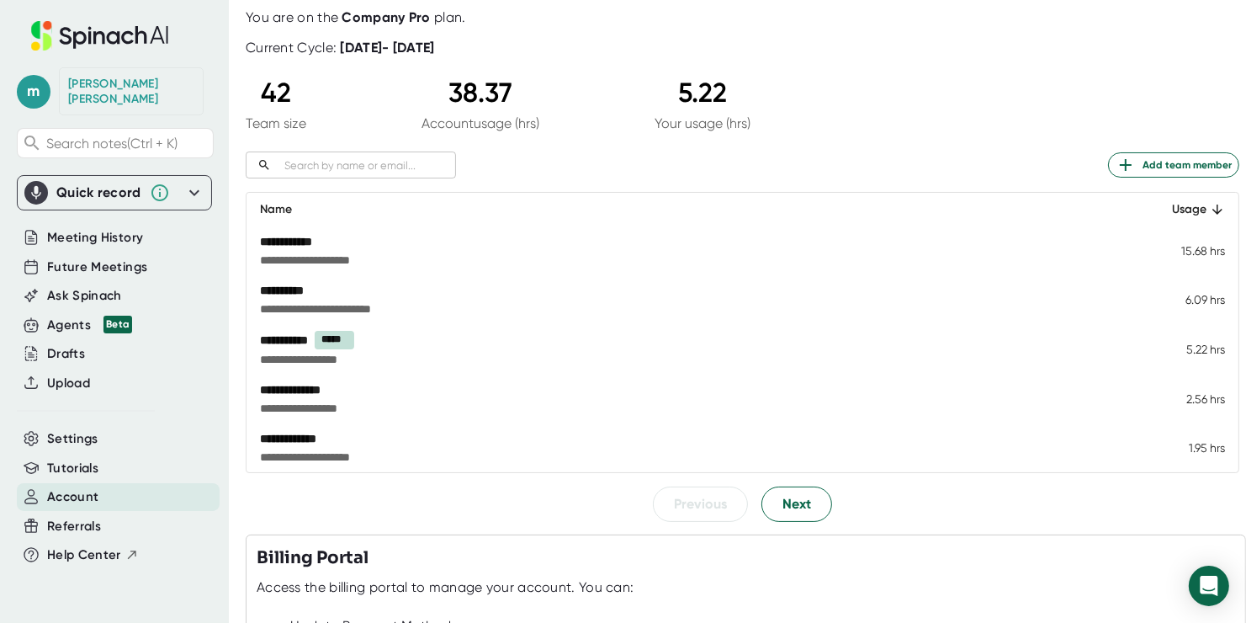
scroll to position [168, 0]
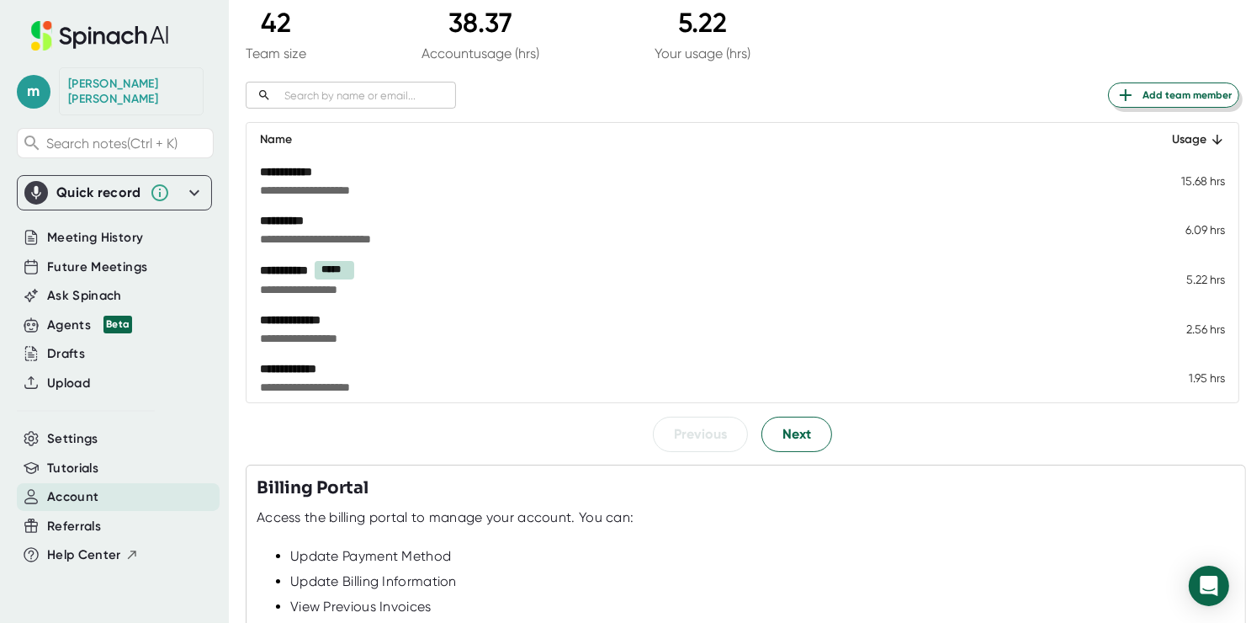
click at [1193, 98] on span "Add team member" at bounding box center [1174, 95] width 116 height 20
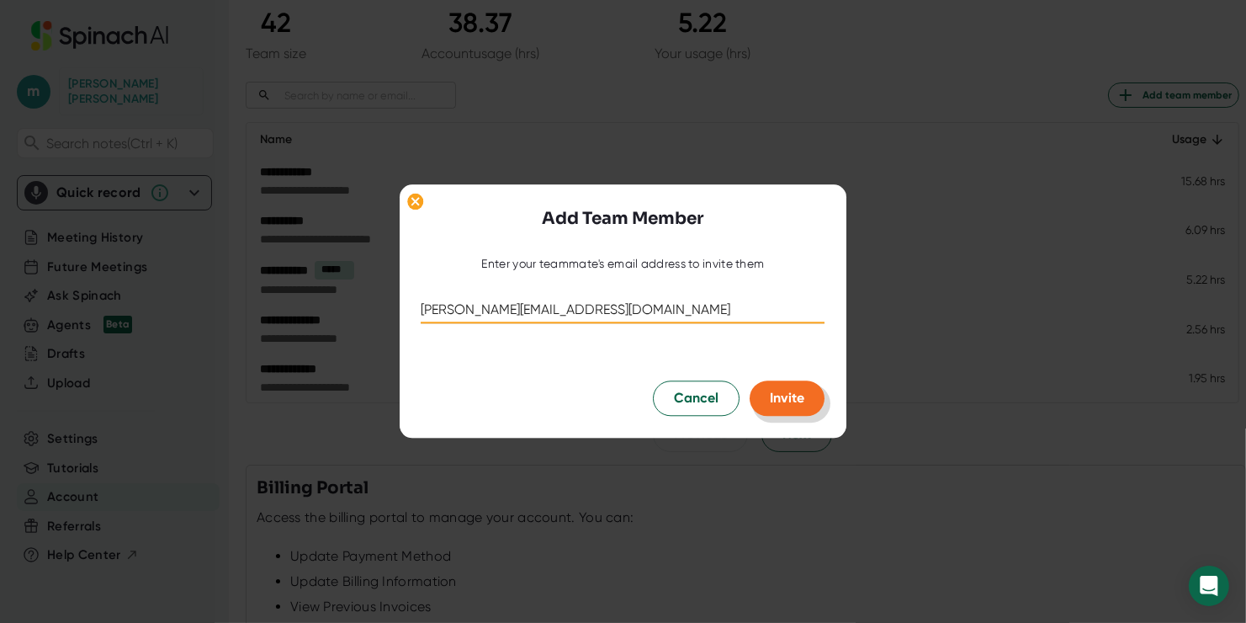
type input "[PERSON_NAME][EMAIL_ADDRESS][DOMAIN_NAME]"
click at [792, 400] on span "Invite" at bounding box center [788, 399] width 35 height 16
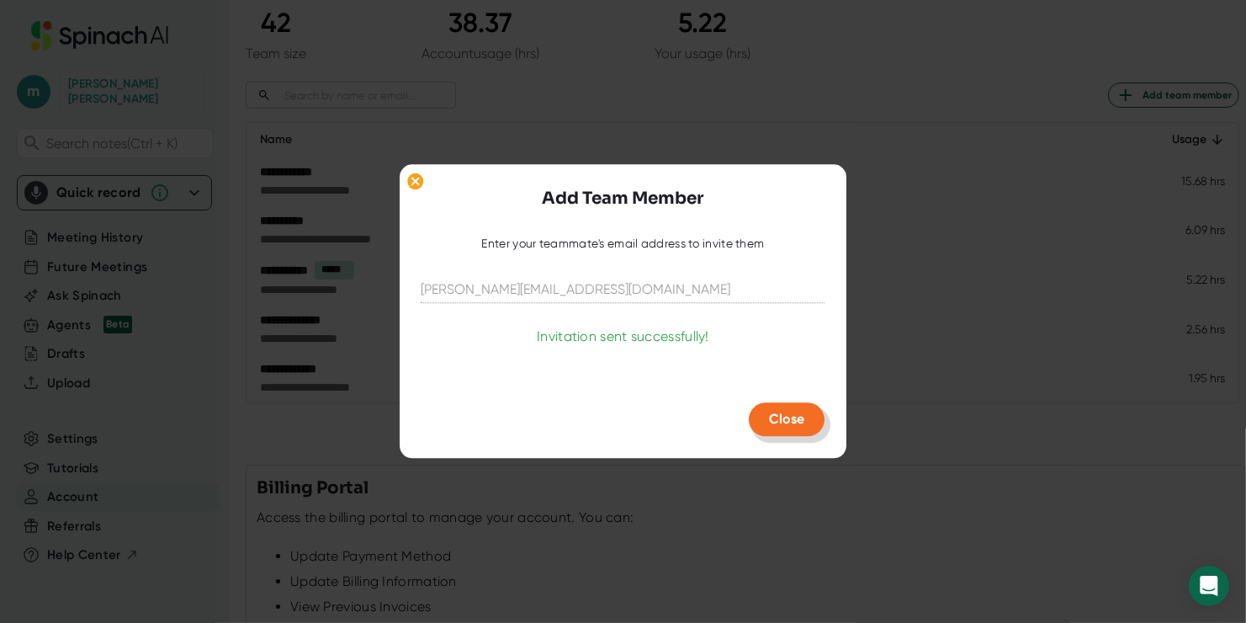
click at [789, 412] on span "Close" at bounding box center [787, 420] width 35 height 16
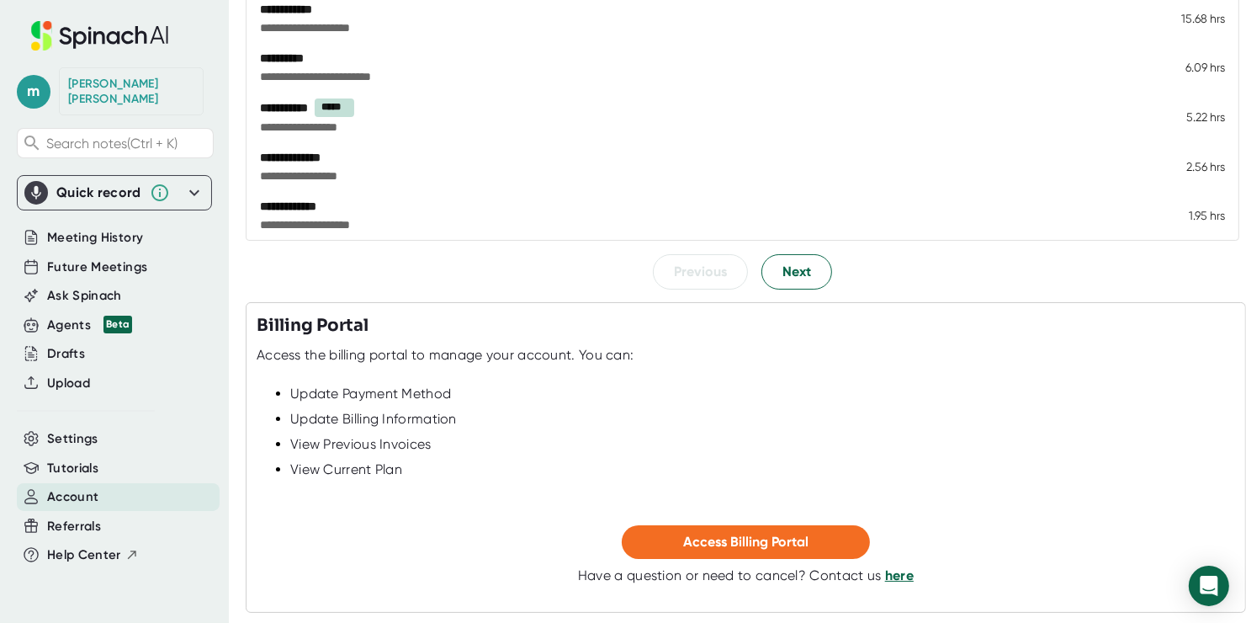
scroll to position [402, 0]
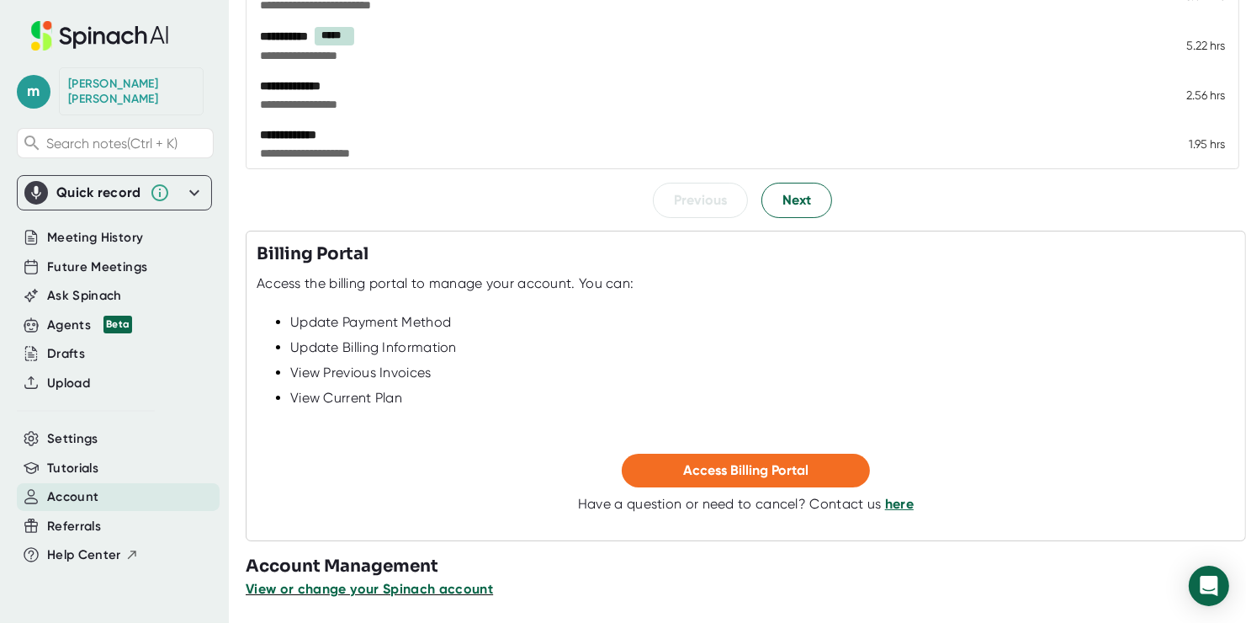
click at [449, 592] on span "View or change your Spinach account" at bounding box center [369, 589] width 247 height 16
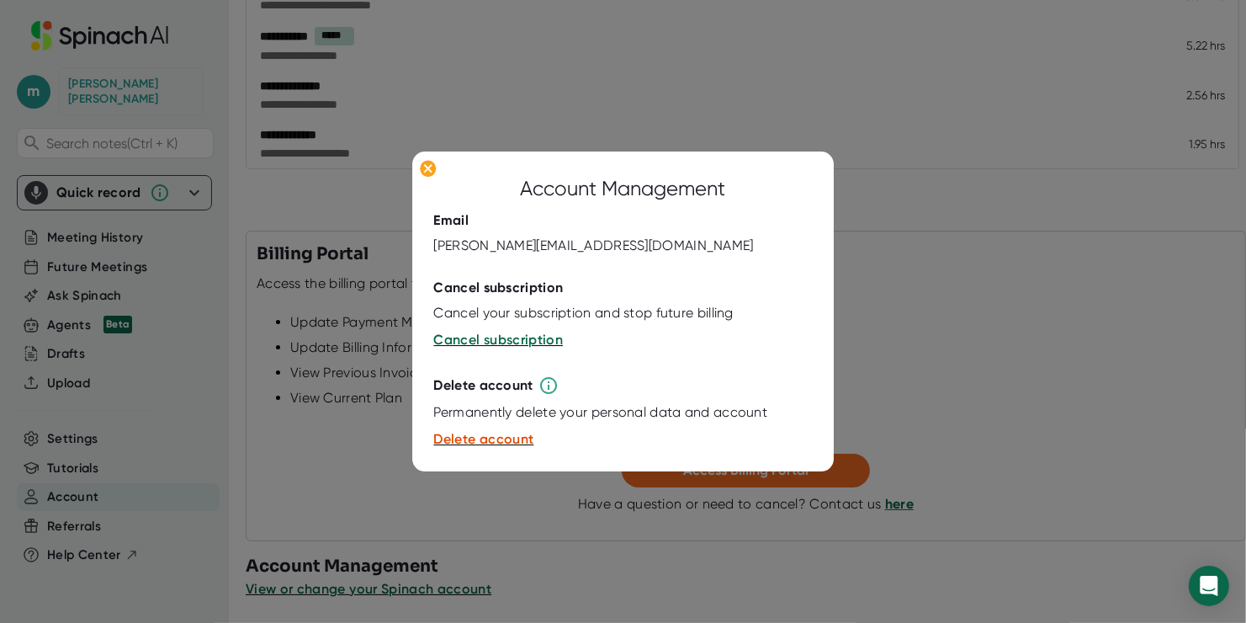
click at [1080, 235] on div at bounding box center [623, 311] width 1246 height 623
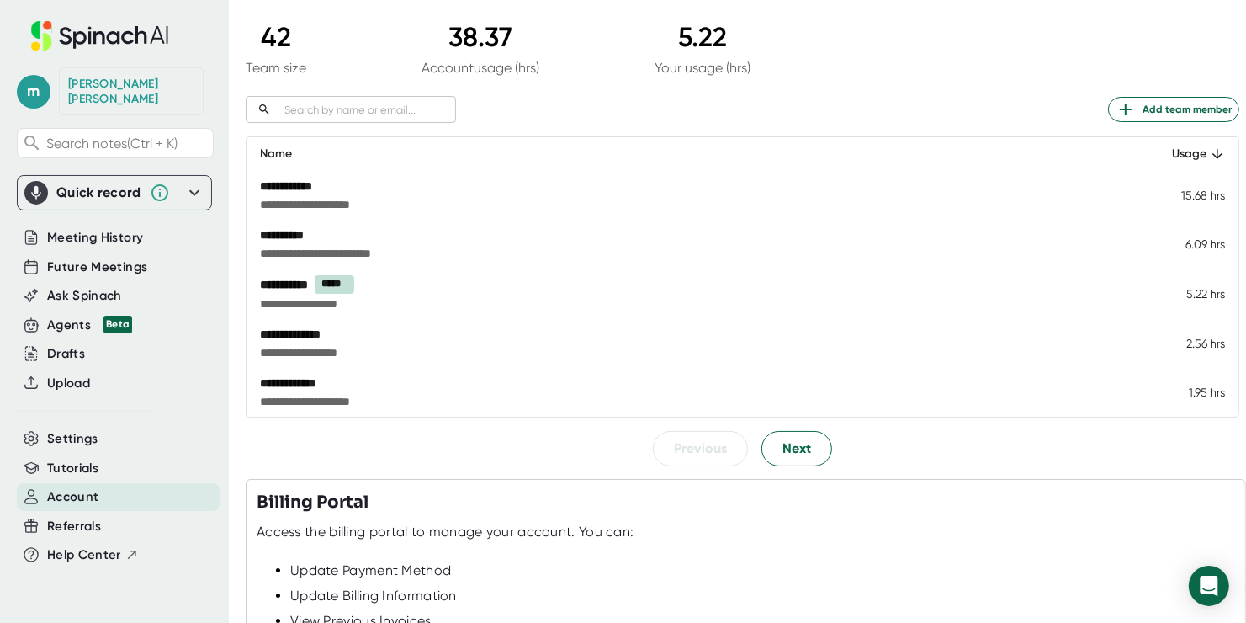
scroll to position [168, 0]
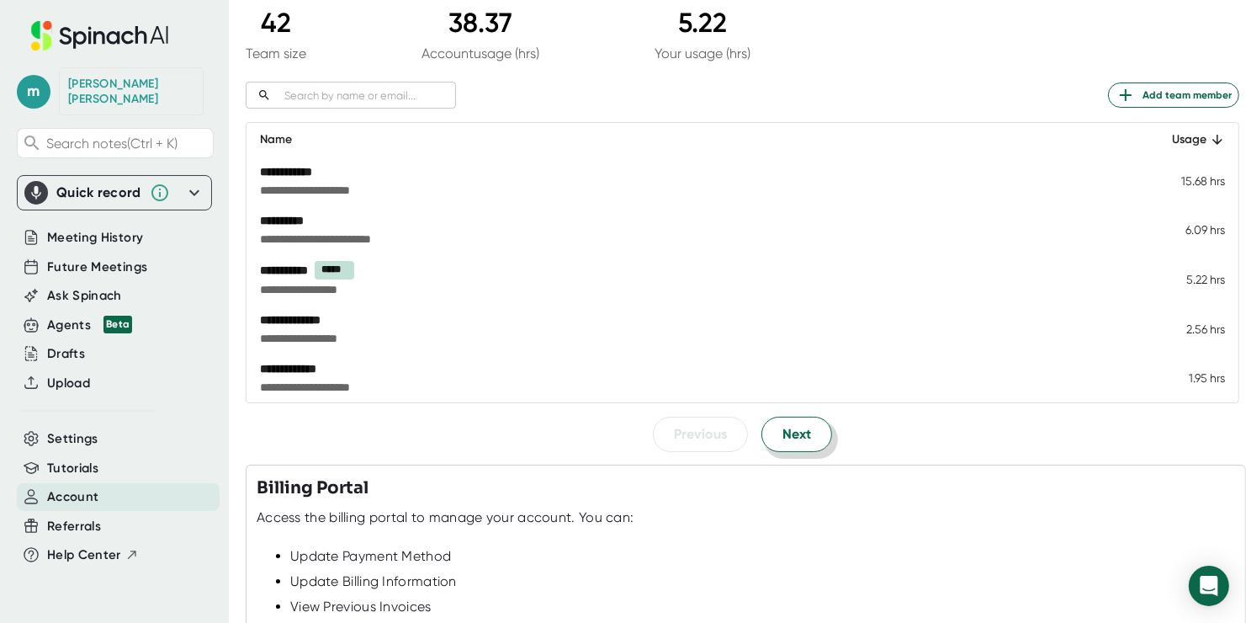
click at [762, 423] on button "Next" at bounding box center [797, 434] width 71 height 35
click at [797, 433] on span "Next" at bounding box center [797, 433] width 29 height 20
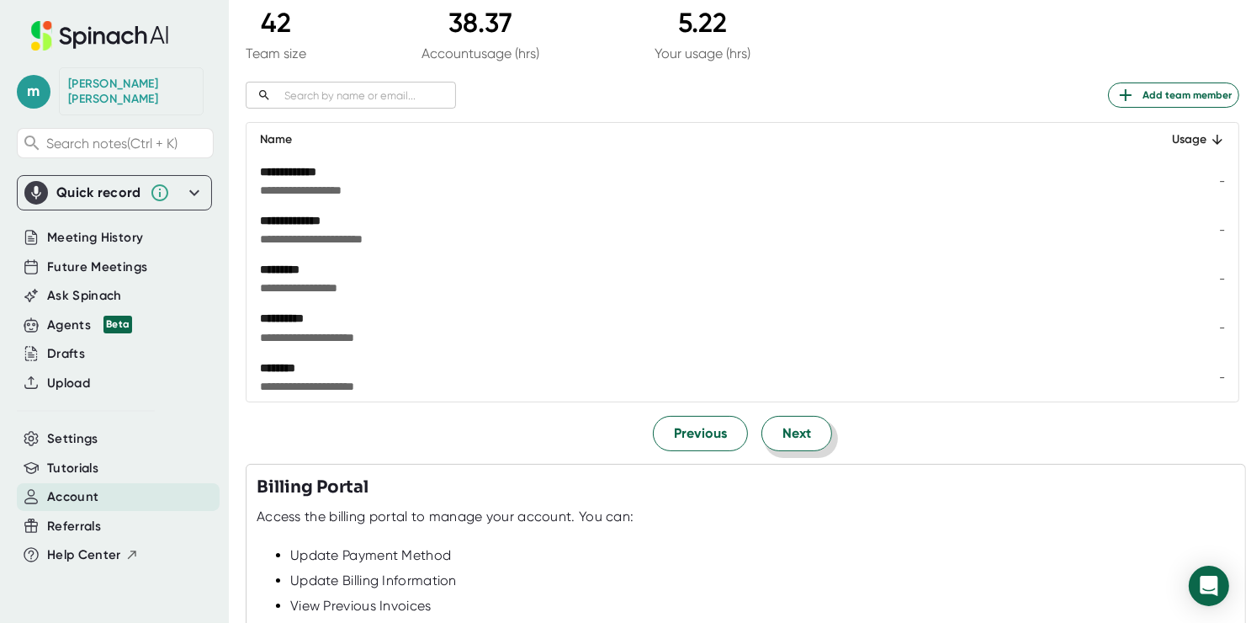
click at [797, 433] on span "Next" at bounding box center [797, 433] width 29 height 20
click at [796, 427] on span "Next" at bounding box center [797, 433] width 29 height 20
click at [794, 428] on span "Next" at bounding box center [797, 433] width 29 height 20
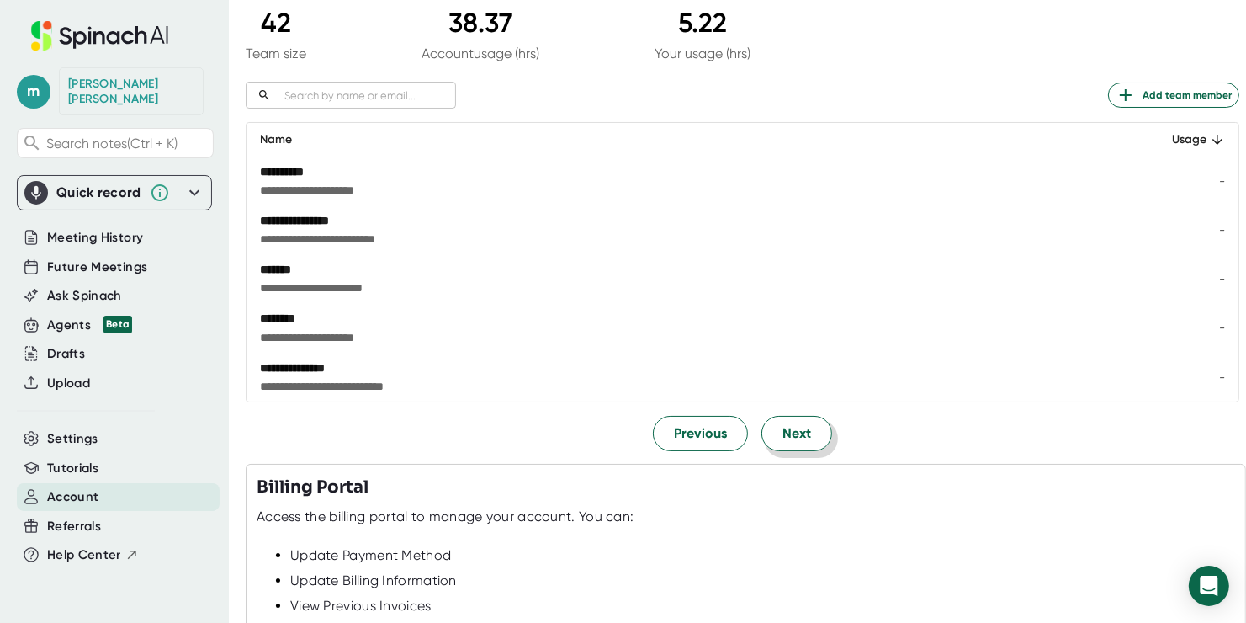
click at [794, 428] on span "Next" at bounding box center [797, 433] width 29 height 20
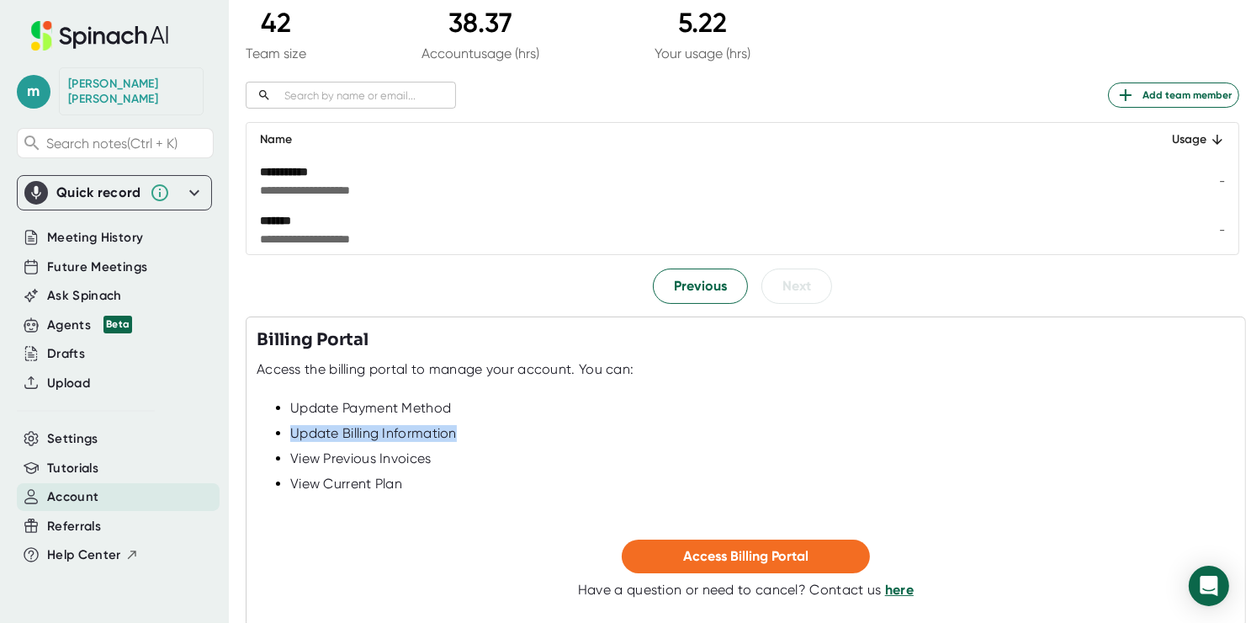
click at [794, 428] on div "Update Billing Information" at bounding box center [762, 433] width 945 height 17
click at [668, 275] on button "Previous" at bounding box center [700, 285] width 95 height 35
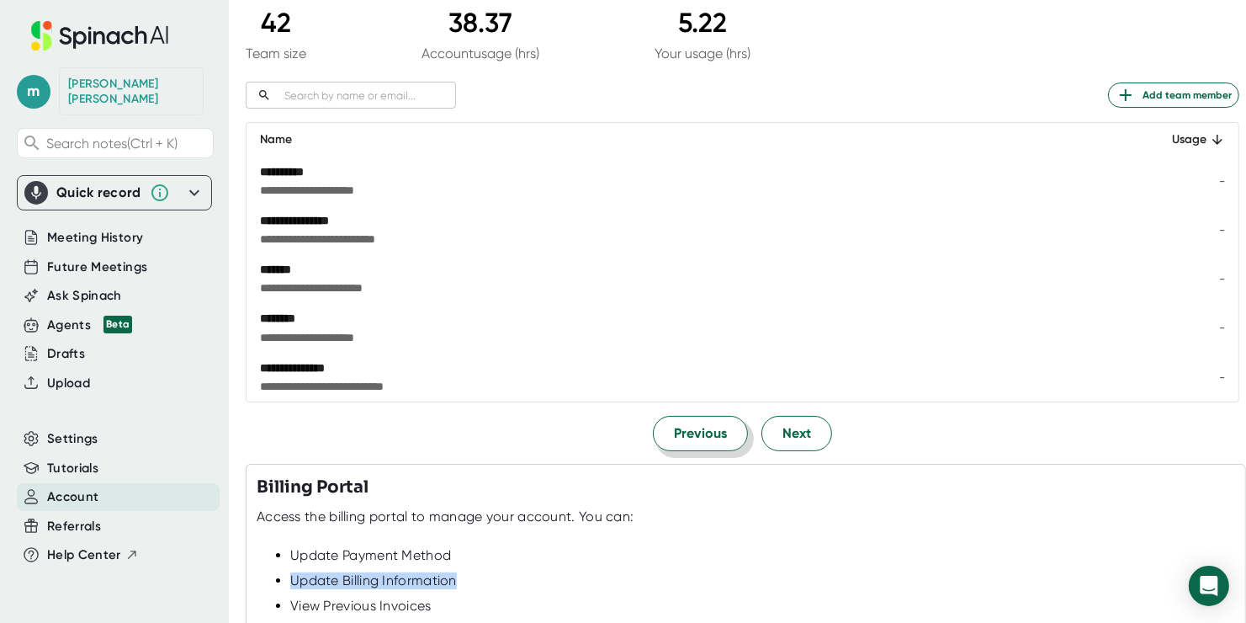
click at [668, 275] on div "*******" at bounding box center [592, 269] width 665 height 17
click at [80, 228] on span "Meeting History" at bounding box center [95, 237] width 96 height 19
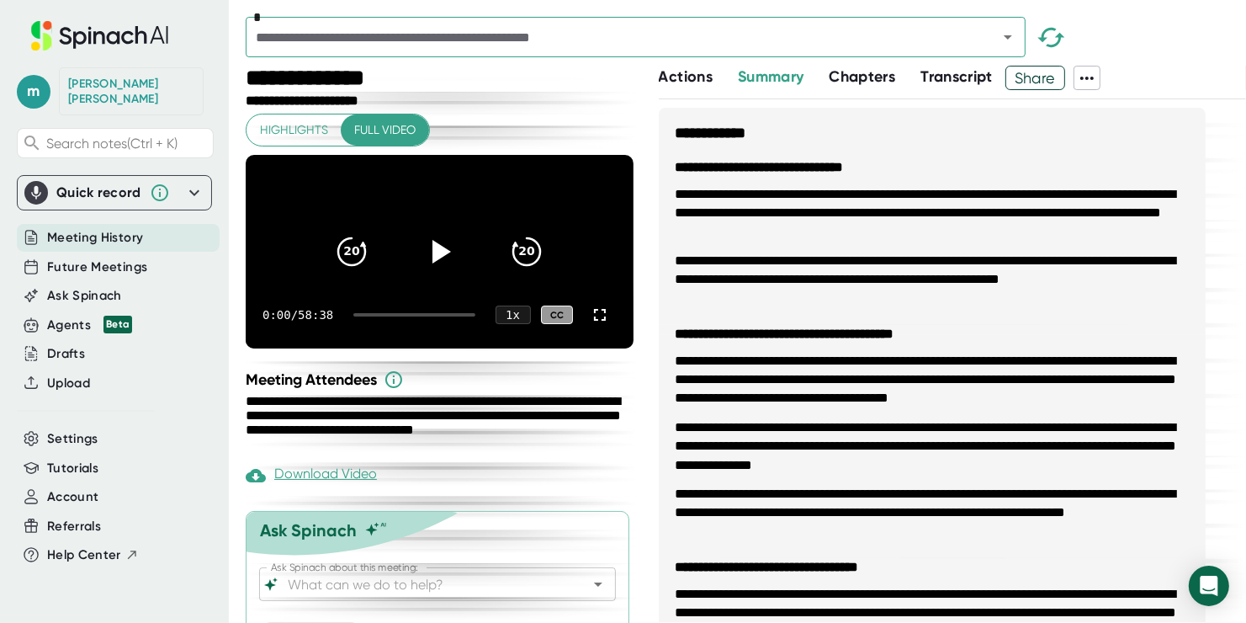
click at [469, 48] on input "text" at bounding box center [611, 37] width 720 height 24
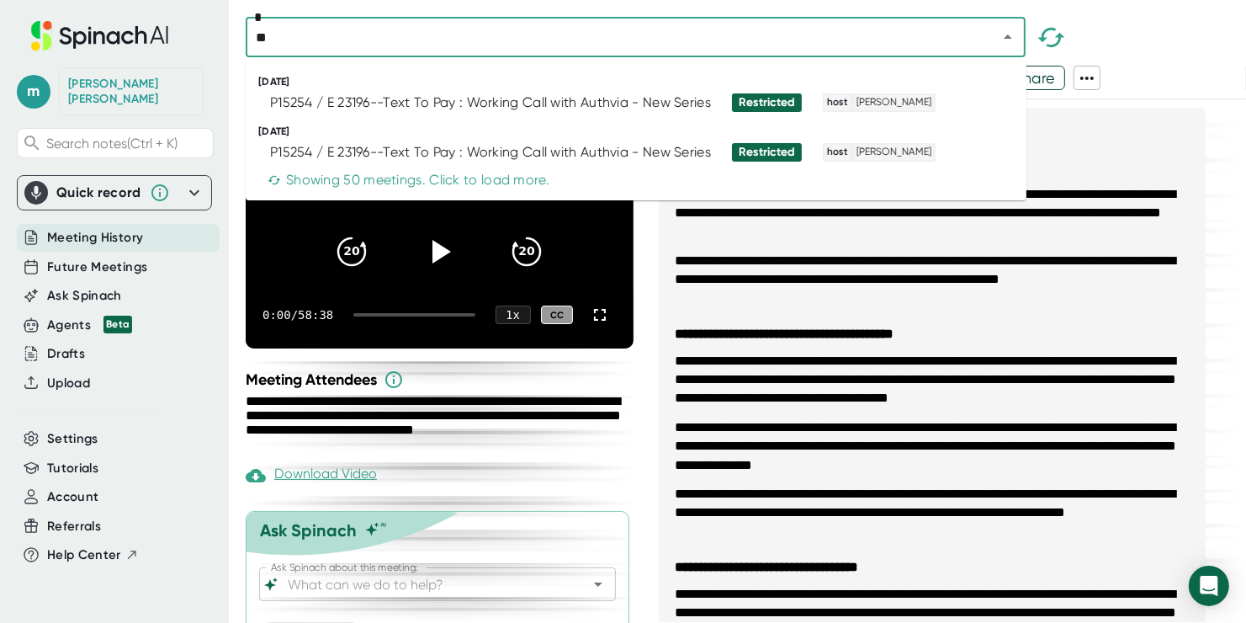
type input "*"
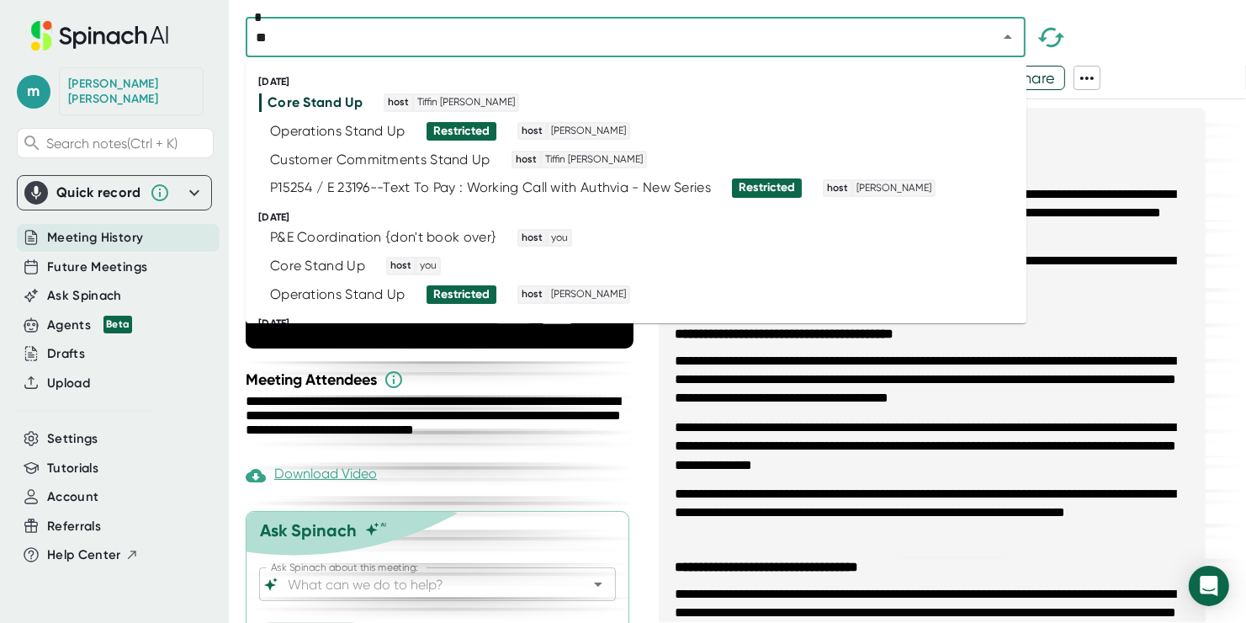
type input "***"
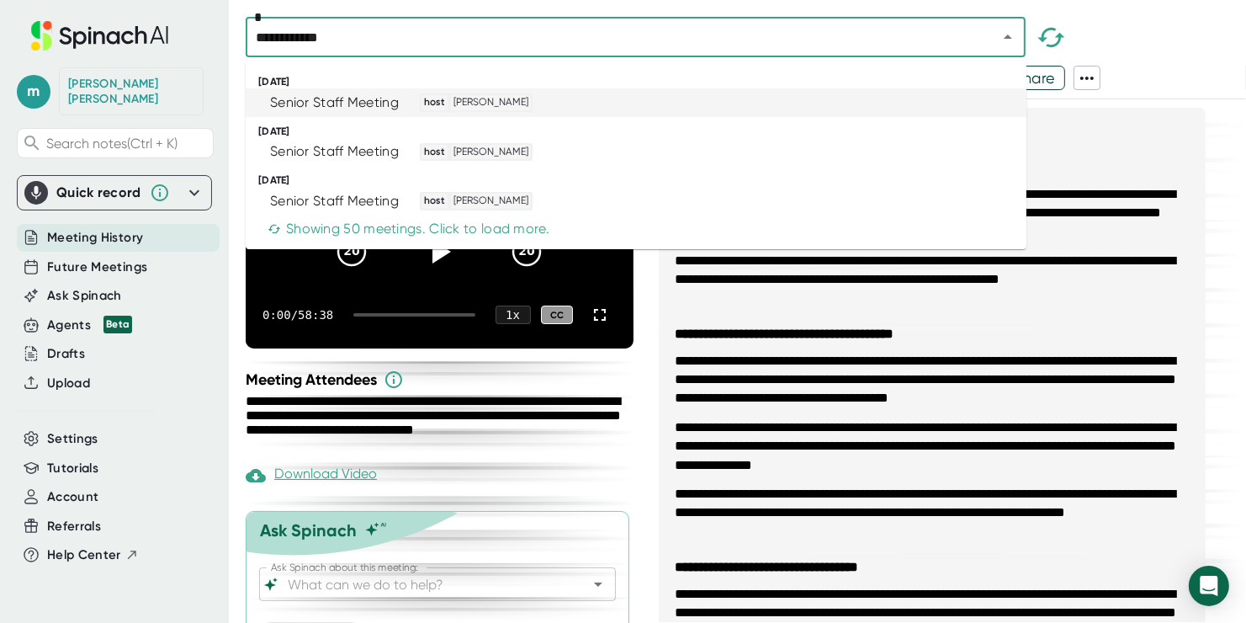
type input "**********"
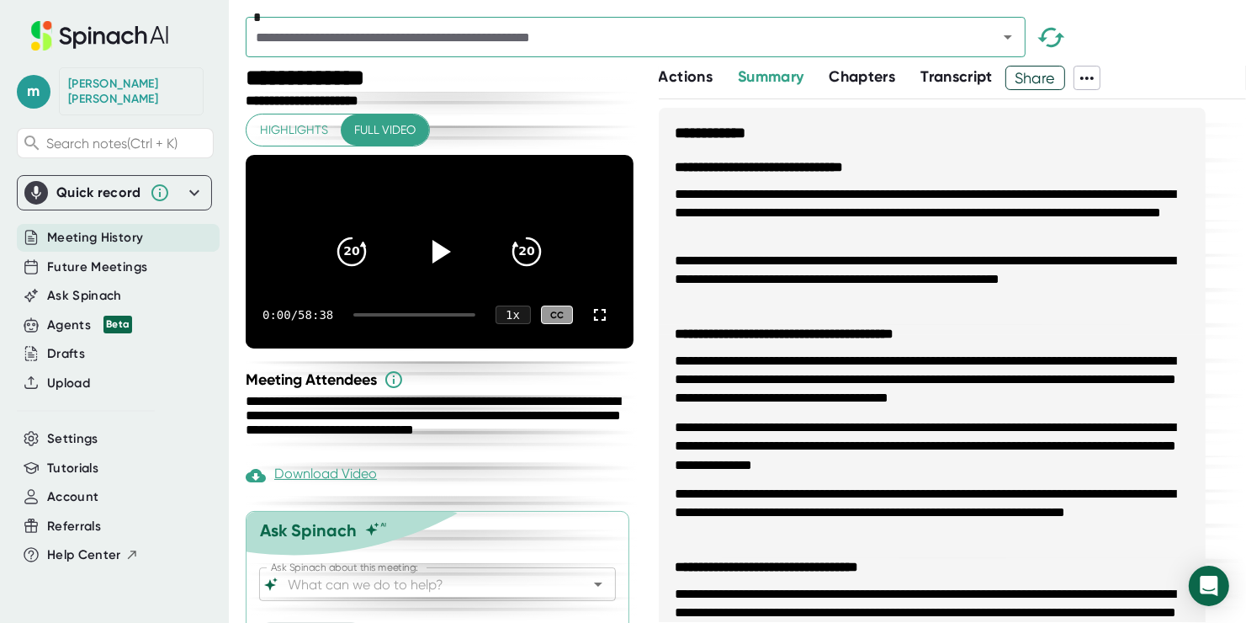
click at [353, 37] on input "text" at bounding box center [611, 37] width 720 height 24
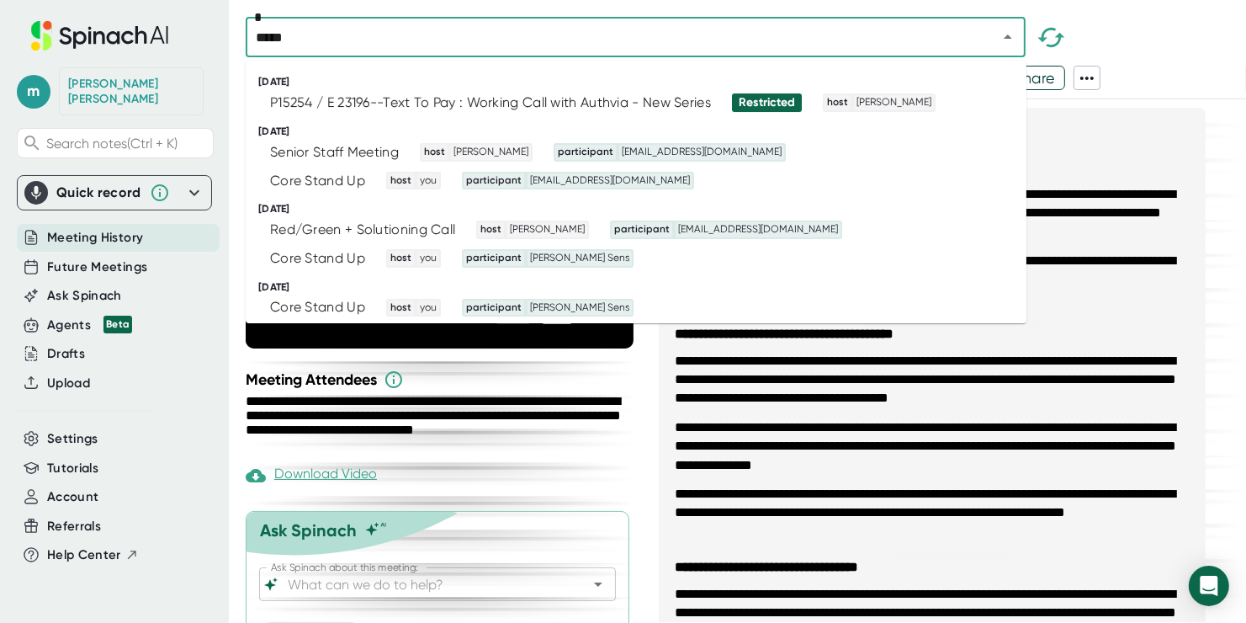
type input "******"
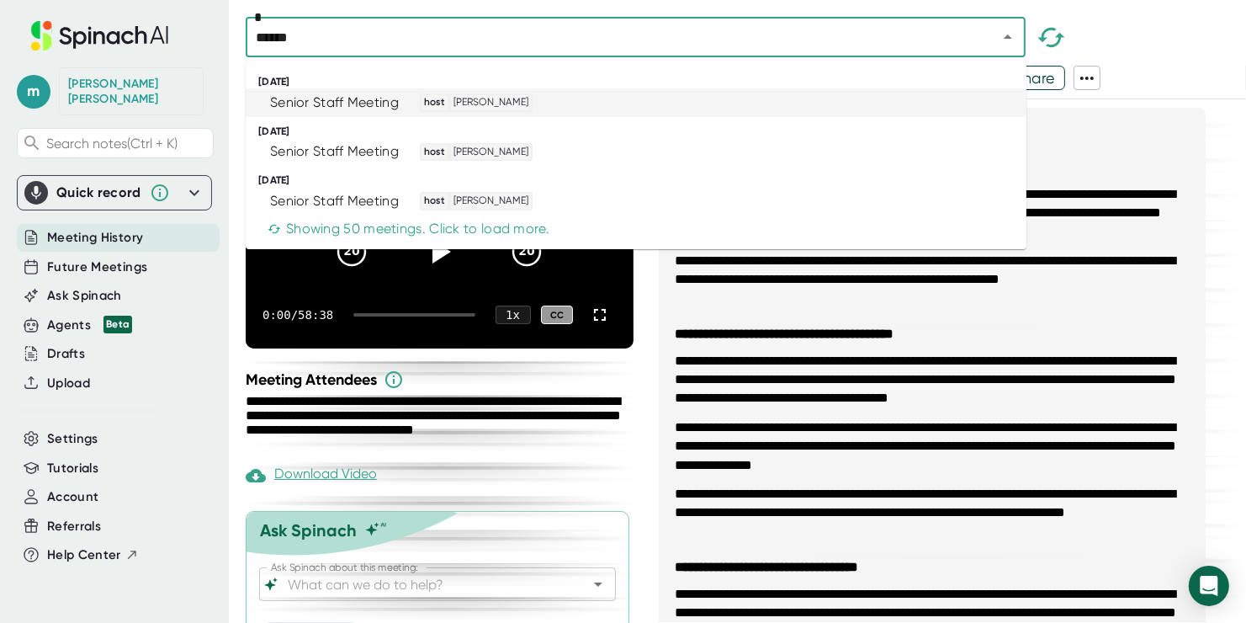
click at [353, 89] on li "Senior Staff Meeting host [PERSON_NAME]" at bounding box center [636, 102] width 781 height 29
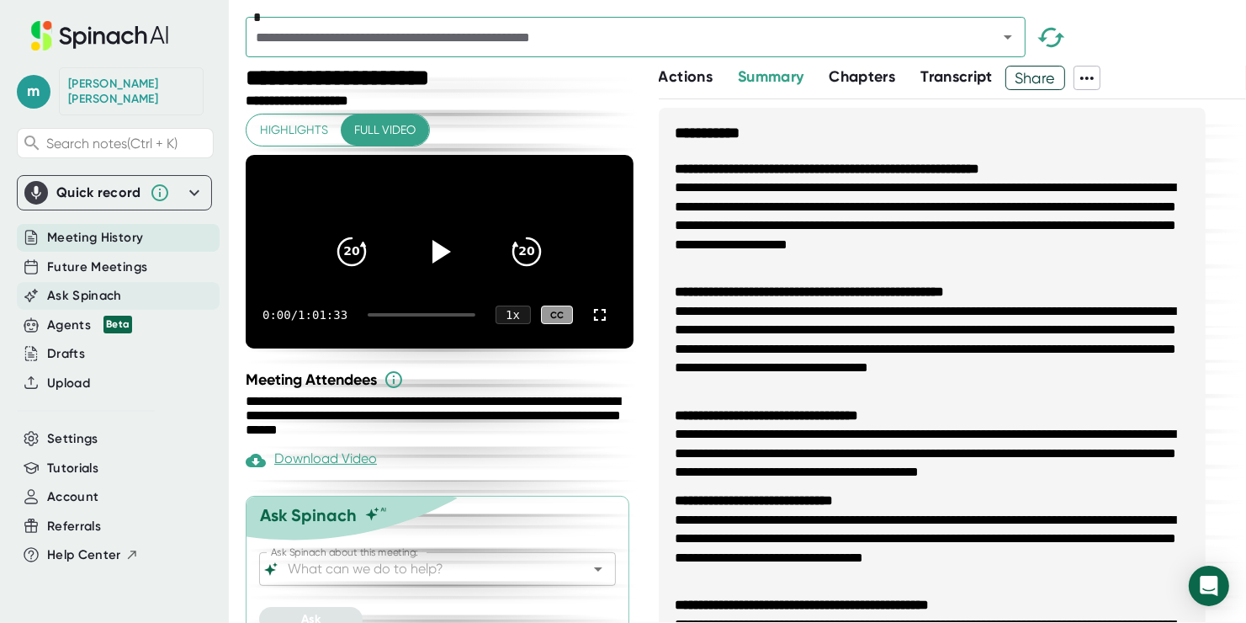
click at [112, 286] on span "Ask Spinach" at bounding box center [84, 295] width 75 height 19
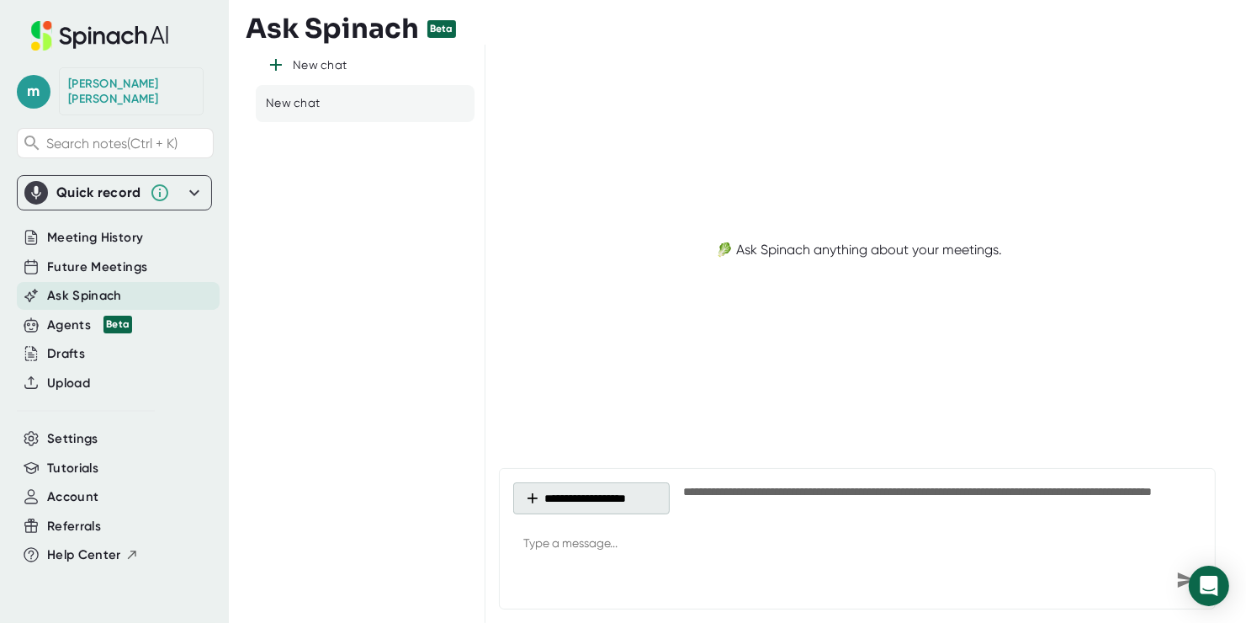
click at [577, 502] on button "**********" at bounding box center [591, 498] width 157 height 32
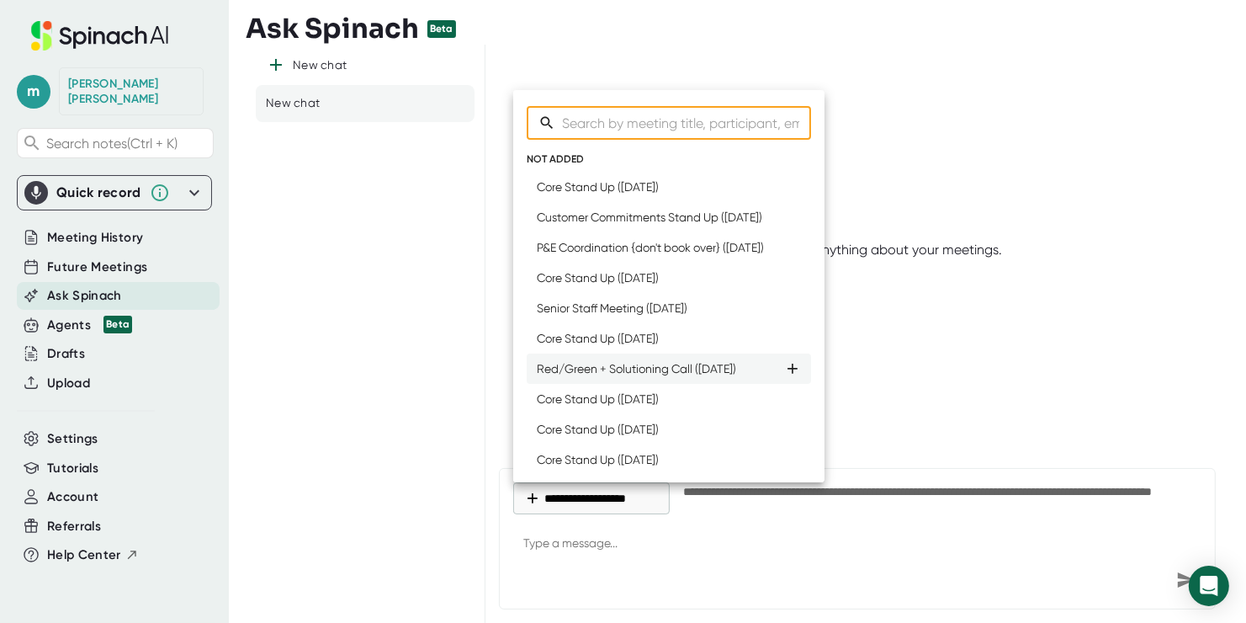
click at [716, 375] on div "Red/Green + Solutioning Call ([DATE])" at bounding box center [636, 368] width 199 height 13
type textarea "x"
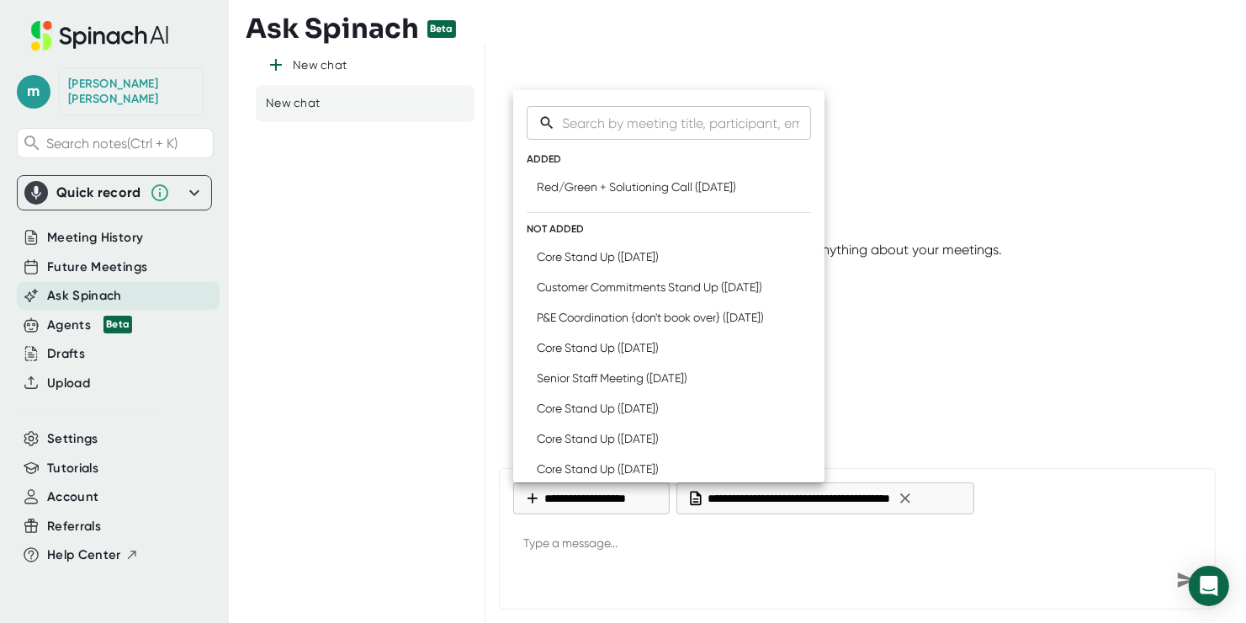
click at [670, 118] on input "Search meetings" at bounding box center [686, 123] width 249 height 34
type input "red"
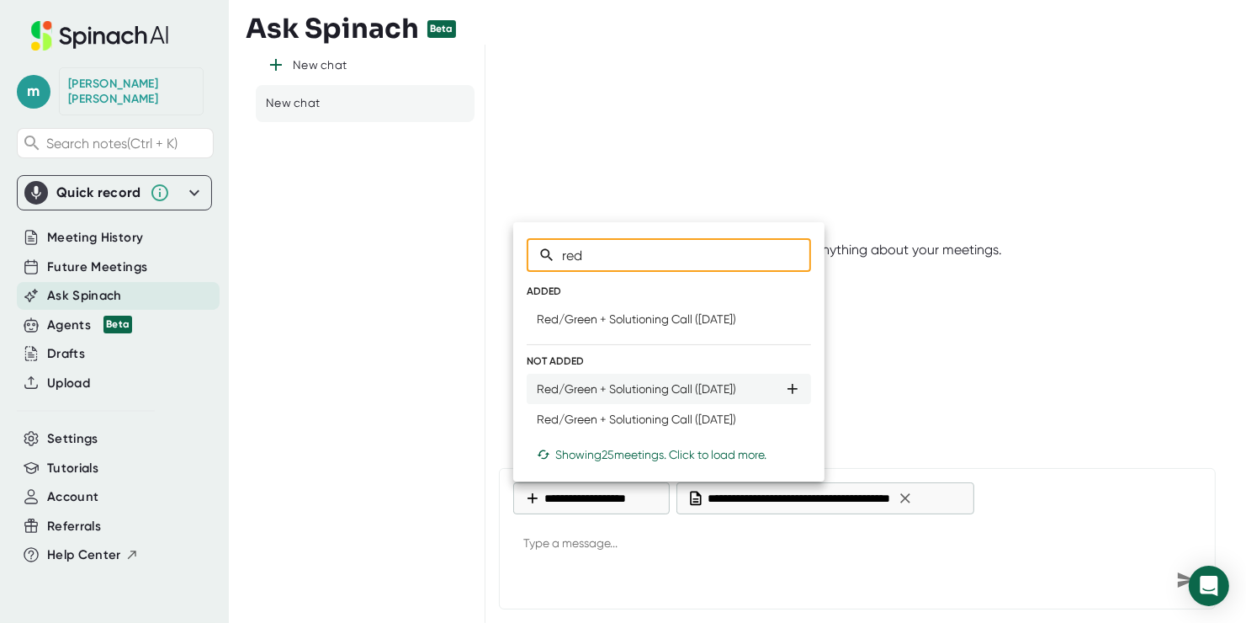
click at [704, 388] on div "Red/Green + Solutioning Call ([DATE])" at bounding box center [636, 388] width 199 height 13
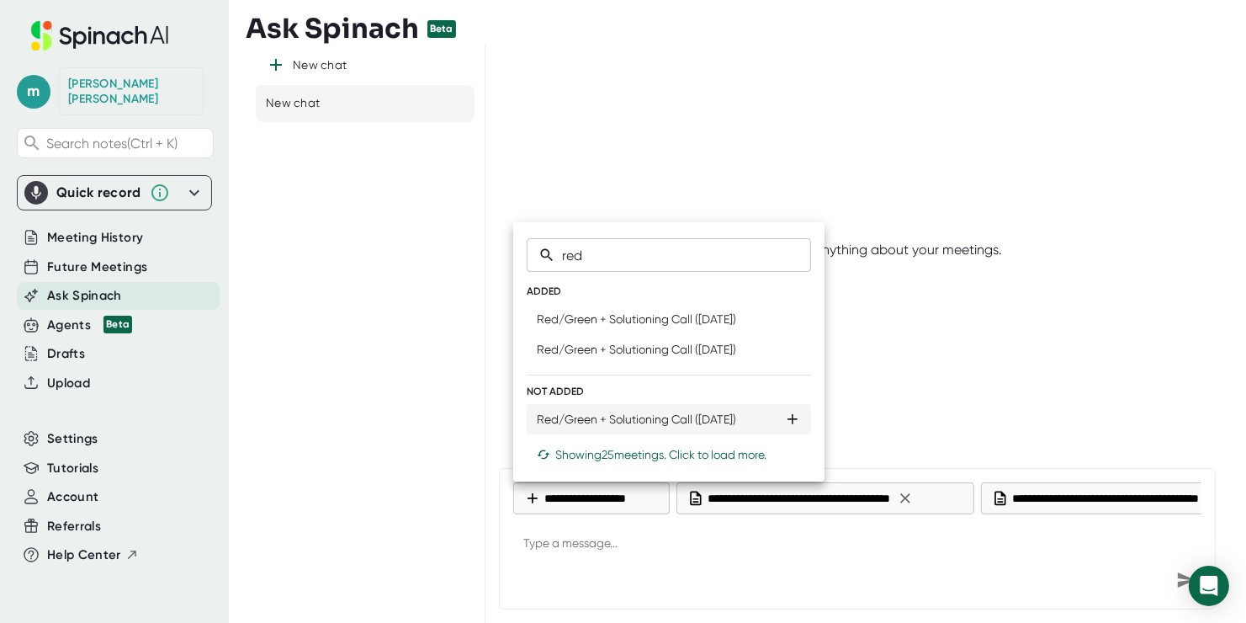
click at [705, 411] on div "Red/Green + Solutioning Call ([DATE])" at bounding box center [669, 419] width 264 height 17
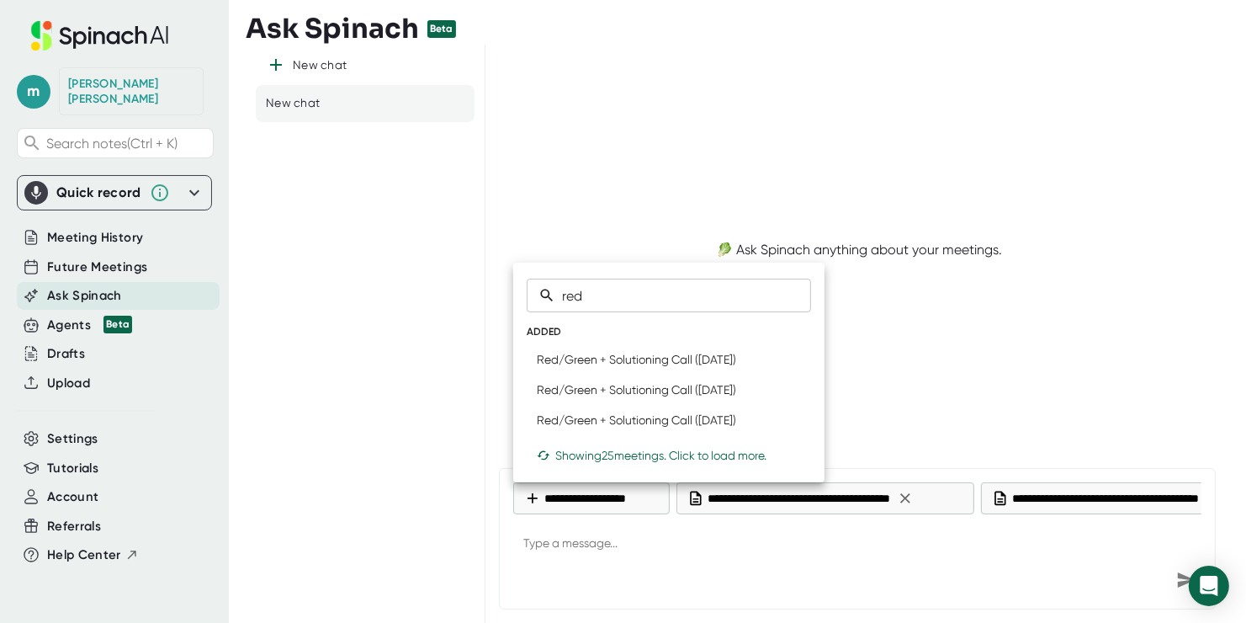
click at [684, 449] on div "Showing 25 meetings. Click to load more." at bounding box center [669, 455] width 264 height 13
click at [634, 297] on input "red" at bounding box center [686, 296] width 249 height 34
click at [622, 457] on div "Showing 50 meetings. Click to load more." at bounding box center [669, 455] width 264 height 13
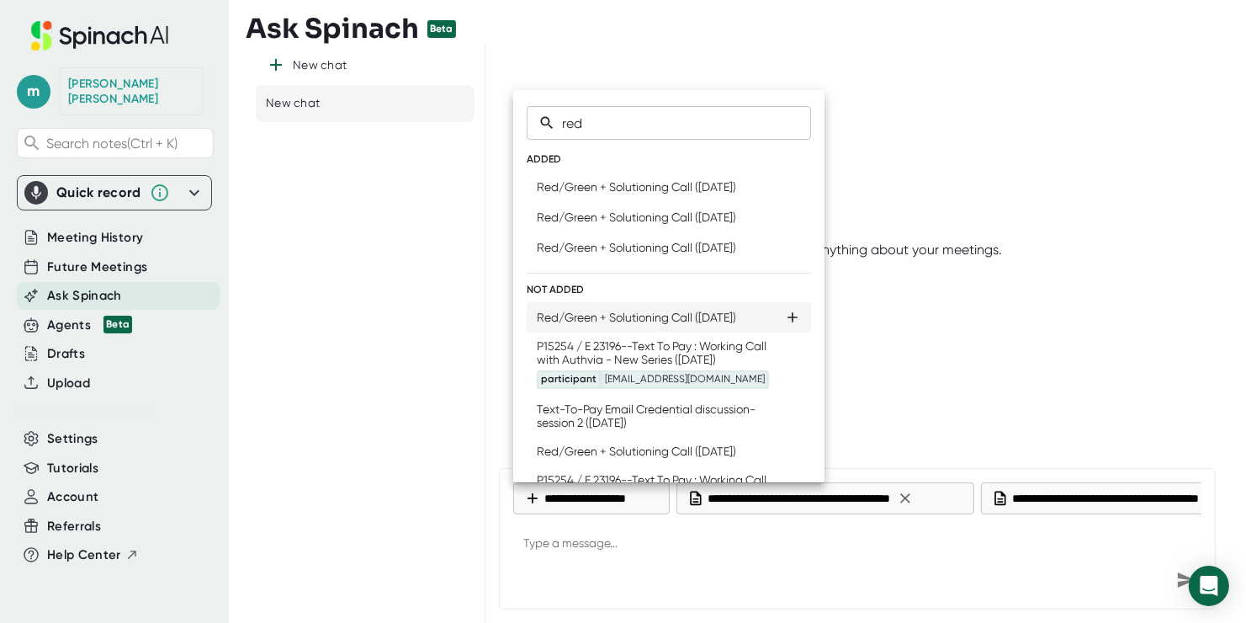
click at [683, 318] on div "Red/Green + Solutioning Call ([DATE])" at bounding box center [636, 317] width 199 height 13
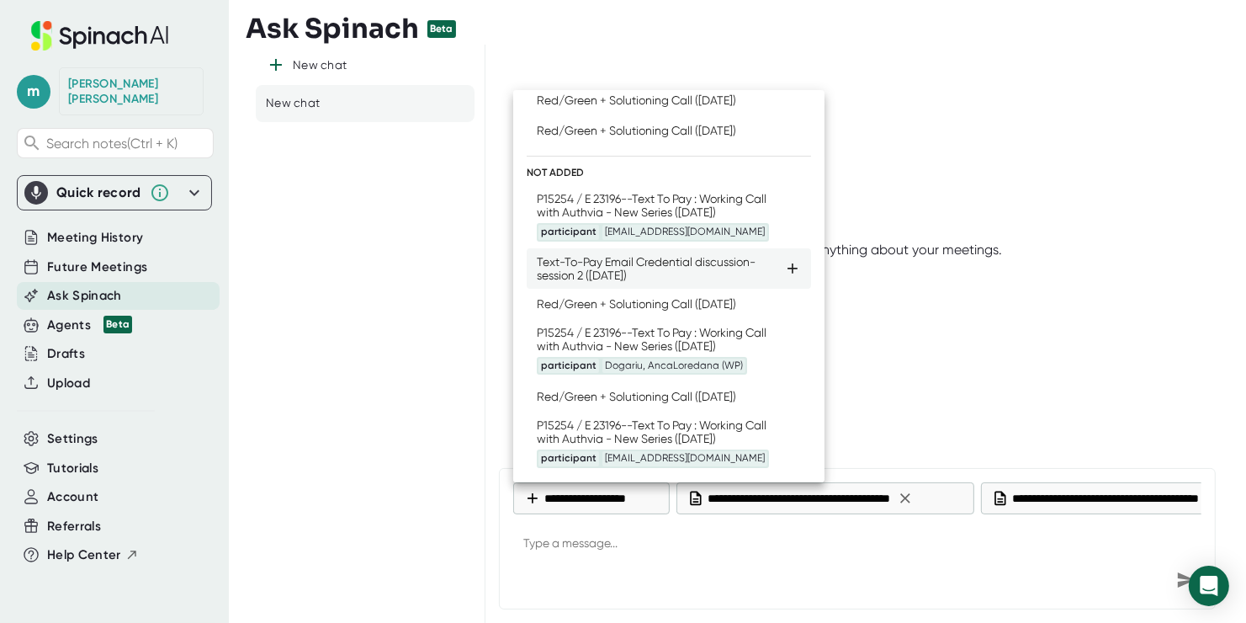
scroll to position [168, 0]
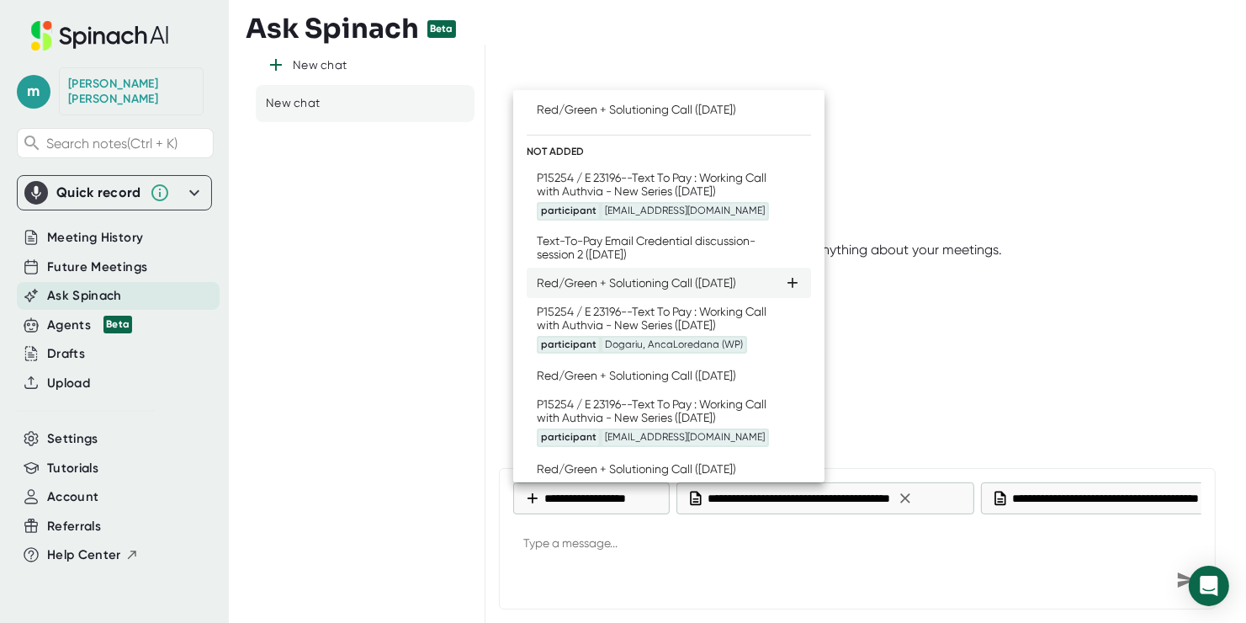
click at [693, 290] on div "Red/Green + Solutioning Call ([DATE])" at bounding box center [636, 282] width 199 height 13
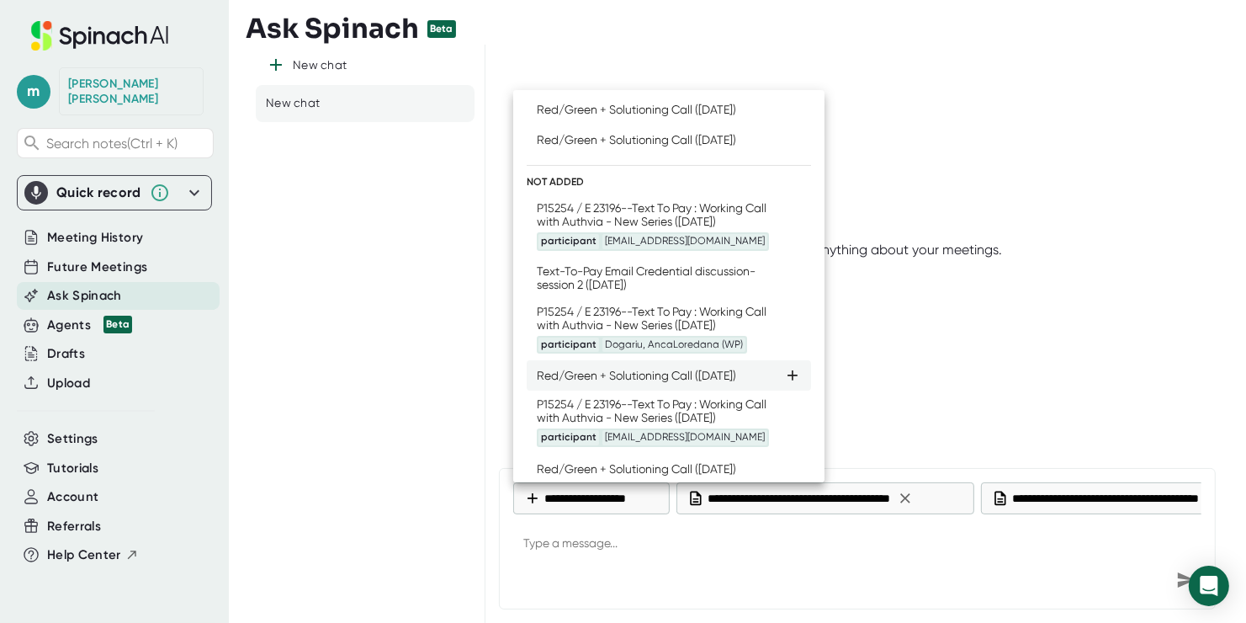
click at [665, 382] on div "Red/Green + Solutioning Call ([DATE])" at bounding box center [636, 375] width 199 height 13
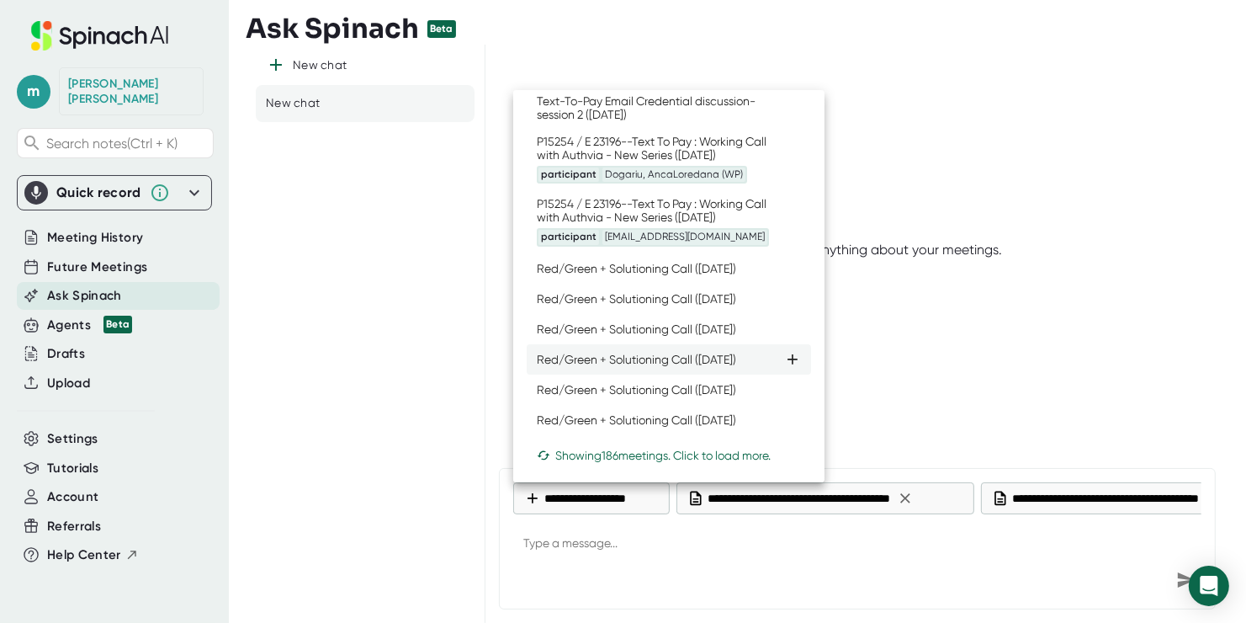
scroll to position [421, 0]
click at [647, 263] on li "Red/Green + Solutioning Call ([DATE])" at bounding box center [669, 268] width 284 height 30
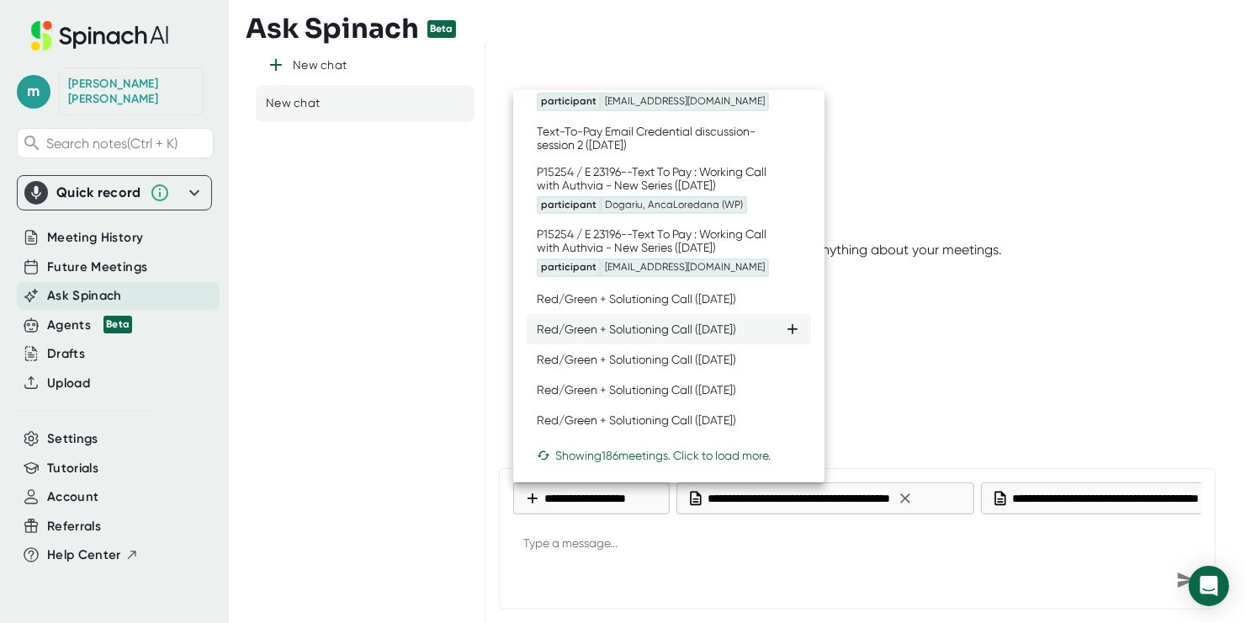
click at [650, 322] on div "Red/Green + Solutioning Call ([DATE])" at bounding box center [636, 328] width 199 height 13
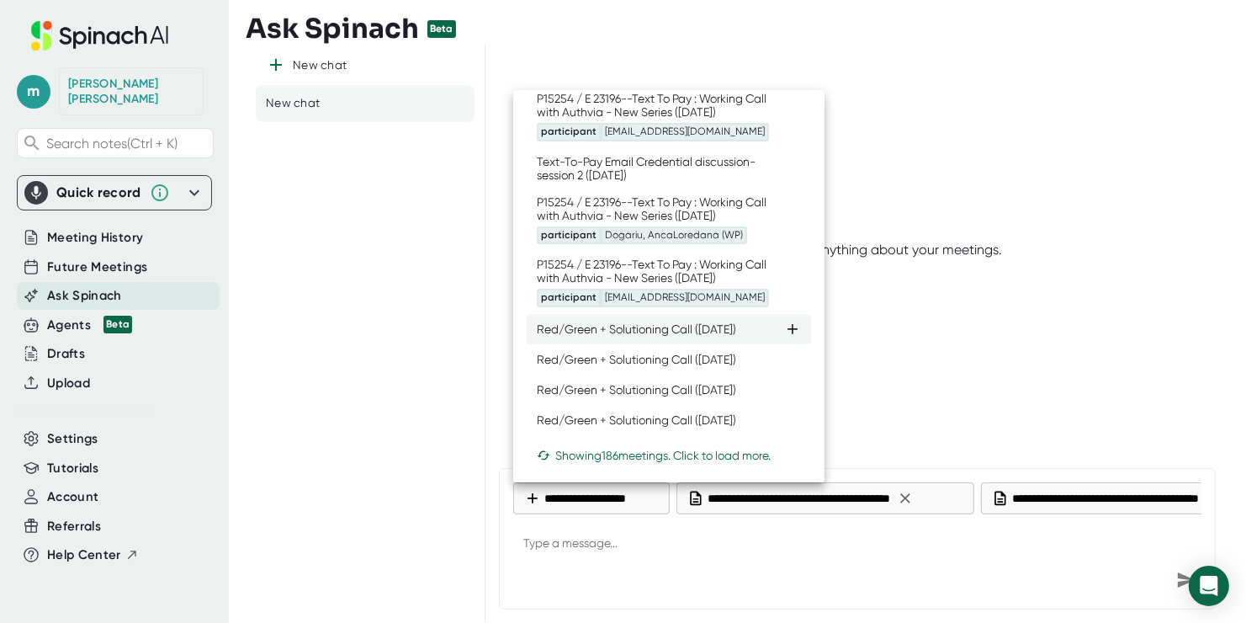
click at [662, 322] on div "Red/Green + Solutioning Call ([DATE])" at bounding box center [636, 328] width 199 height 13
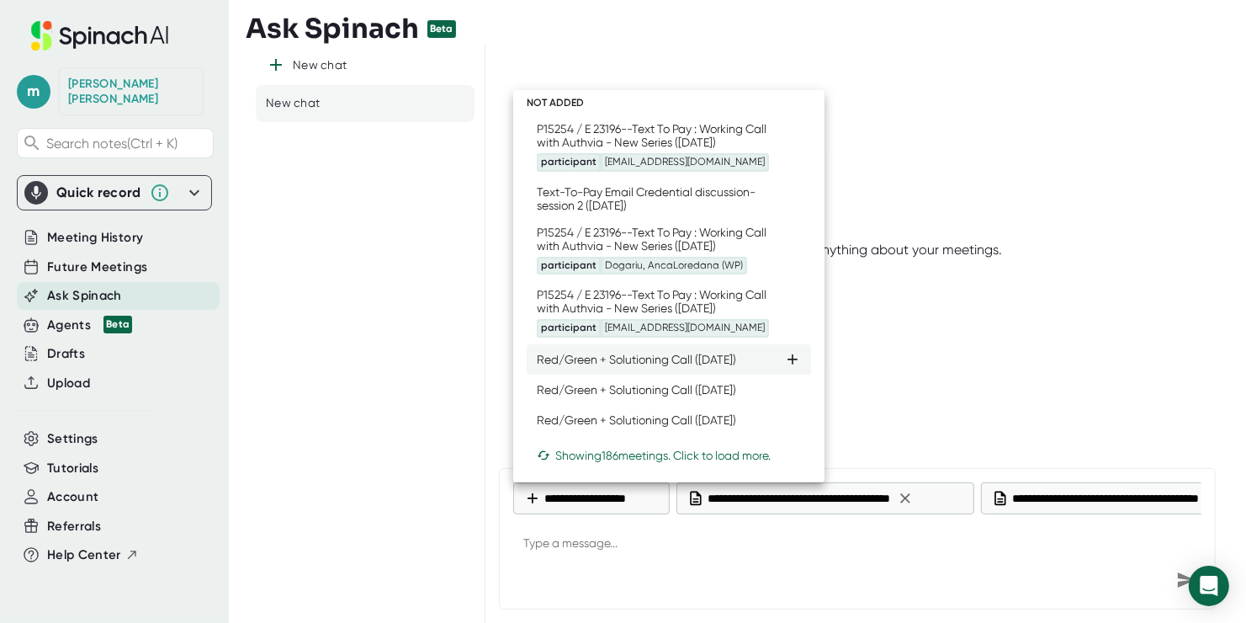
click at [683, 353] on div "Red/Green + Solutioning Call ([DATE])" at bounding box center [636, 359] width 199 height 13
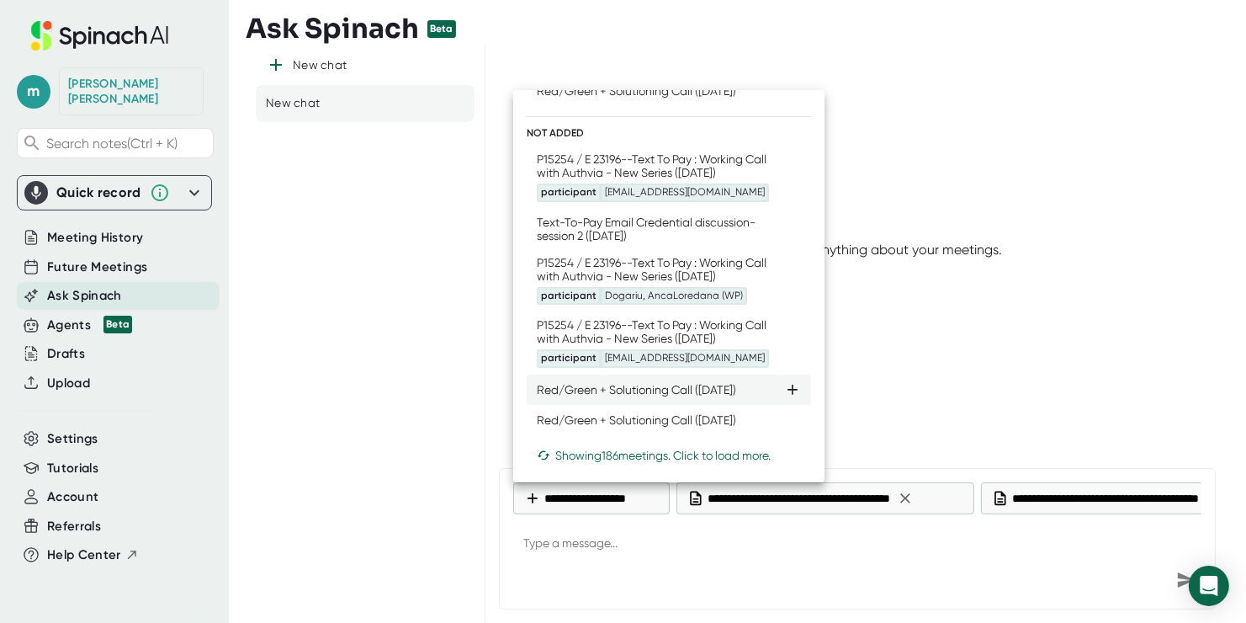
click at [683, 383] on div "Red/Green + Solutioning Call ([DATE])" at bounding box center [636, 389] width 199 height 13
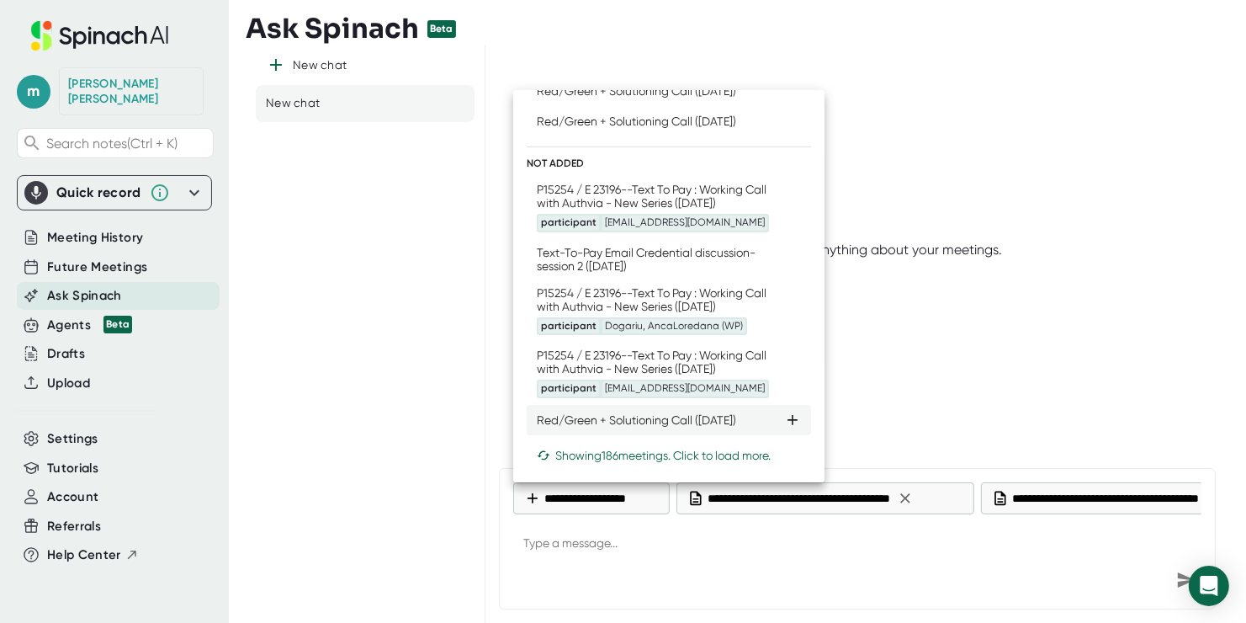
click at [683, 413] on div "Red/Green + Solutioning Call ([DATE])" at bounding box center [636, 419] width 199 height 13
type textarea "x"
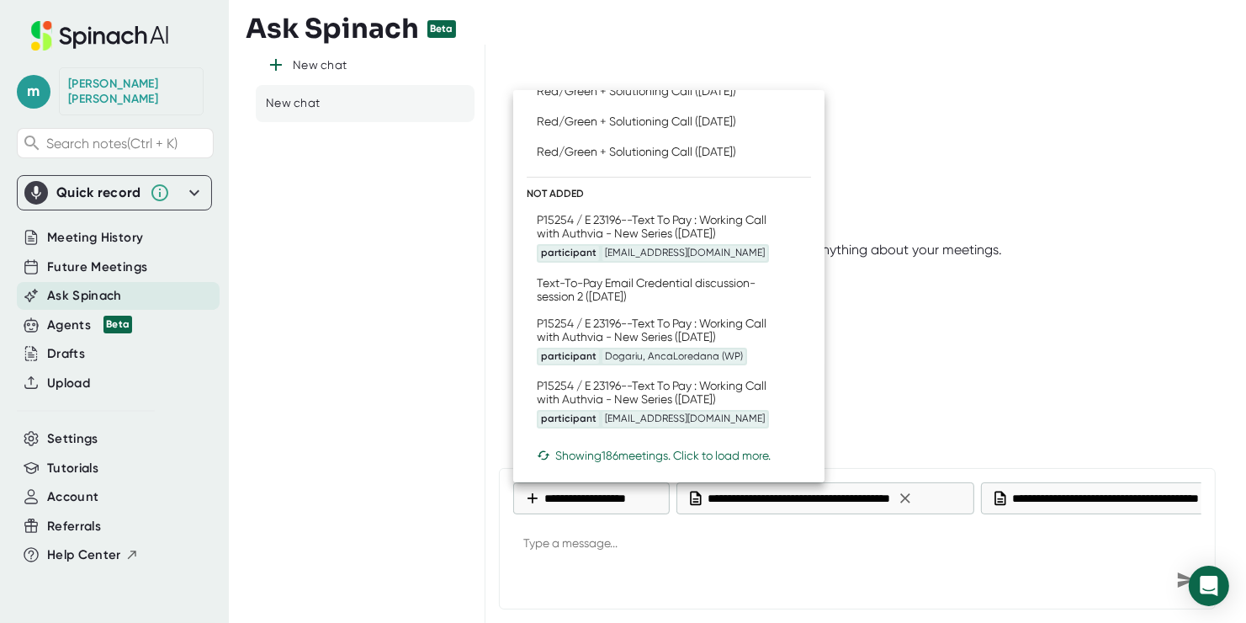
click at [954, 362] on div at bounding box center [623, 311] width 1246 height 623
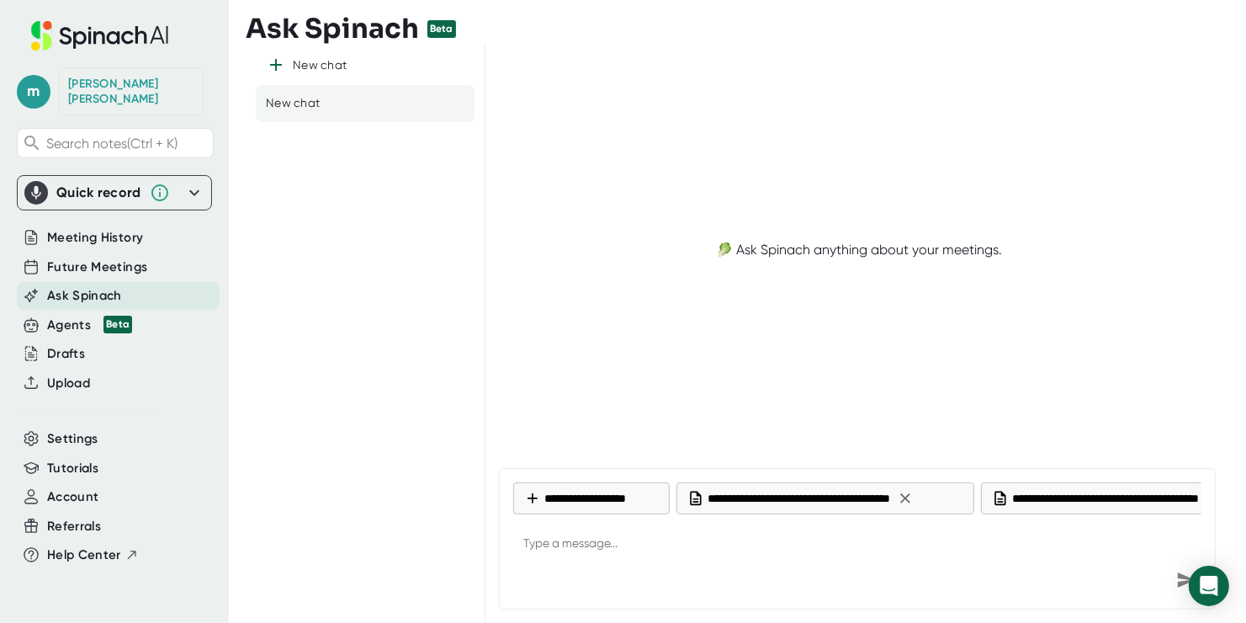
type textarea "x"
click at [576, 562] on textarea at bounding box center [857, 544] width 688 height 40
type textarea "W"
type textarea "x"
type textarea "Wh"
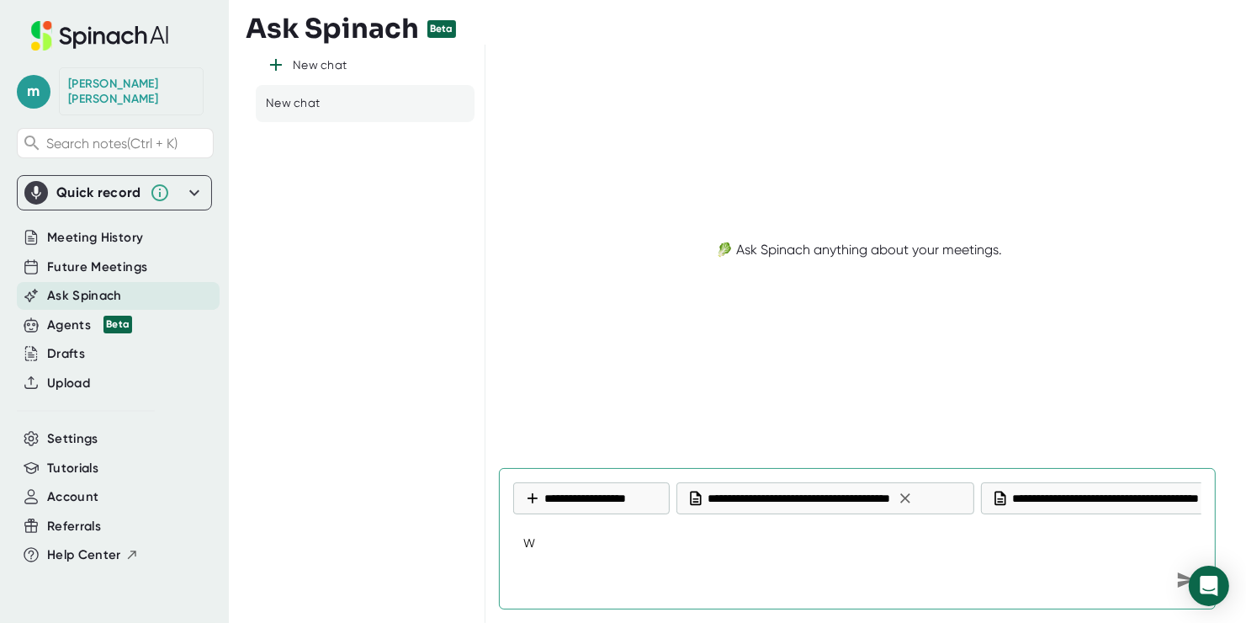
type textarea "x"
type textarea "Wha"
type textarea "x"
type textarea "What"
type textarea "x"
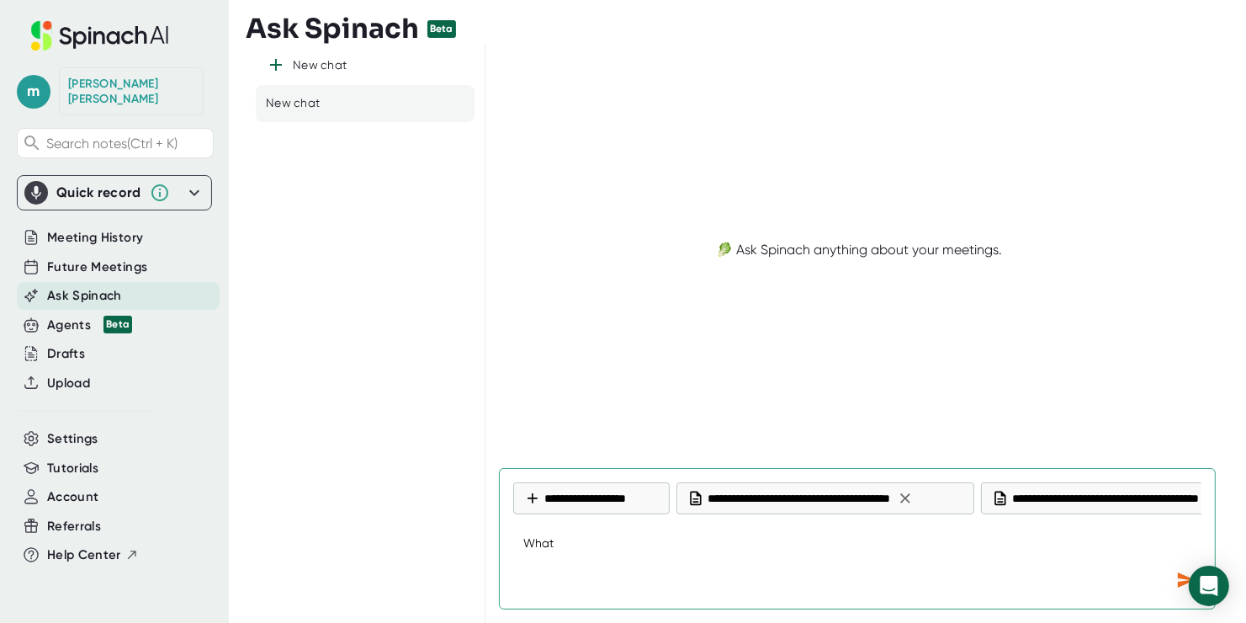
type textarea "What"
type textarea "x"
type textarea "What a"
type textarea "x"
type textarea "What ar"
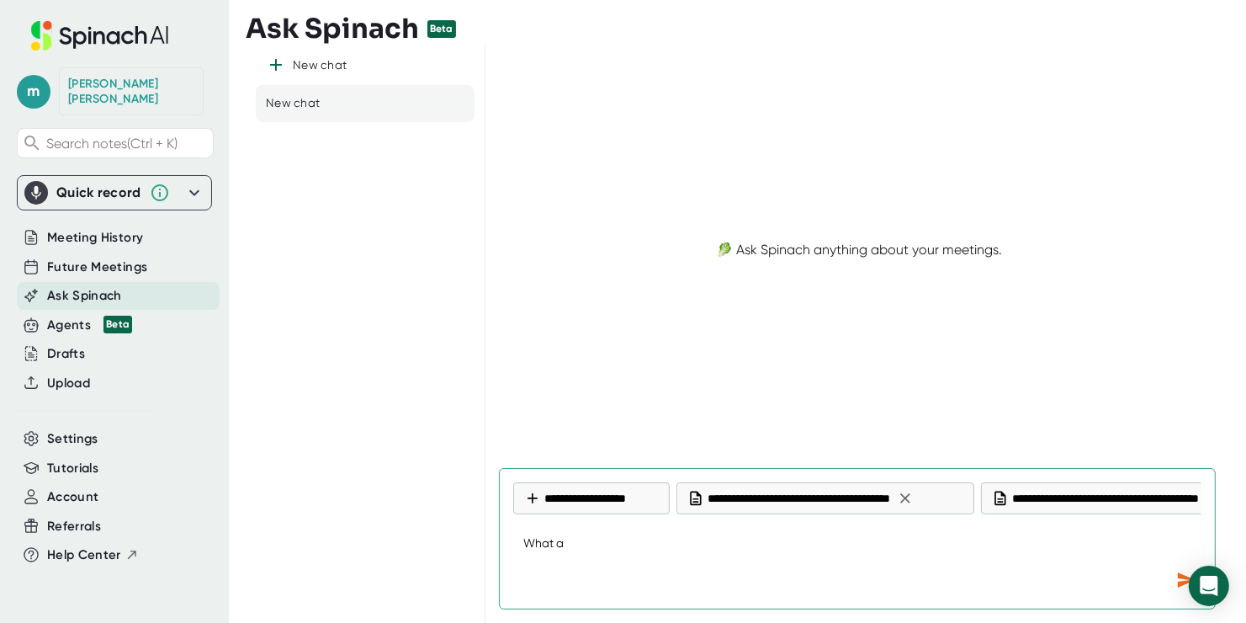
type textarea "x"
type textarea "What are"
type textarea "x"
type textarea "What are"
type textarea "x"
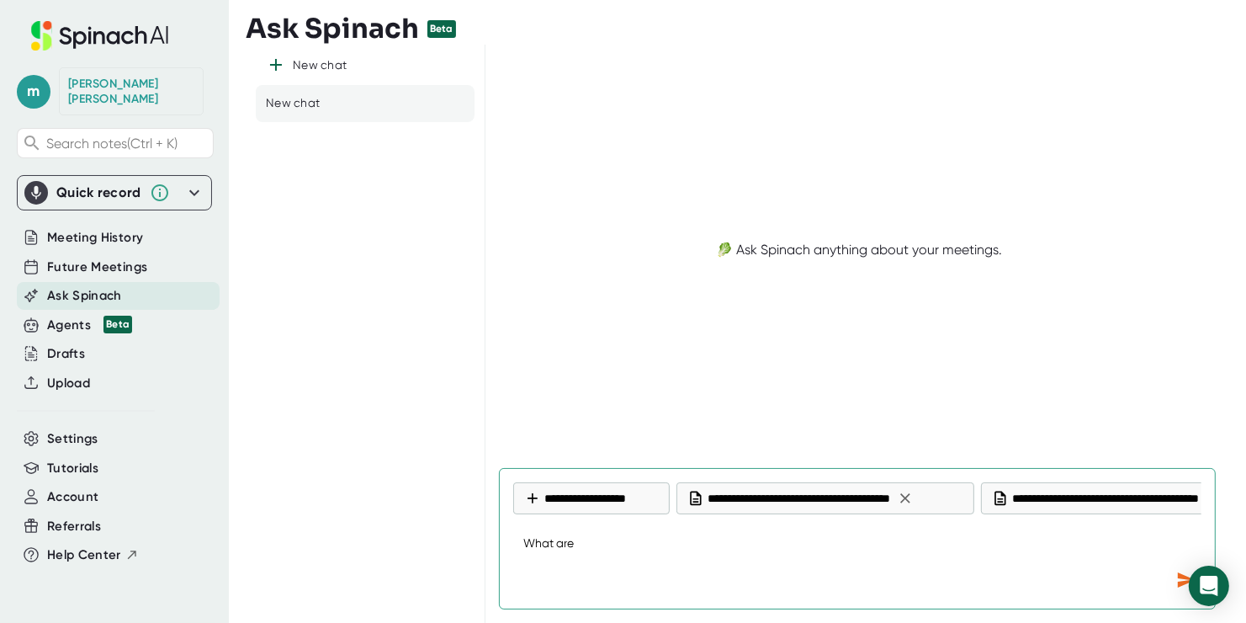
type textarea "W"
type textarea "x"
type textarea "Wh"
type textarea "x"
type textarea "Wha"
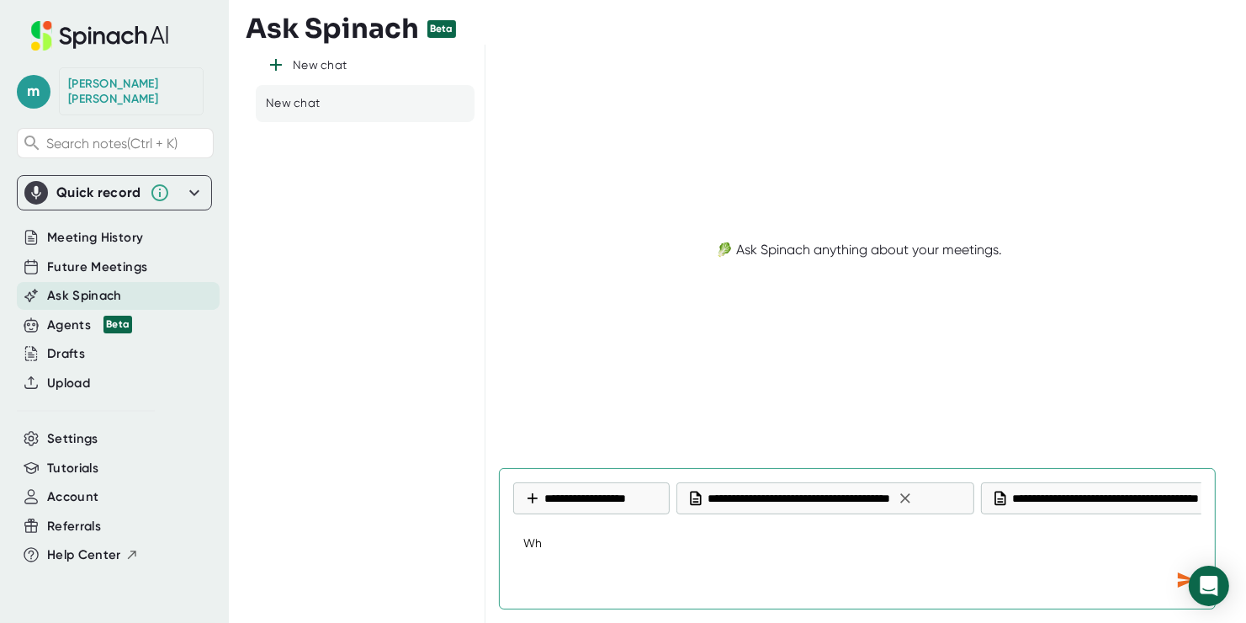
type textarea "x"
type textarea "What"
type textarea "x"
type textarea "What"
type textarea "x"
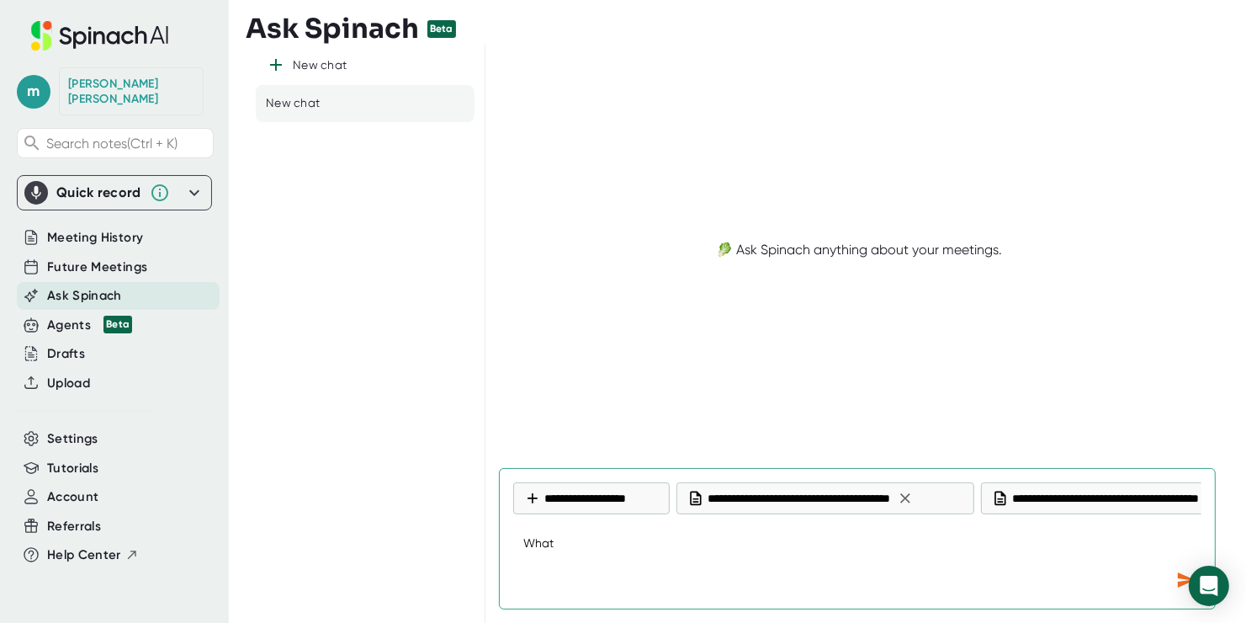
type textarea "What a"
type textarea "x"
type textarea "What ar"
type textarea "x"
type textarea "What are"
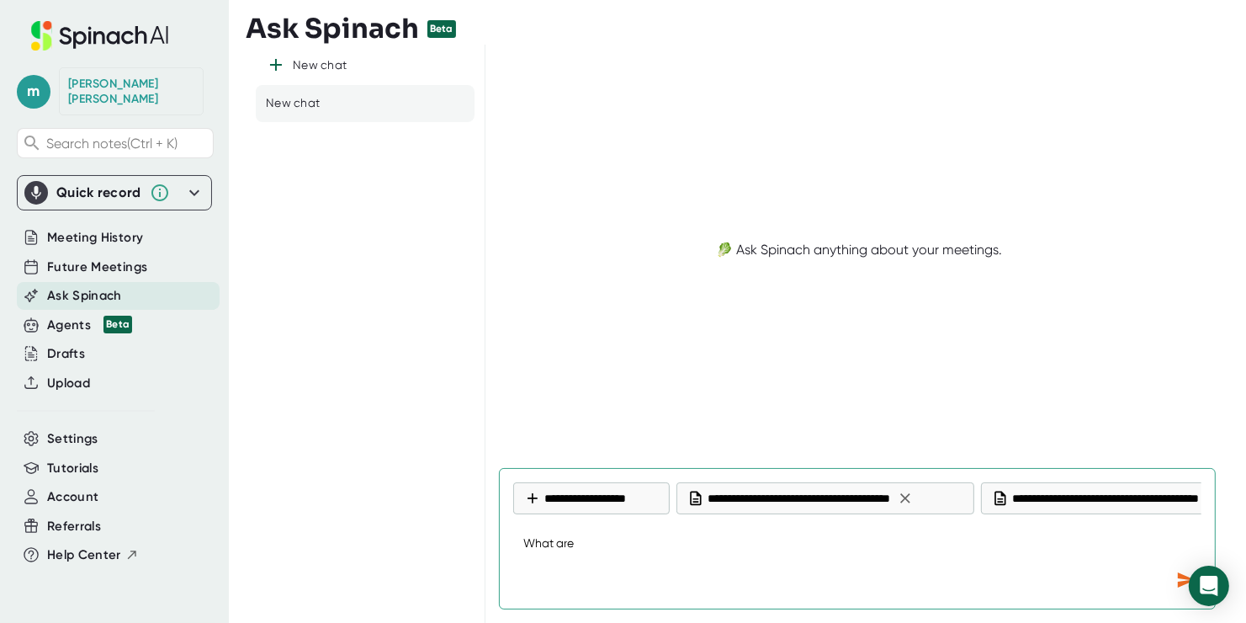
type textarea "x"
type textarea "What are"
type textarea "x"
type textarea "What are s"
type textarea "x"
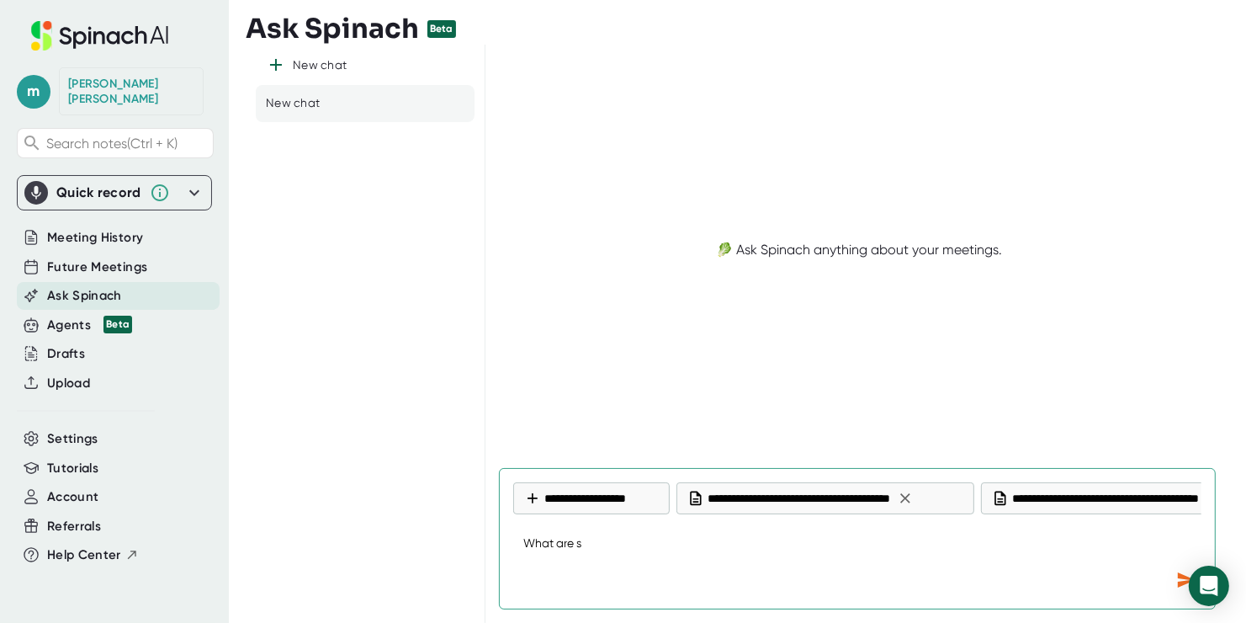
type textarea "What are so"
type textarea "x"
type textarea "What are som"
type textarea "x"
type textarea "What are some"
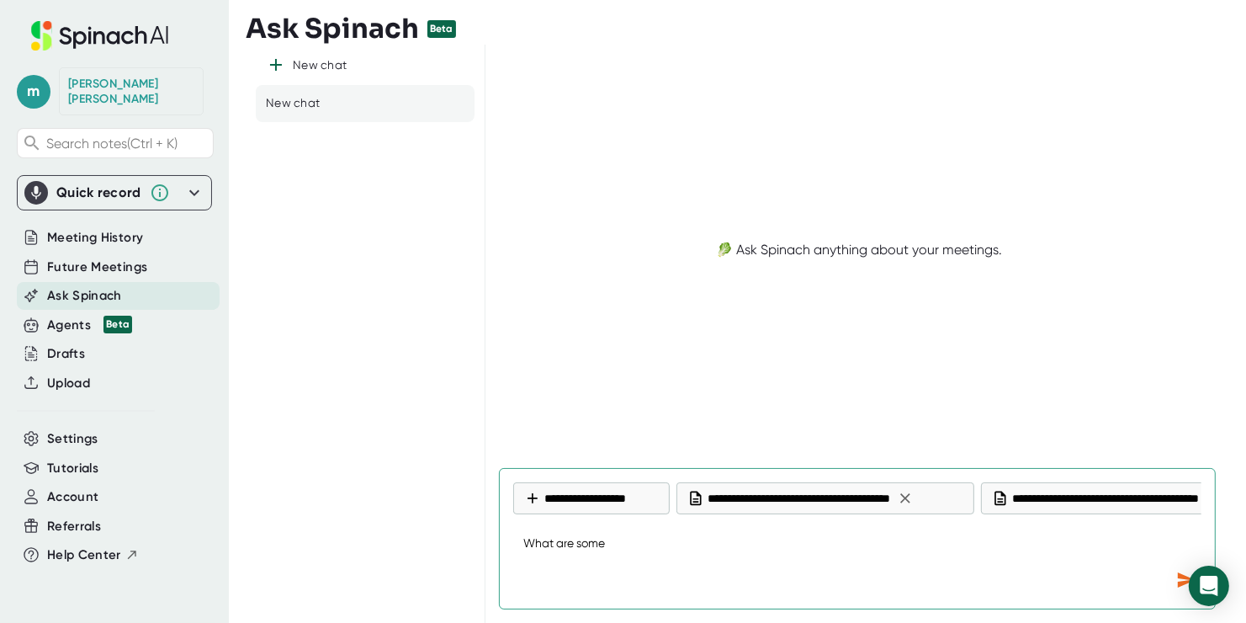
type textarea "x"
type textarea "What are some"
type textarea "x"
type textarea "What are some c"
type textarea "x"
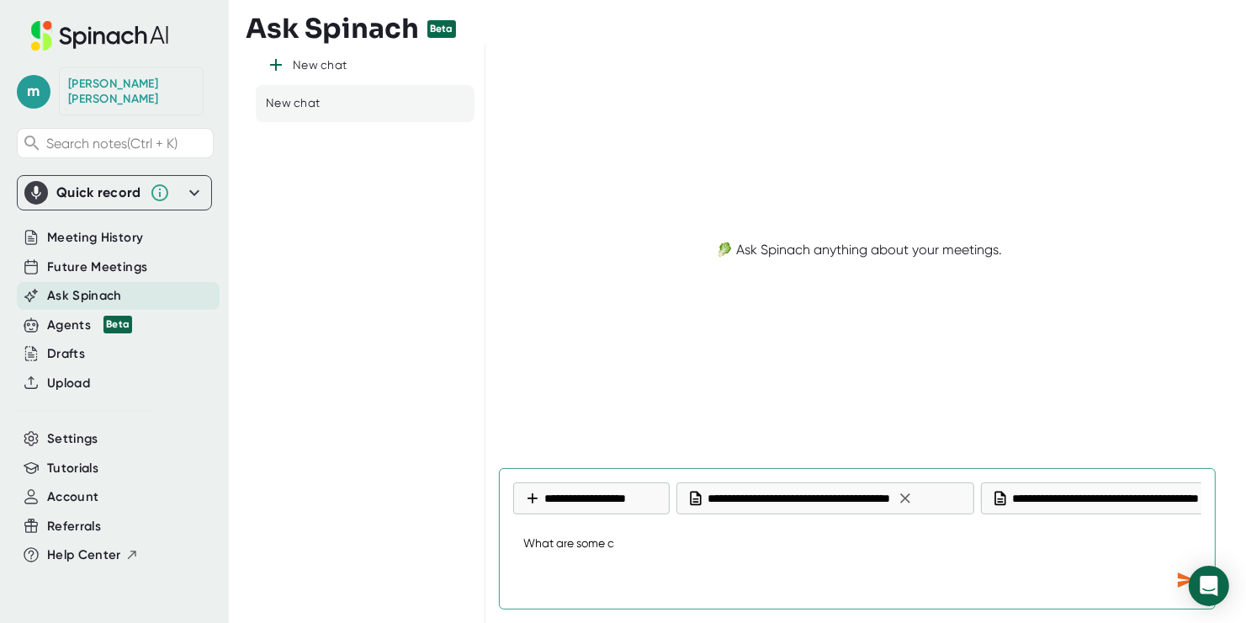
type textarea "What are some co"
type textarea "x"
type textarea "What are some com"
type textarea "x"
type textarea "What are some comm"
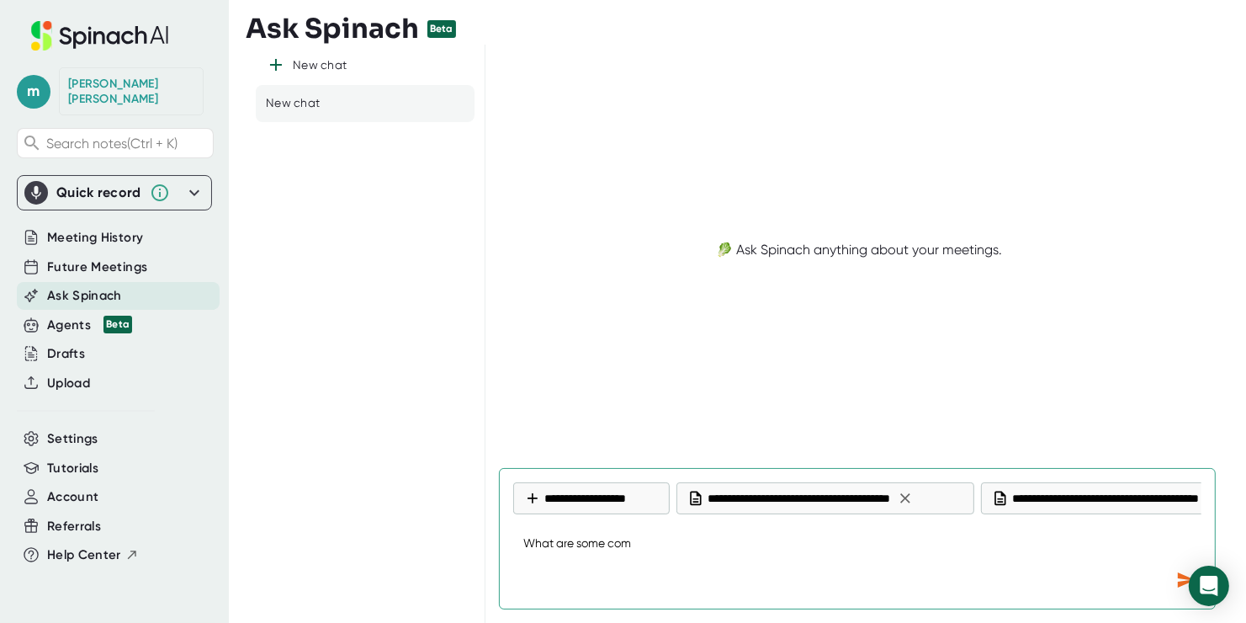
type textarea "x"
type textarea "What are some commo"
type textarea "x"
type textarea "What are some common"
type textarea "x"
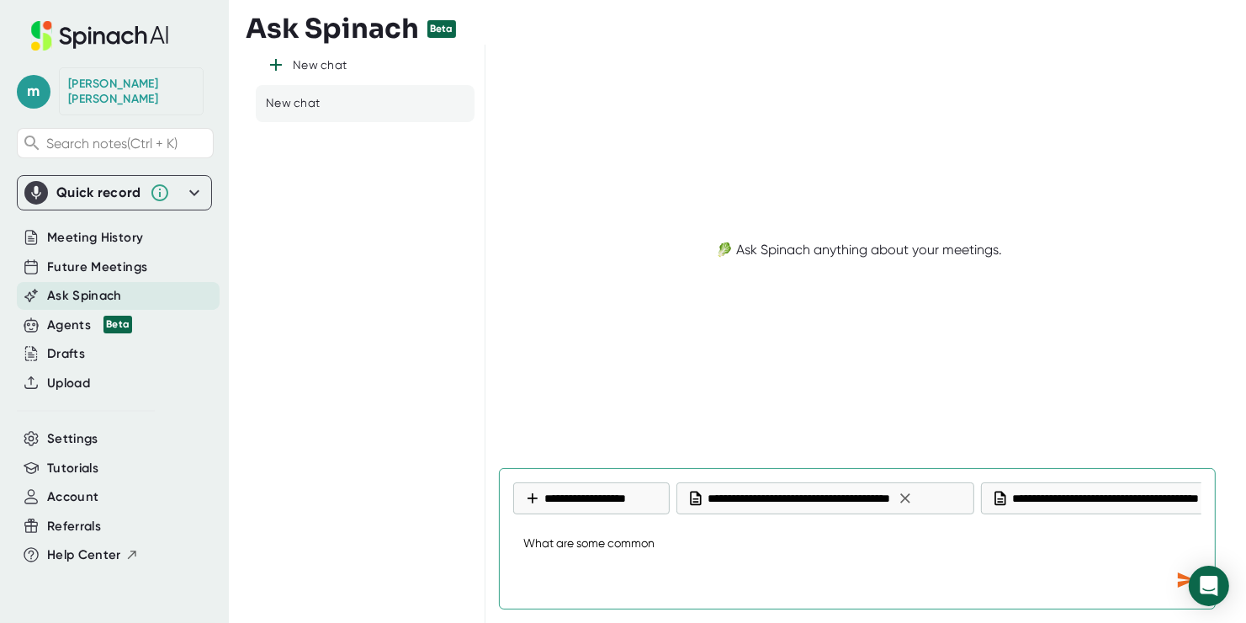
type textarea "What are some common"
type textarea "x"
type textarea "What are some common p"
type textarea "x"
type textarea "What are some common pa"
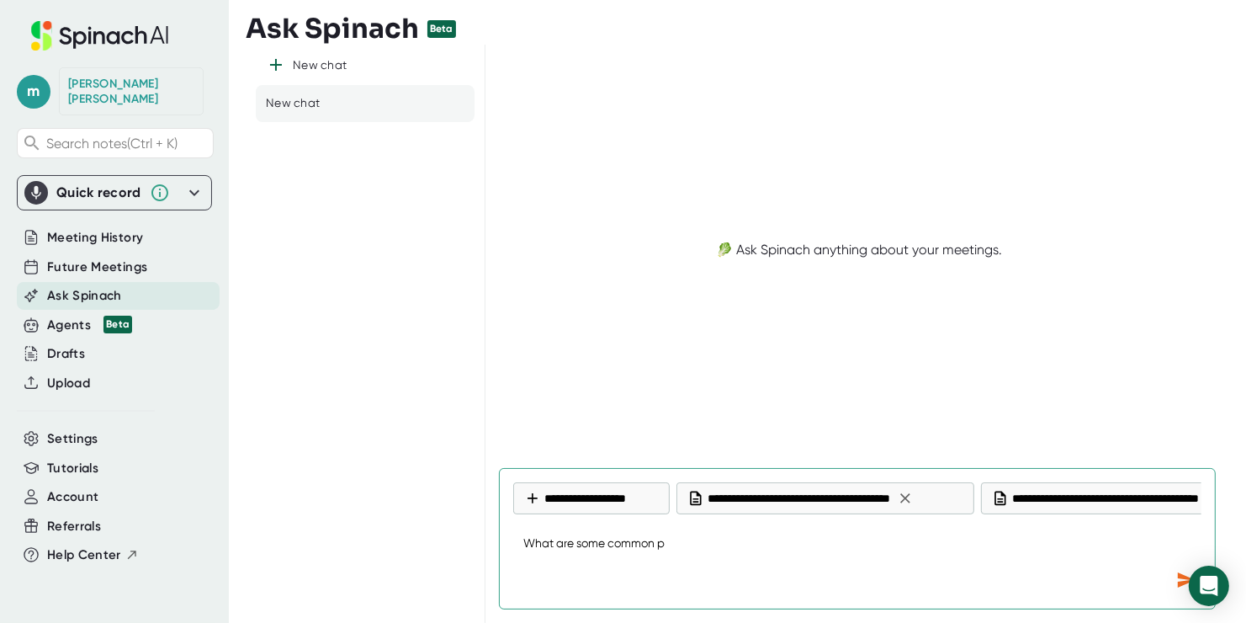
type textarea "x"
type textarea "What are some common pai"
type textarea "x"
type textarea "What are some common pain"
type textarea "x"
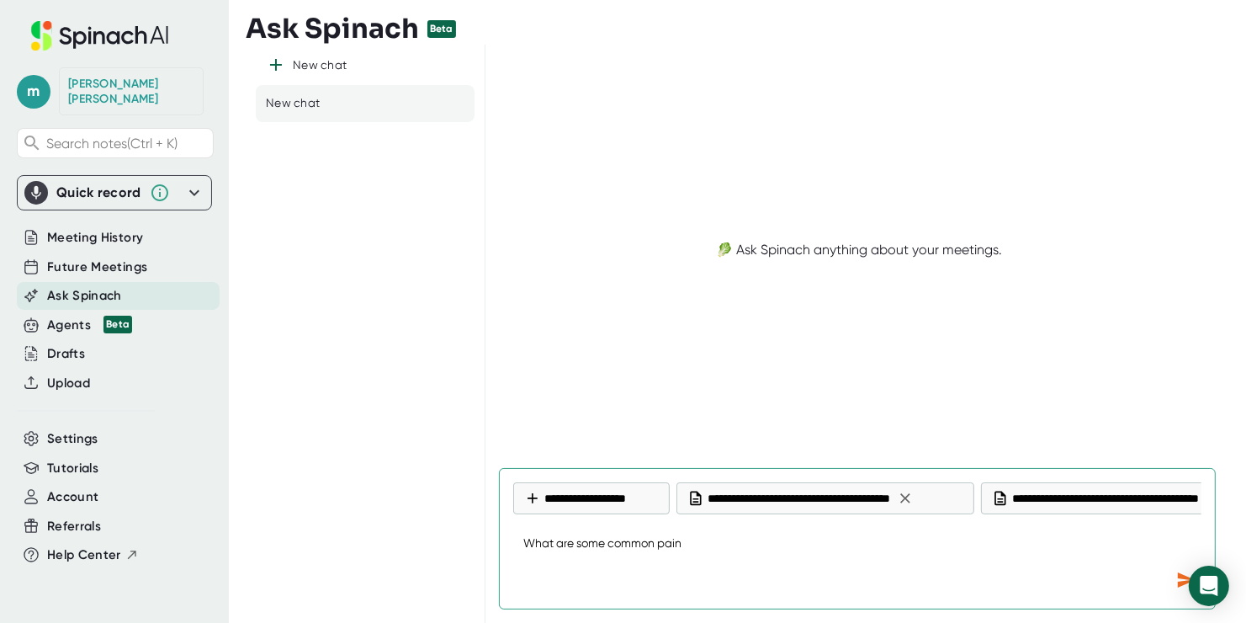
type textarea "What are some common pain"
type textarea "x"
type textarea "What are some common pain o"
type textarea "x"
type textarea "What are some common pain"
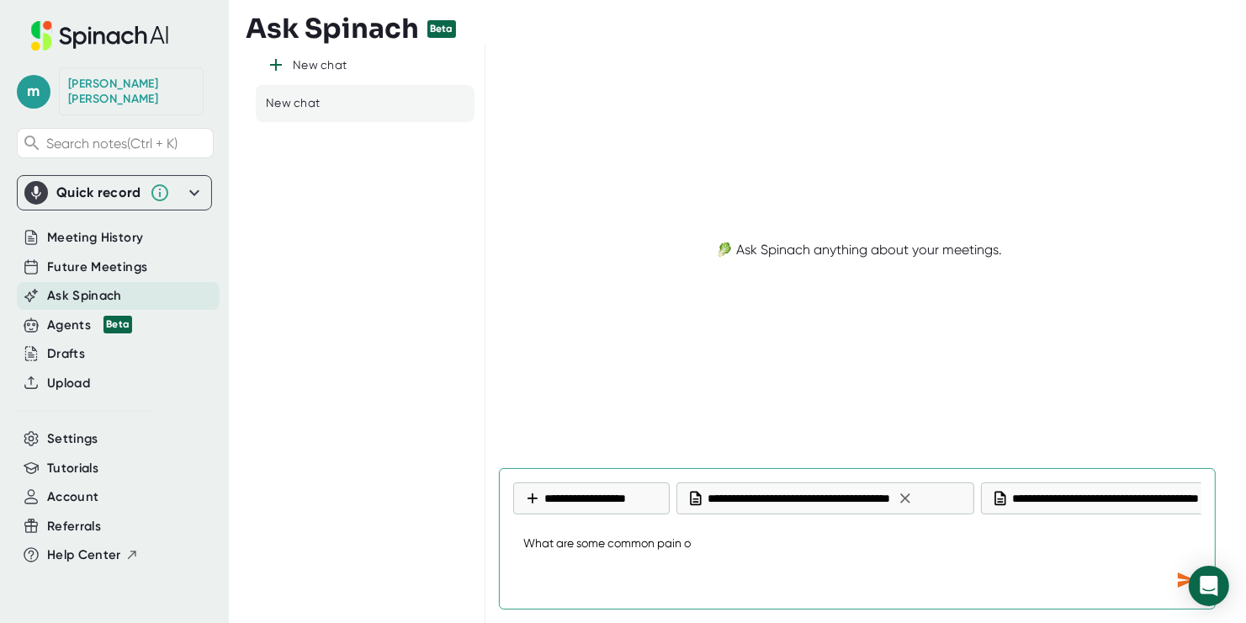
type textarea "x"
type textarea "What are some common pain p"
type textarea "x"
type textarea "What are some common pain po"
type textarea "x"
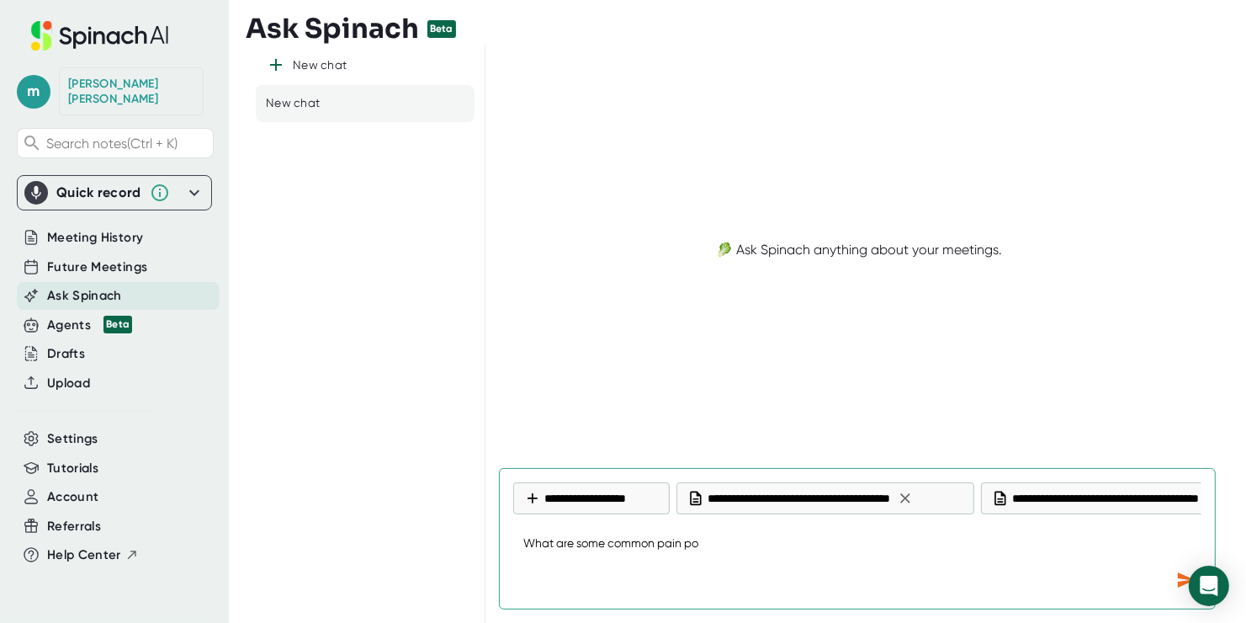
type textarea "What are some common pain poi"
type textarea "x"
type textarea "What are some common pain poin"
type textarea "x"
type textarea "What are some common pain point"
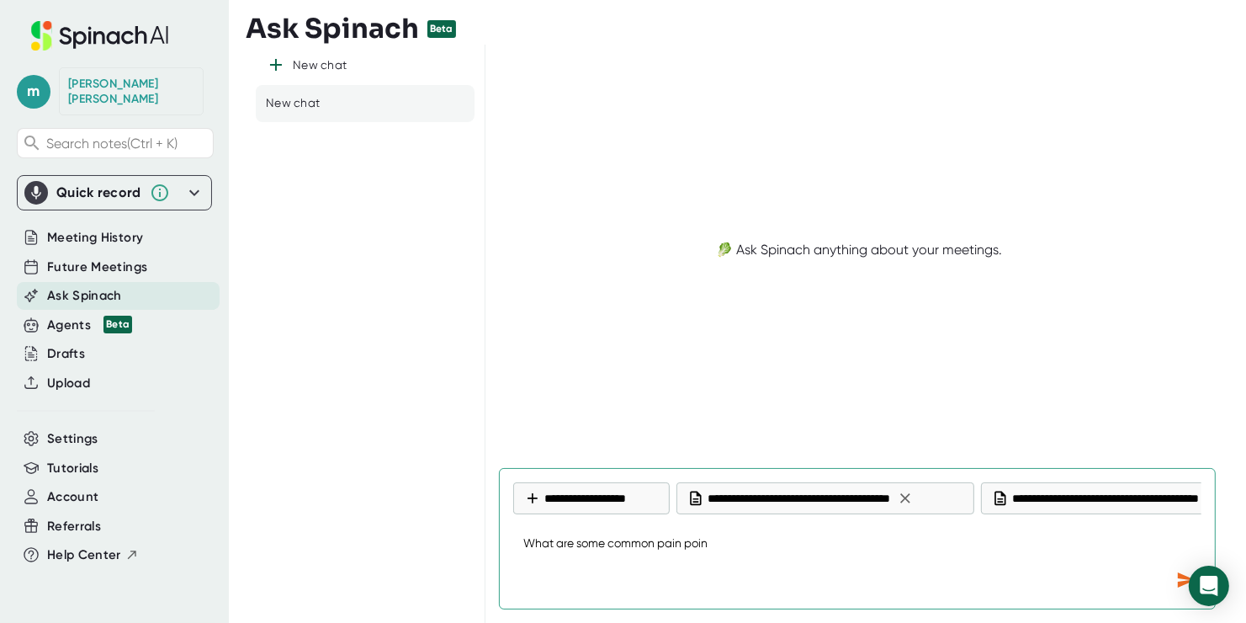
type textarea "x"
type textarea "What are some common pain points"
type textarea "x"
type textarea "What are some common pain points"
type textarea "x"
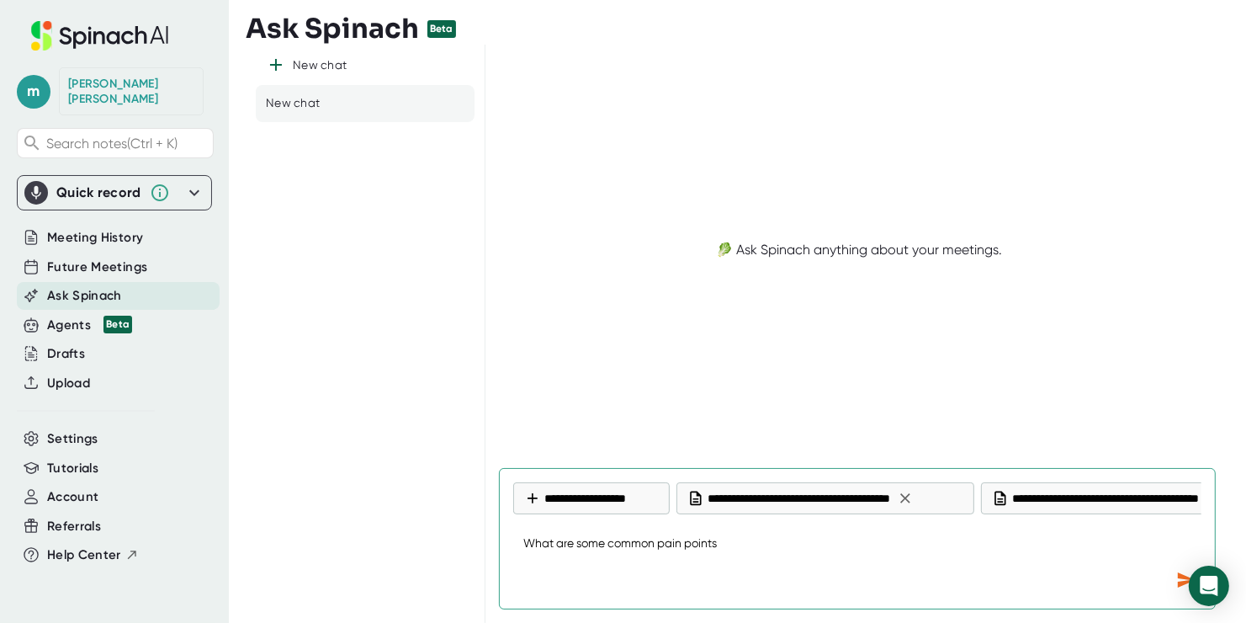
type textarea "What are some common pain points o"
type textarea "x"
type textarea "What are some common pain points ou"
type textarea "x"
type textarea "What are some common pain points our"
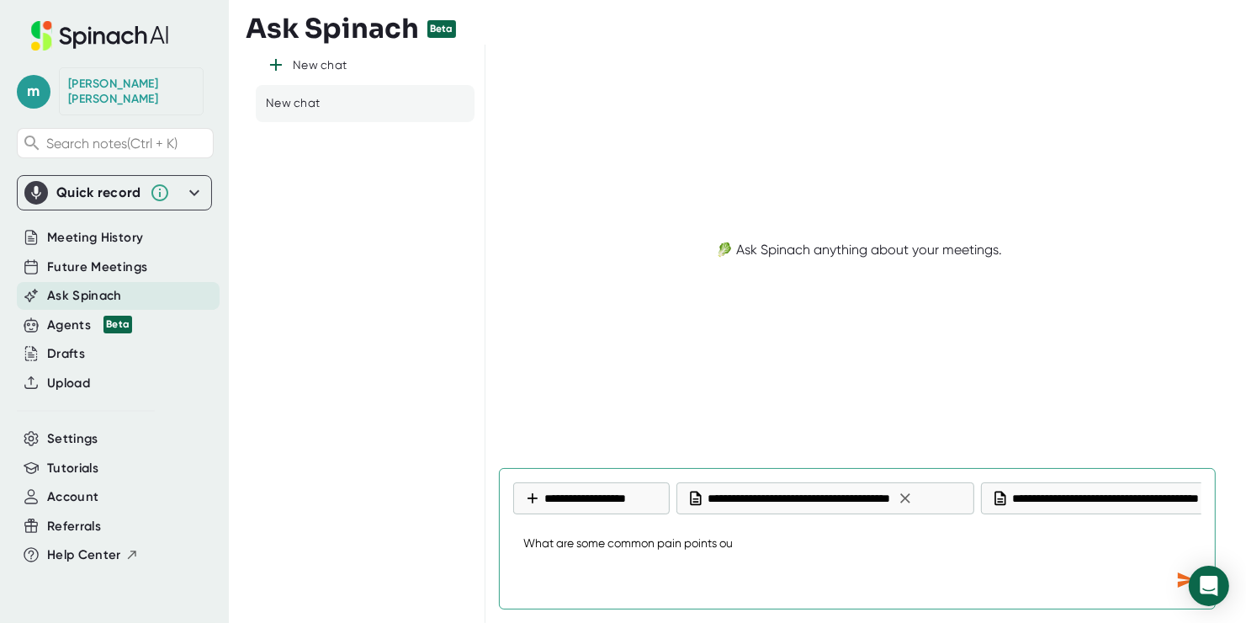
type textarea "x"
type textarea "What are some common pain points our"
type textarea "x"
type textarea "What are some common pain points our"
type textarea "x"
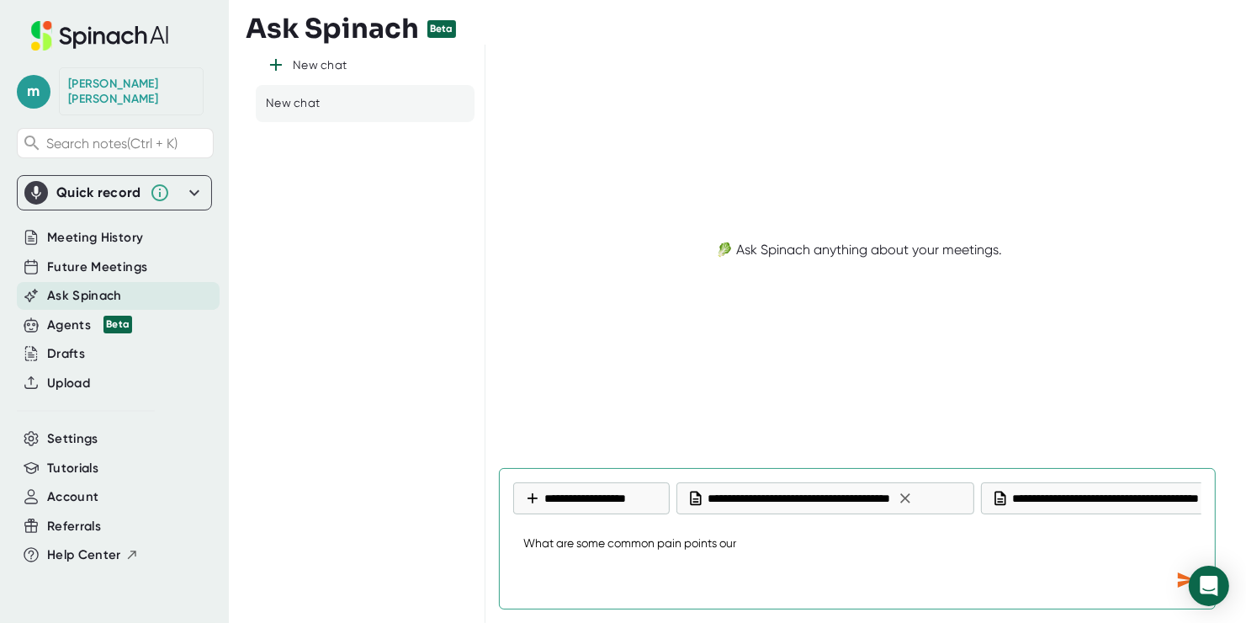
type textarea "What are some common pain points ou"
type textarea "x"
type textarea "What are some common pain points o"
type textarea "x"
type textarea "What are some common pain points"
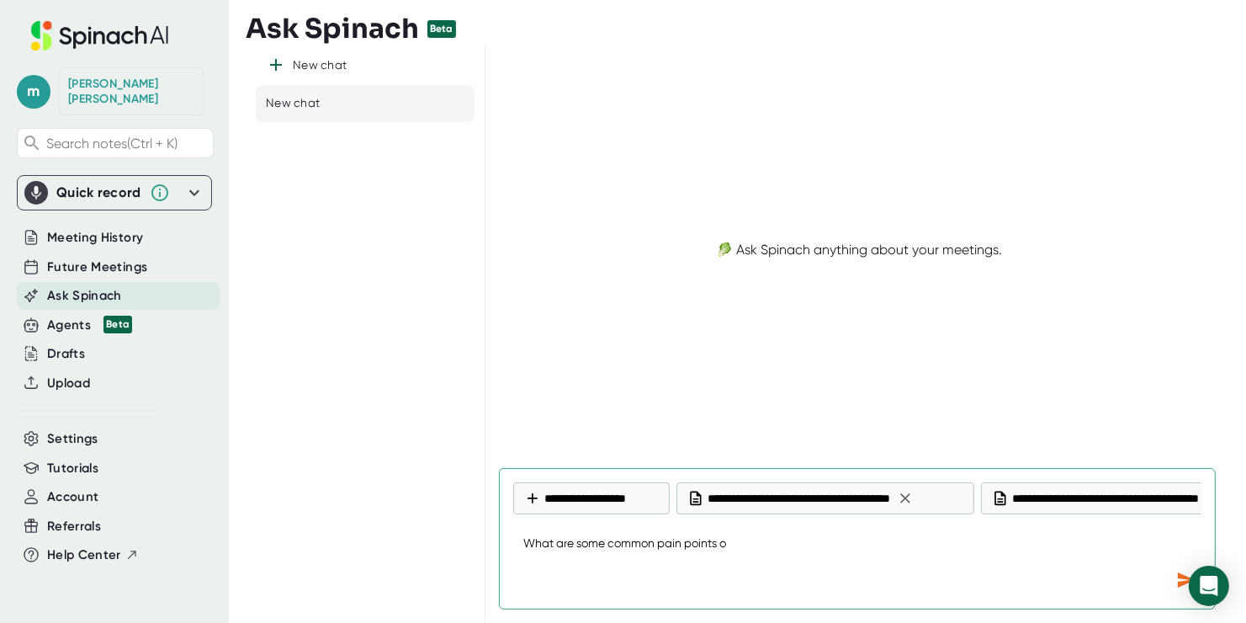
type textarea "x"
type textarea "What are some common pain points w"
type textarea "x"
type textarea "What are some common pain points we"
type textarea "x"
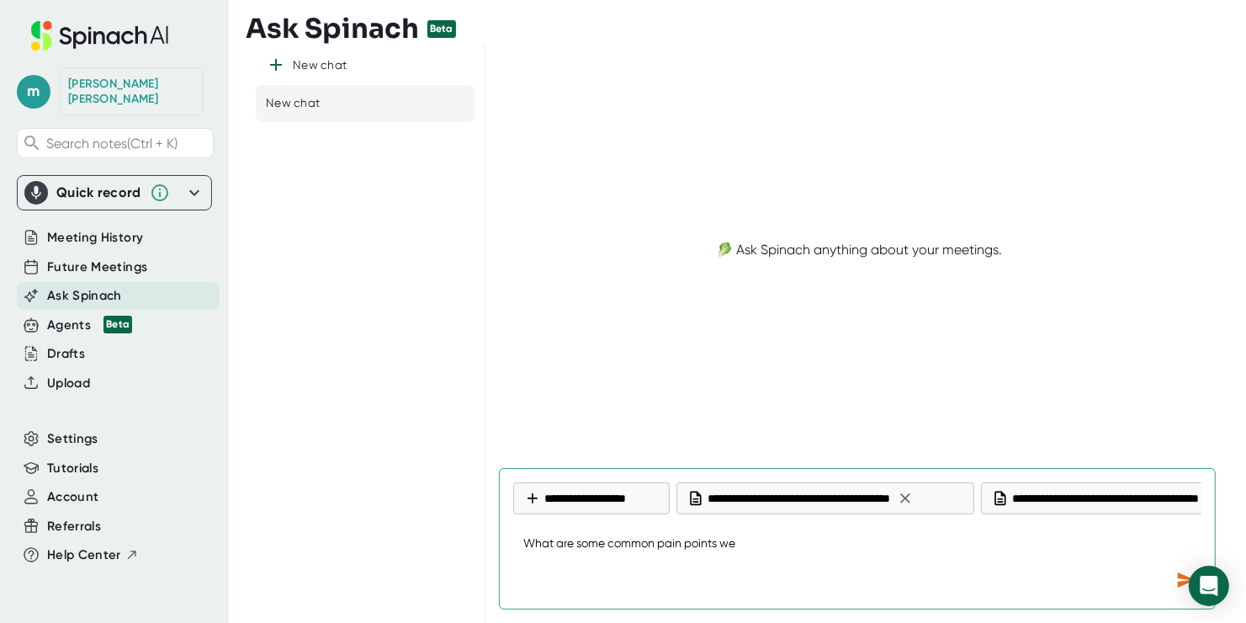
type textarea "What are some common pain points we"
type textarea "x"
type textarea "What are some common pain points we a"
type textarea "x"
type textarea "What are some common pain points we ar"
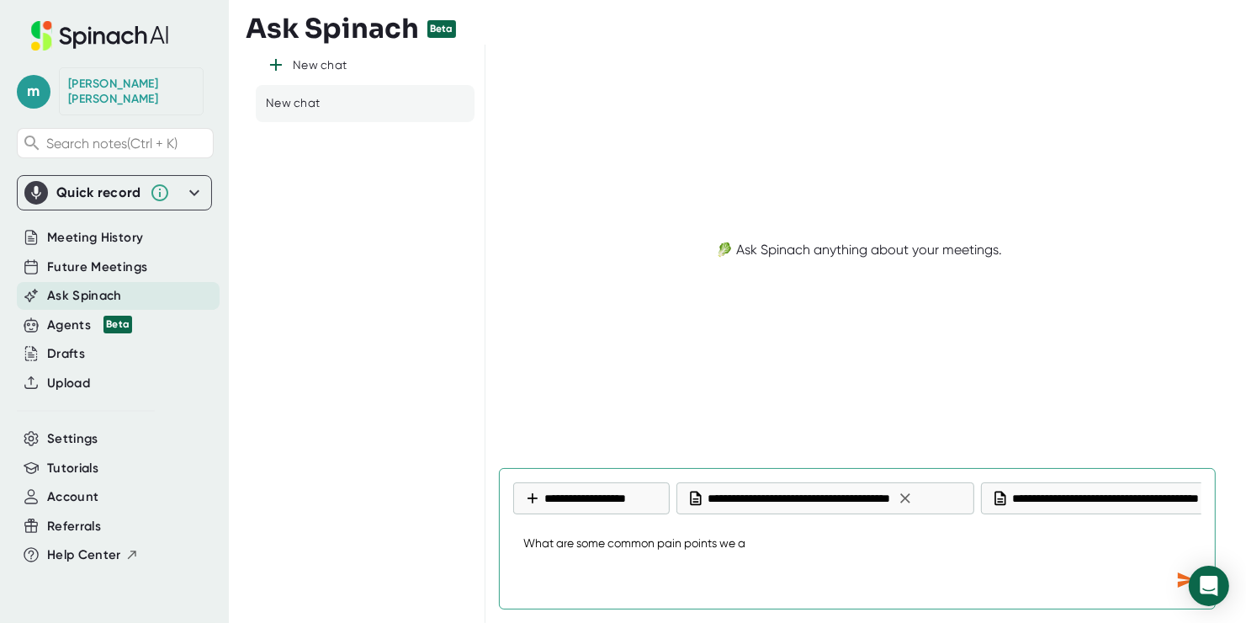
type textarea "x"
type textarea "What are some common pain points we are"
type textarea "x"
type textarea "What are some common pain points we are"
type textarea "x"
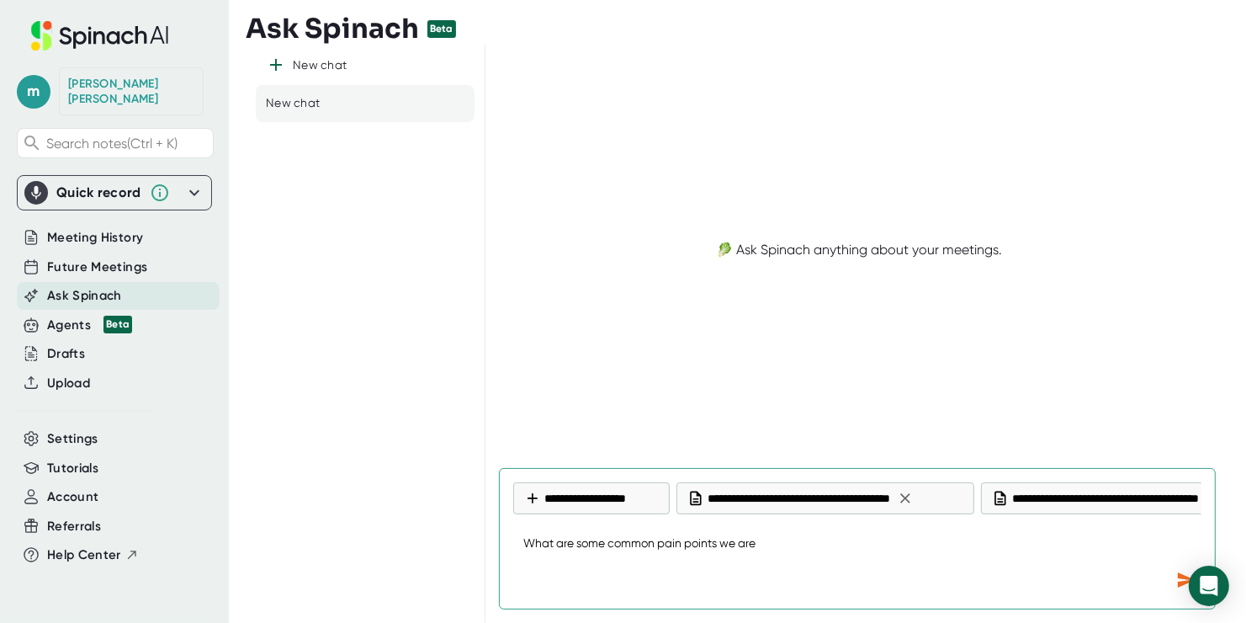
type textarea "What are some common pain points we are s"
type textarea "x"
type textarea "What are some common pain points we are se"
type textarea "x"
type textarea "What are some common pain points we are see"
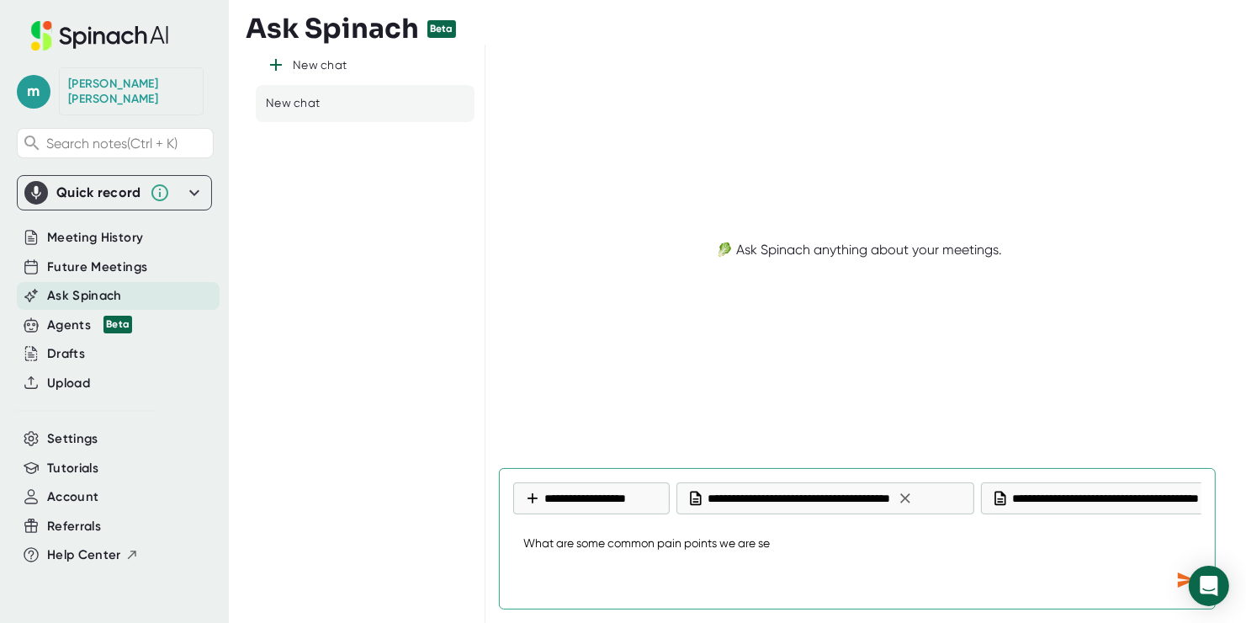
type textarea "x"
type textarea "What are some common pain points we are seei"
type textarea "x"
type textarea "What are some common pain points we are seein"
type textarea "x"
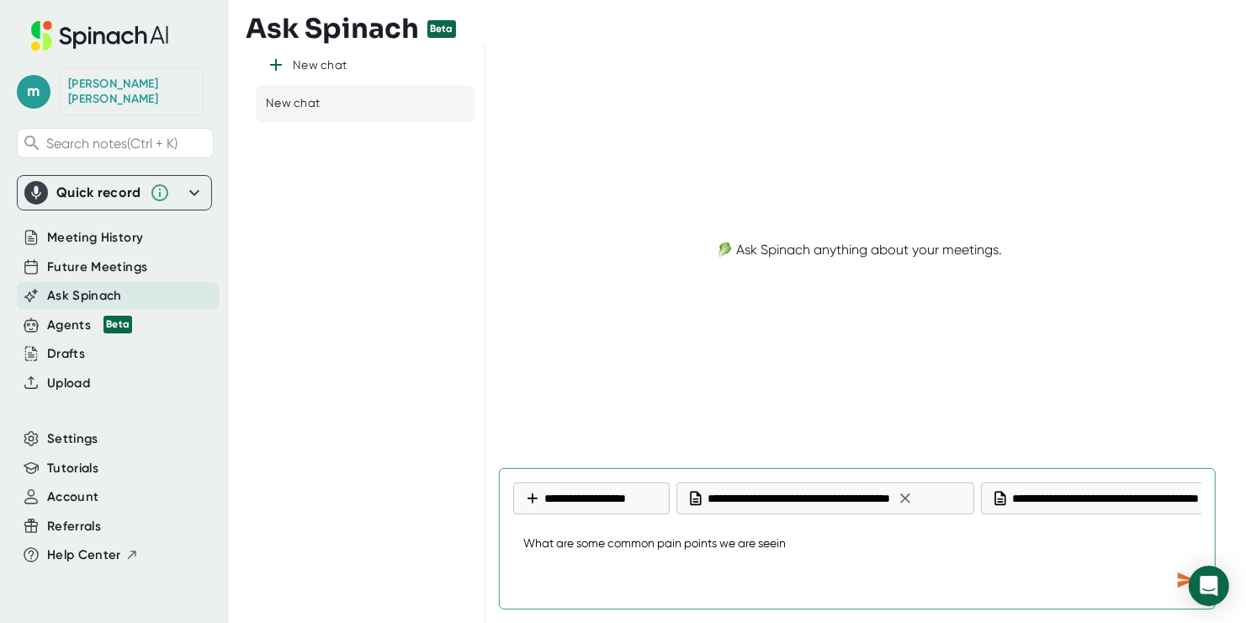
type textarea "What are some common pain points we are seeing"
type textarea "x"
type textarea "What are some common pain points we are seeing"
type textarea "x"
type textarea "What are some common pain points we are seeing i"
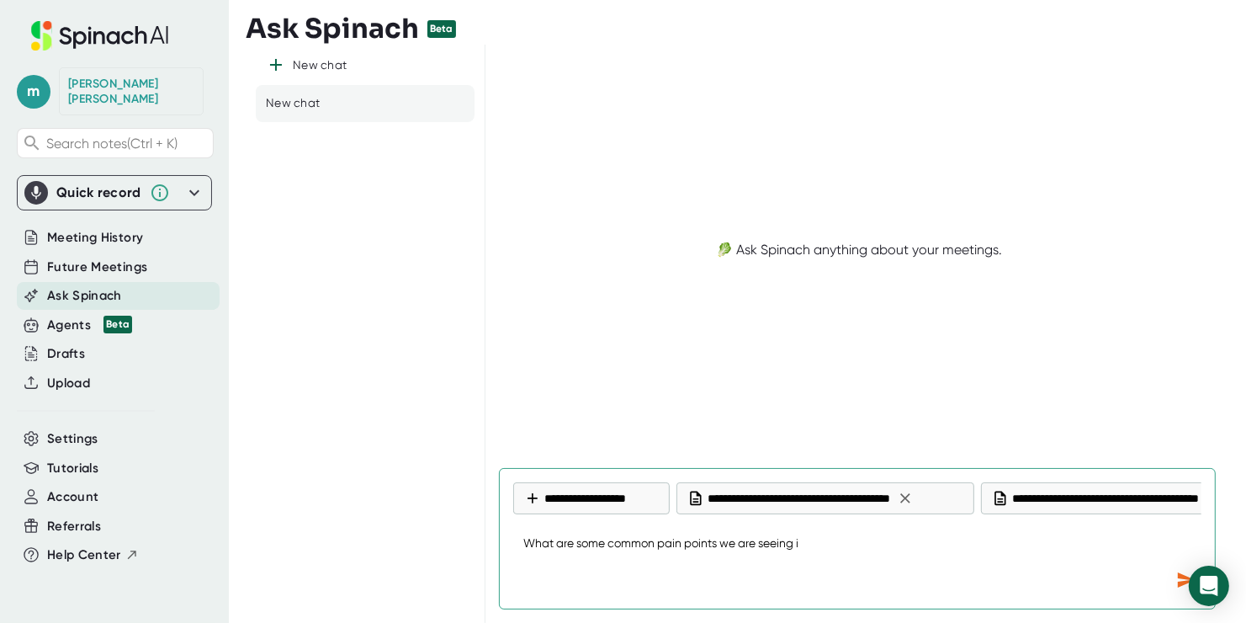
type textarea "x"
type textarea "What are some common pain points we are seeing in"
type textarea "x"
type textarea "What are some common pain points we are seeing in"
type textarea "x"
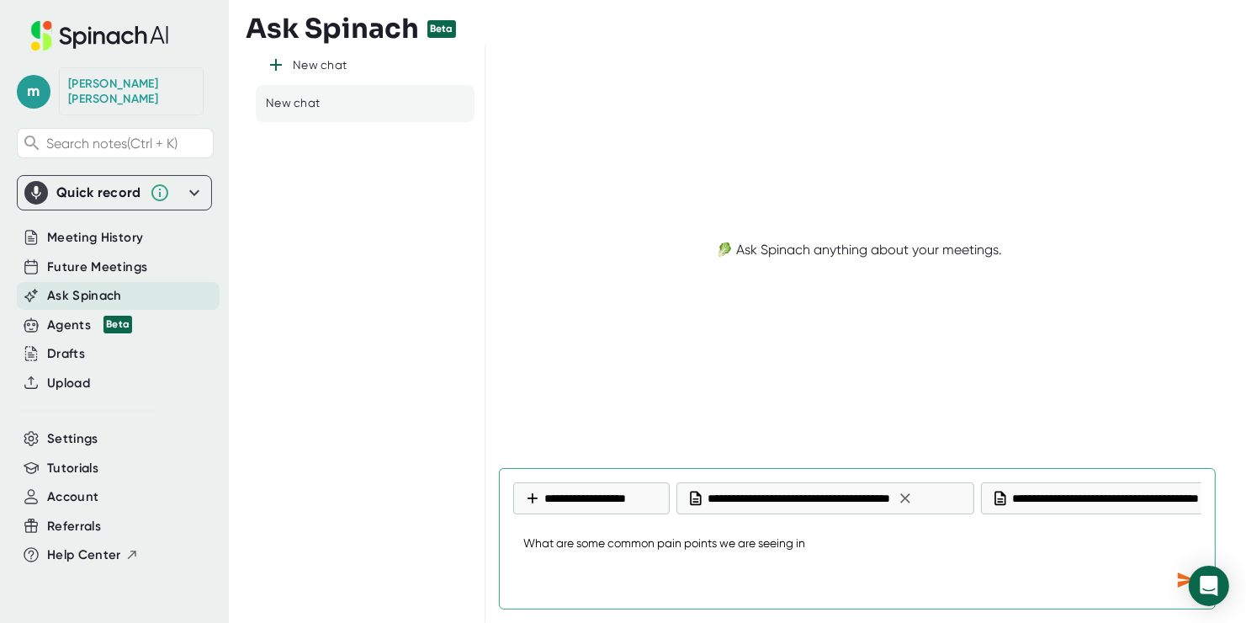
type textarea "What are some common pain points we are seeing in t"
type textarea "x"
type textarea "What are some common pain points we are seeing in ta"
type textarea "x"
type textarea "What are some common pain points we are seeing in tak"
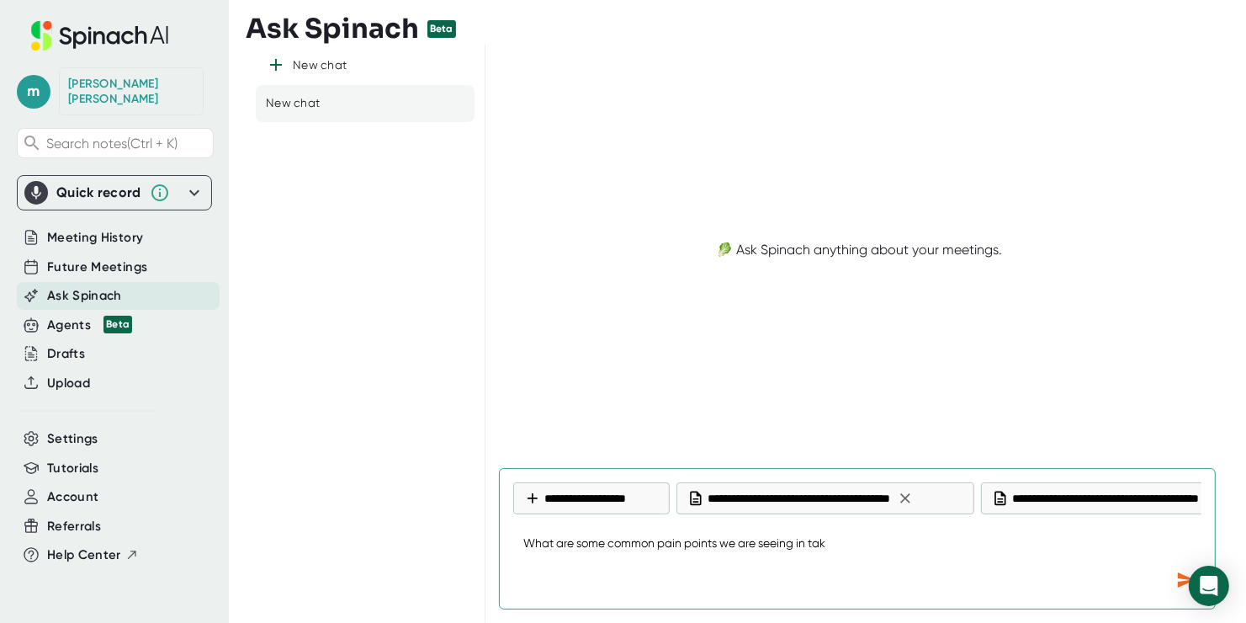
type textarea "x"
type textarea "What are some common pain points we are seeing in taki"
type textarea "x"
type textarea "What are some common pain points we are seeing in takin"
type textarea "x"
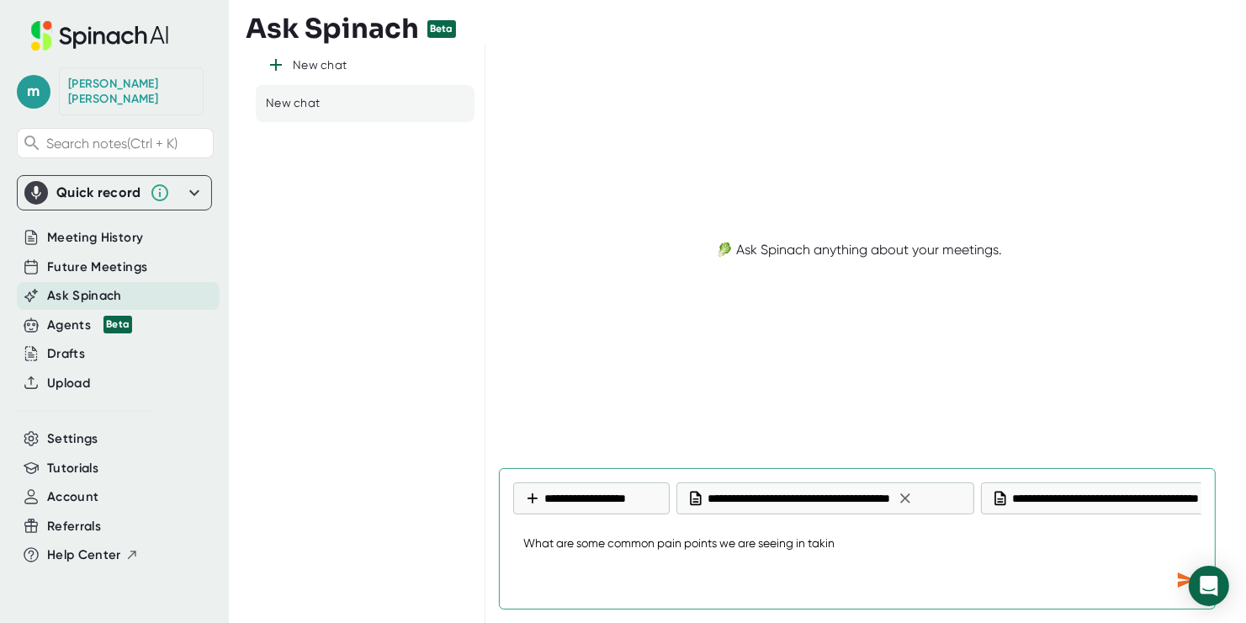
type textarea "What are some common pain points we are seeing in taking"
type textarea "x"
type textarea "What are some common pain points we are seeing in taking"
type textarea "x"
type textarea "What are some common pain points we are seeing in taking c"
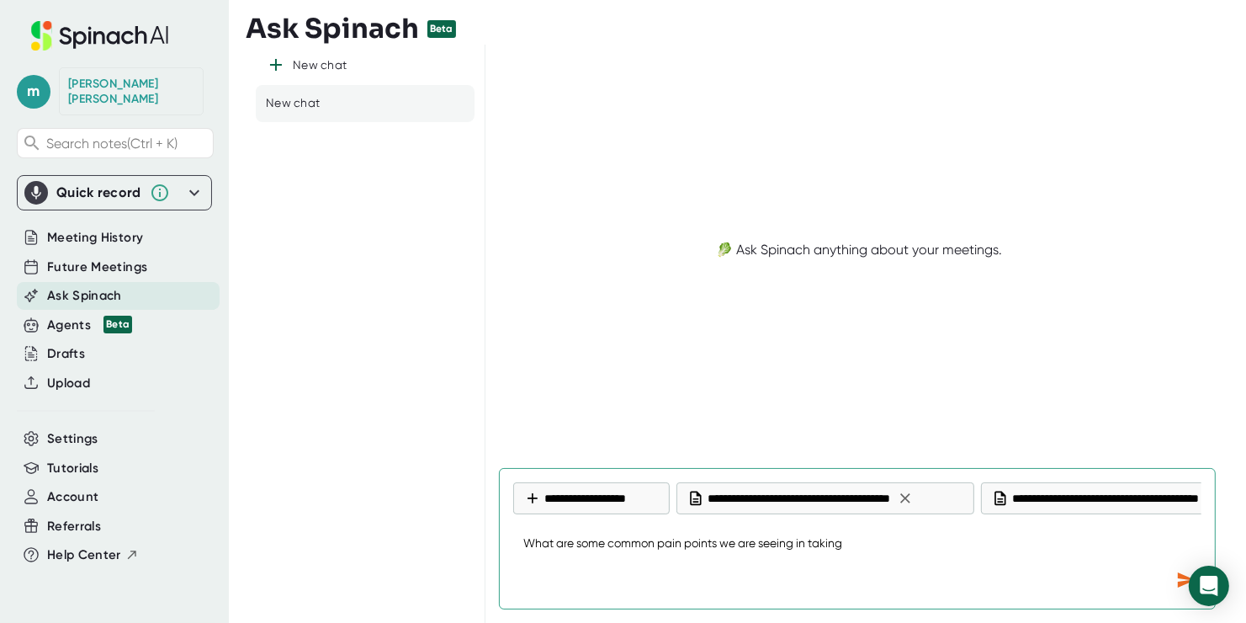
type textarea "x"
type textarea "What are some common pain points we are seeing in taking cu"
type textarea "x"
type textarea "What are some common pain points we are seeing in taking cus"
type textarea "x"
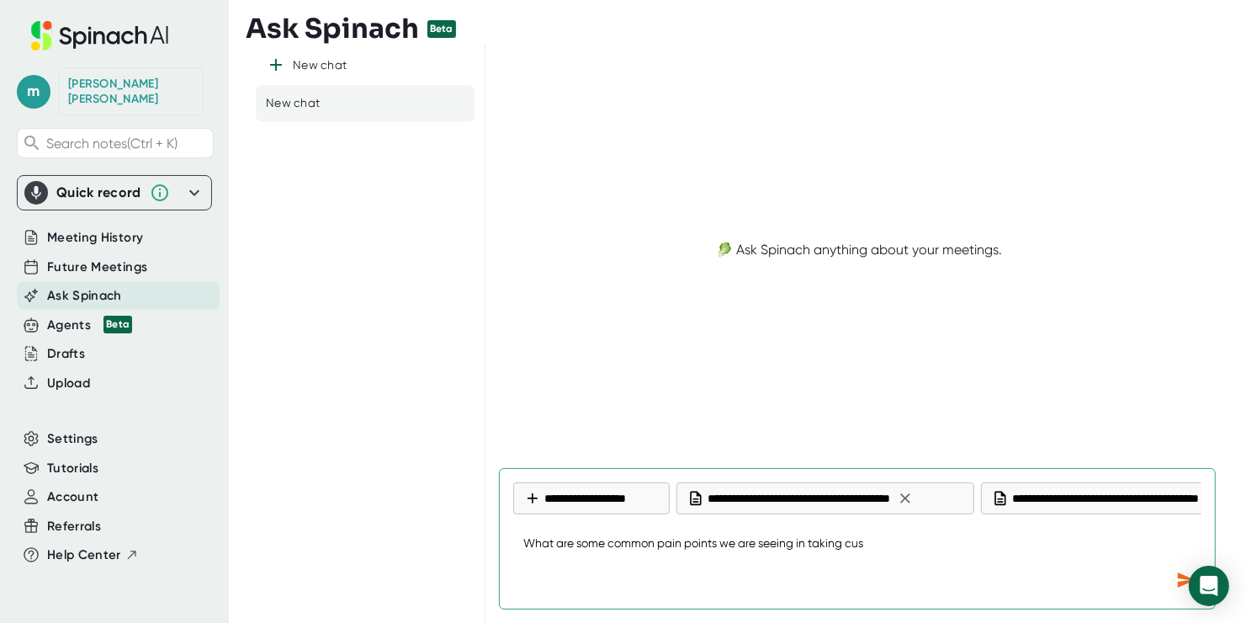
type textarea "What are some common pain points we are seeing in taking cust"
type textarea "x"
type textarea "What are some common pain points we are seeing in taking custo"
type textarea "x"
type textarea "What are some common pain points we are seeing in taking custom"
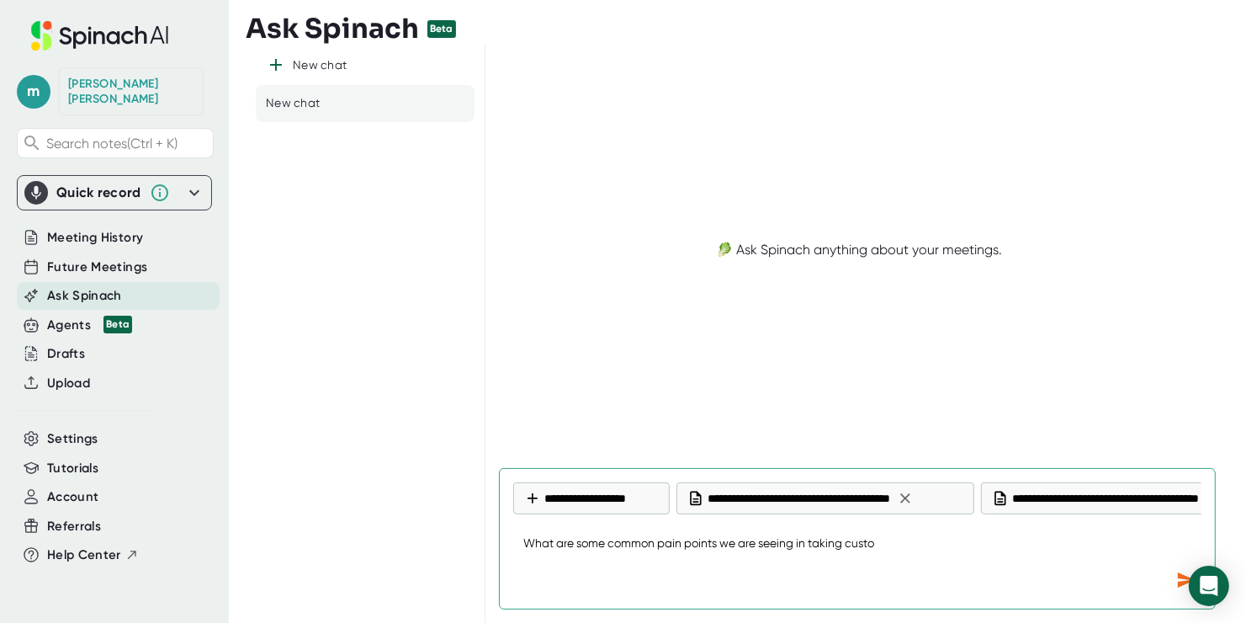
type textarea "x"
type textarea "What are some common pain points we are seeing in taking custome"
type textarea "x"
type textarea "What are some common pain points we are seeing in taking customer"
type textarea "x"
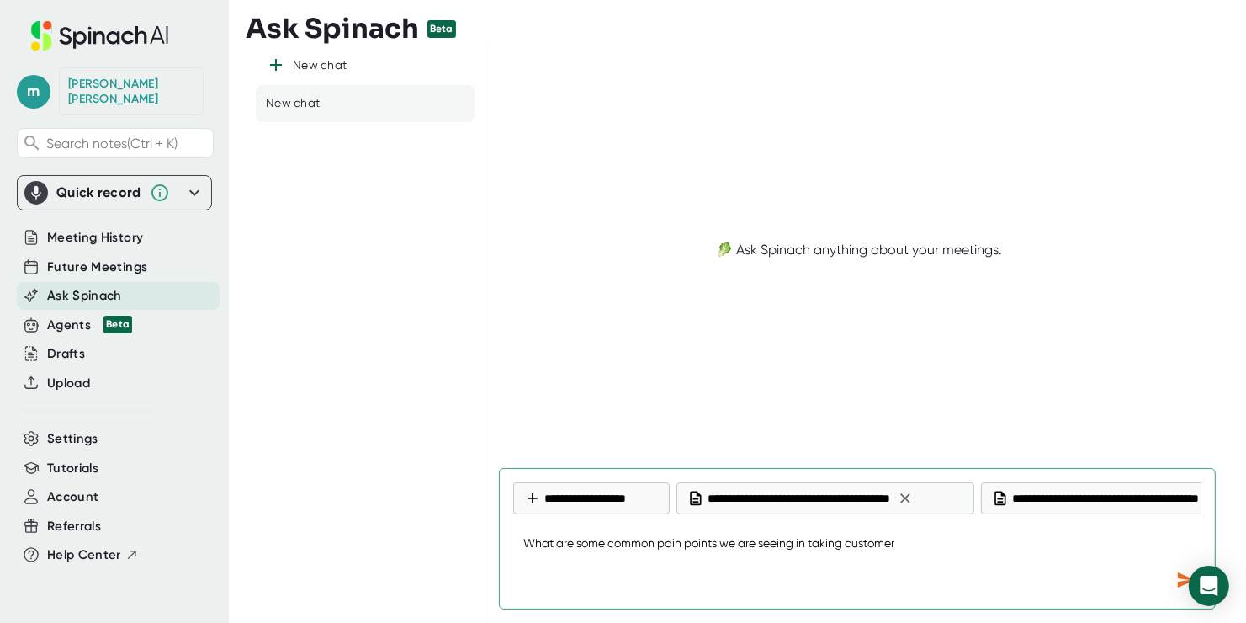
type textarea "What are some common pain points we are seeing in taking customers"
type textarea "x"
type textarea "What are some common pain points we are seeing in taking customers"
type textarea "x"
type textarea "What are some common pain points we are seeing in taking customers l"
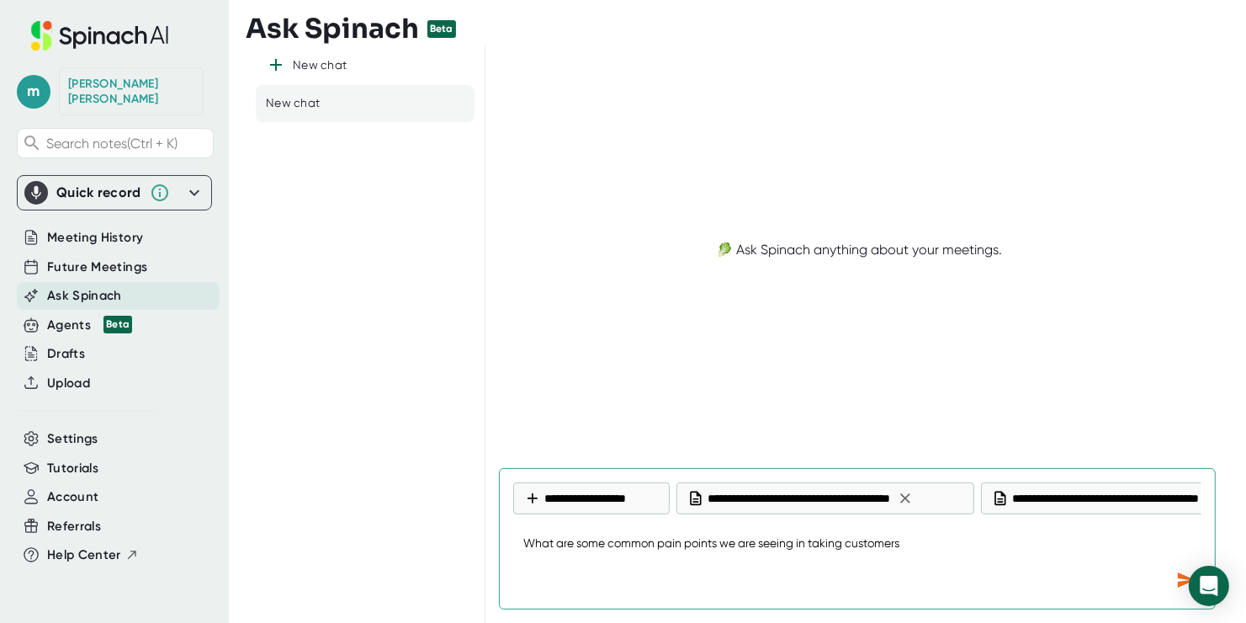
type textarea "x"
type textarea "What are some common pain points we are seeing in taking customers li"
type textarea "x"
type textarea "What are some common pain points we are seeing in taking customers liv"
type textarea "x"
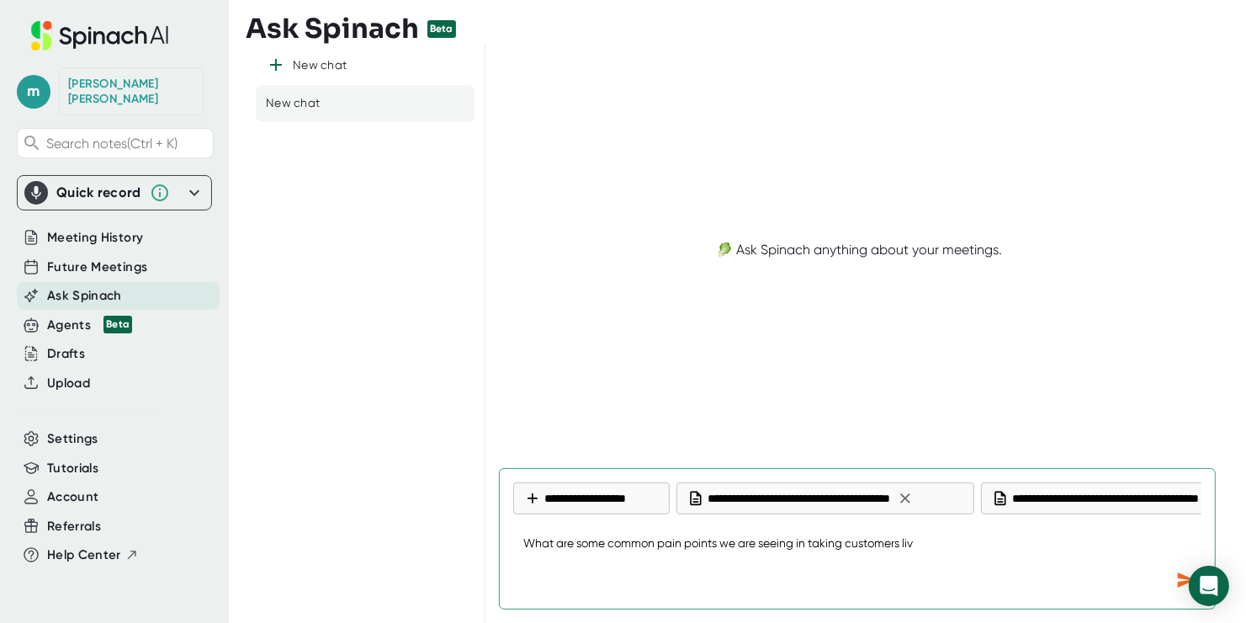
type textarea "What are some common pain points we are seeing in taking customers live"
type textarea "x"
type textarea "What are some common pain points we are seeing in taking customers live?"
type textarea "x"
type textarea "What are some common pain points we are seeing in taking customers live?"
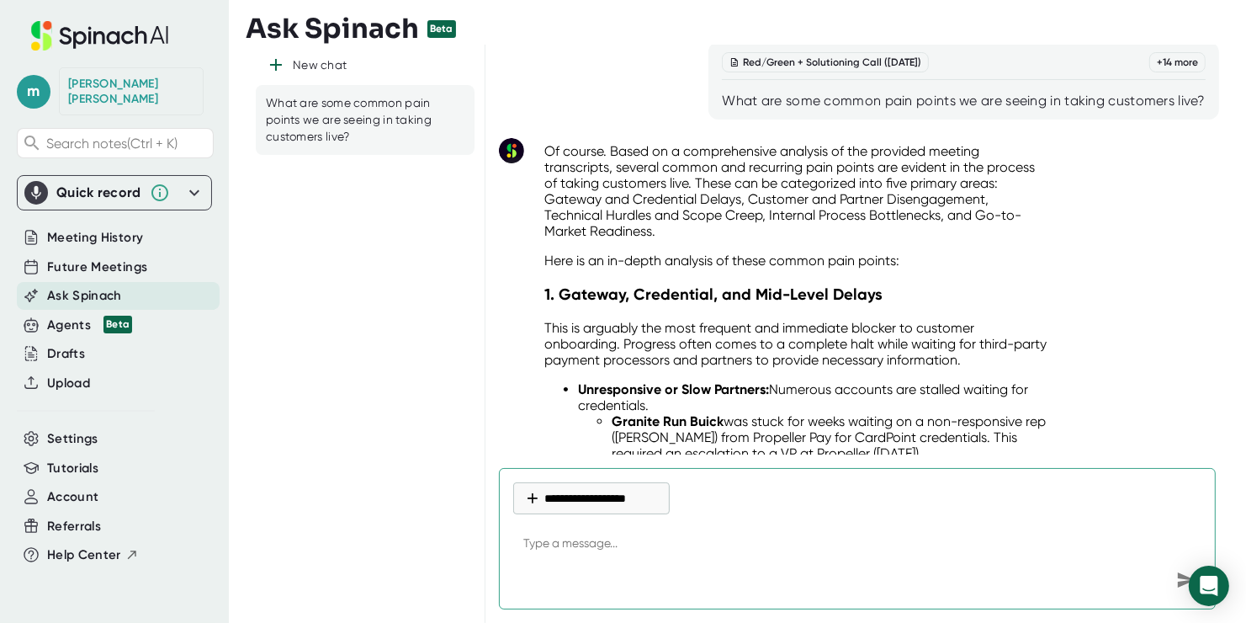
scroll to position [0, 0]
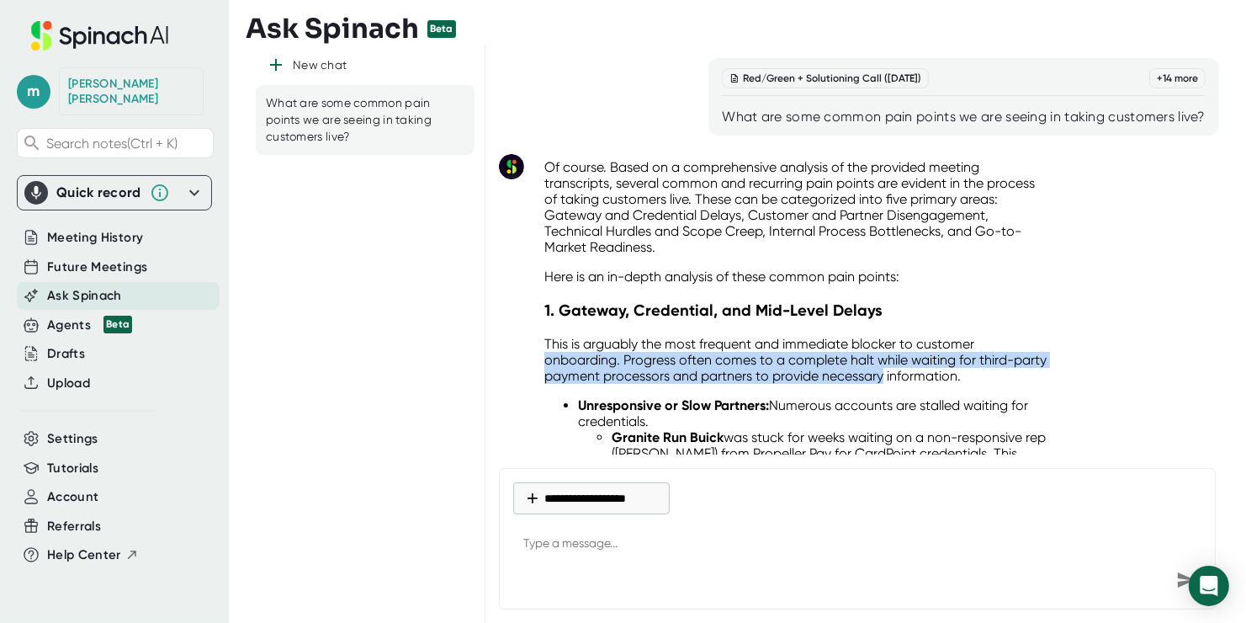
drag, startPoint x: 635, startPoint y: 348, endPoint x: 910, endPoint y: 365, distance: 274.9
click at [910, 365] on p "This is arguably the most frequent and immediate blocker to customer onboarding…" at bounding box center [797, 360] width 504 height 48
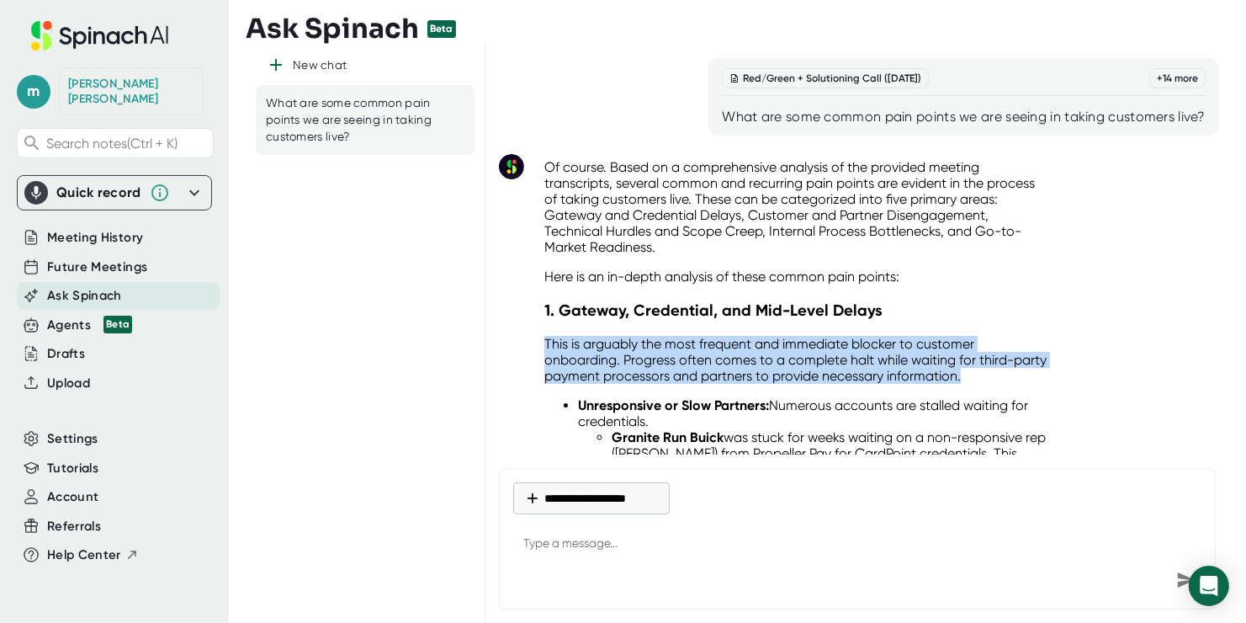
drag, startPoint x: 886, startPoint y: 366, endPoint x: 513, endPoint y: 343, distance: 374.4
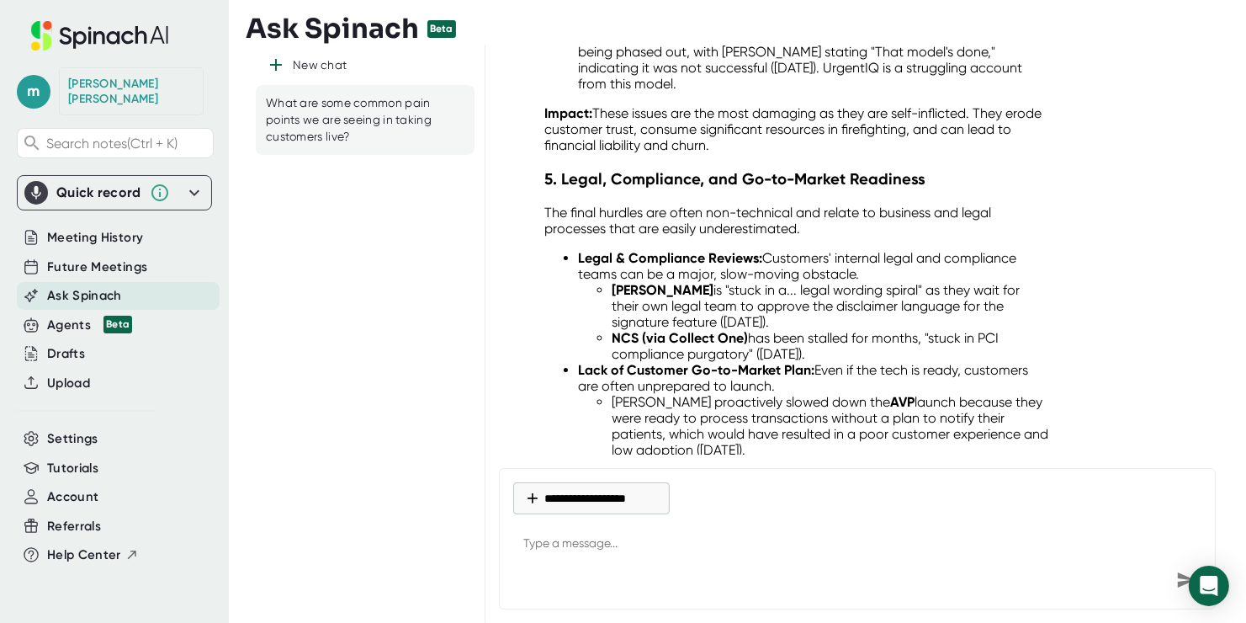
scroll to position [2022, 0]
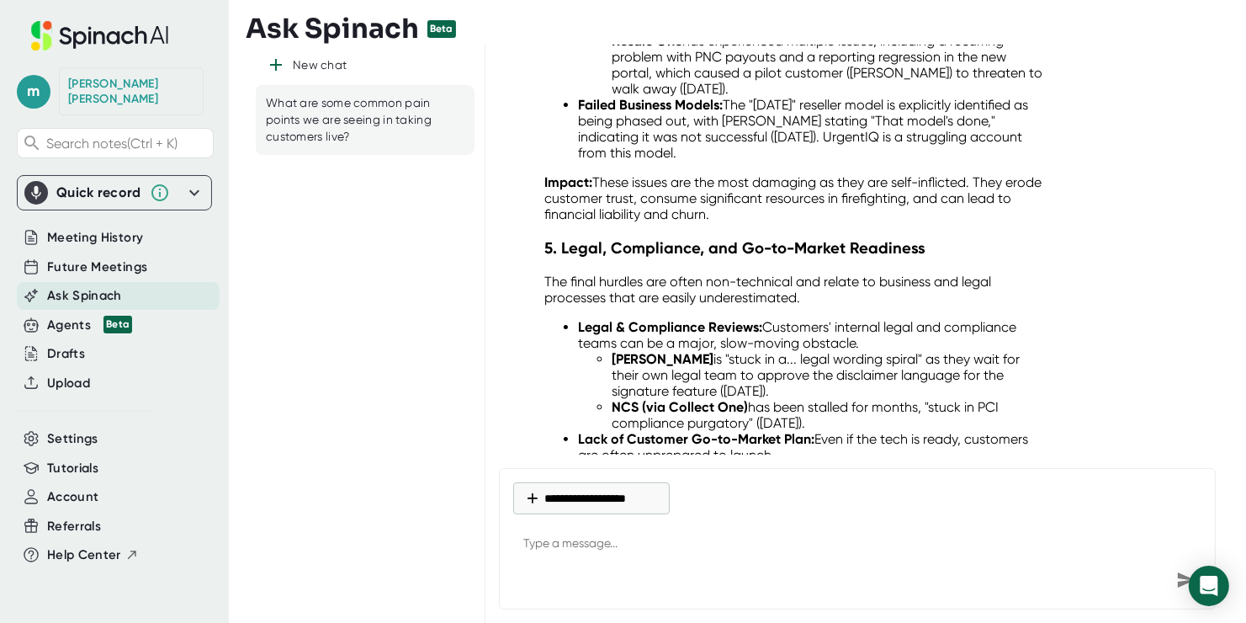
drag, startPoint x: 301, startPoint y: 263, endPoint x: 290, endPoint y: 279, distance: 20.1
click at [292, 279] on div "New chat What are some common pain points we are seeing in taking customers liv…" at bounding box center [366, 334] width 240 height 578
click at [598, 577] on div at bounding box center [857, 580] width 688 height 30
click at [610, 560] on textarea at bounding box center [857, 544] width 688 height 40
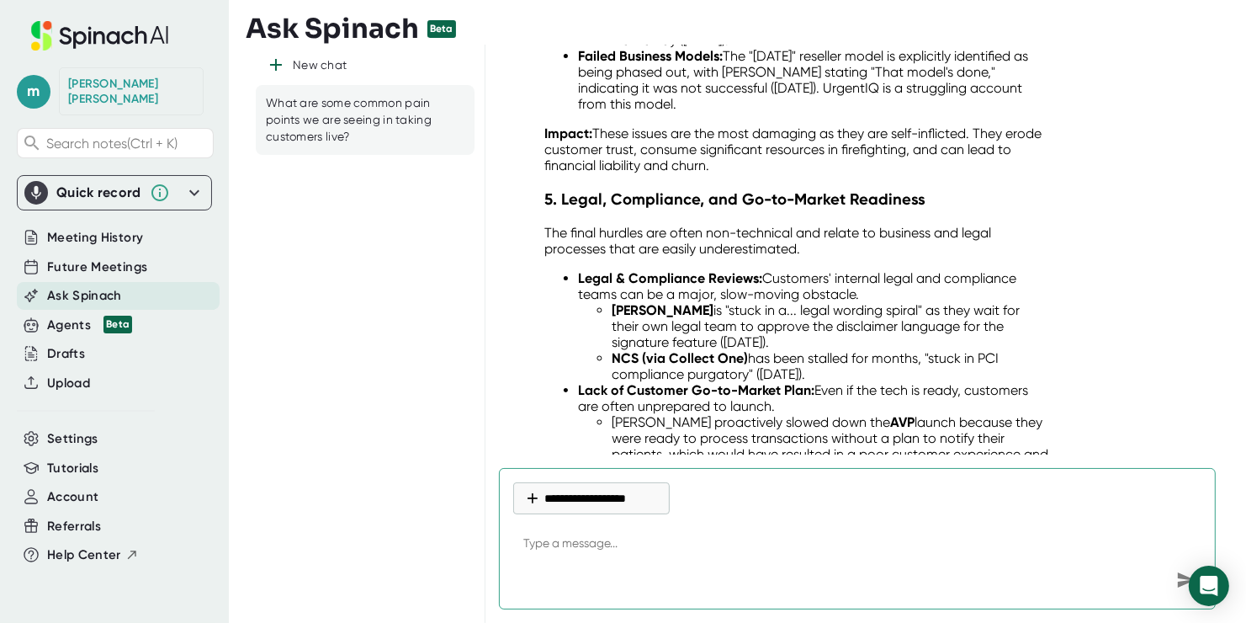
scroll to position [2190, 0]
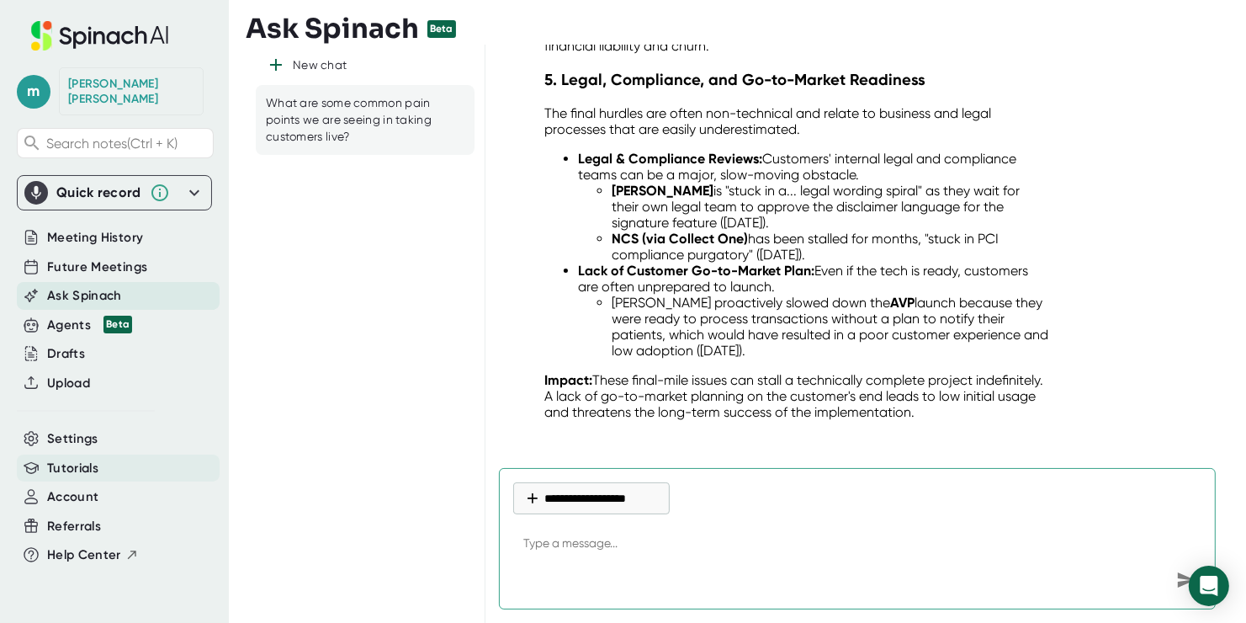
type textarea "x"
click at [101, 425] on div "Settings" at bounding box center [118, 439] width 203 height 28
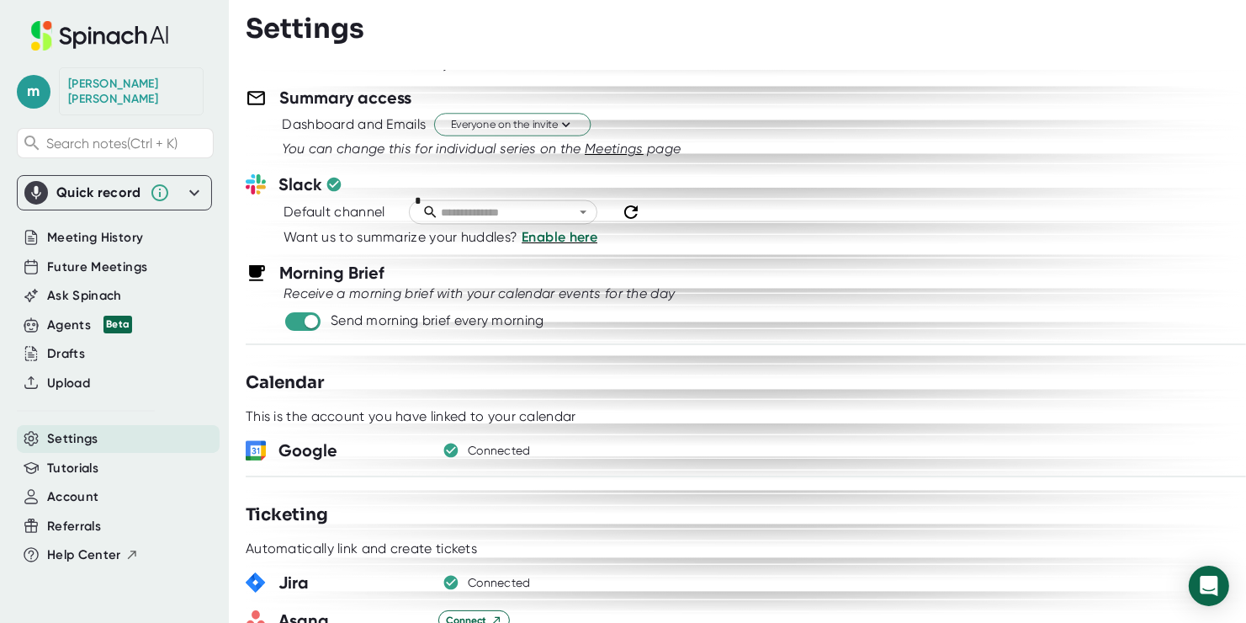
scroll to position [757, 0]
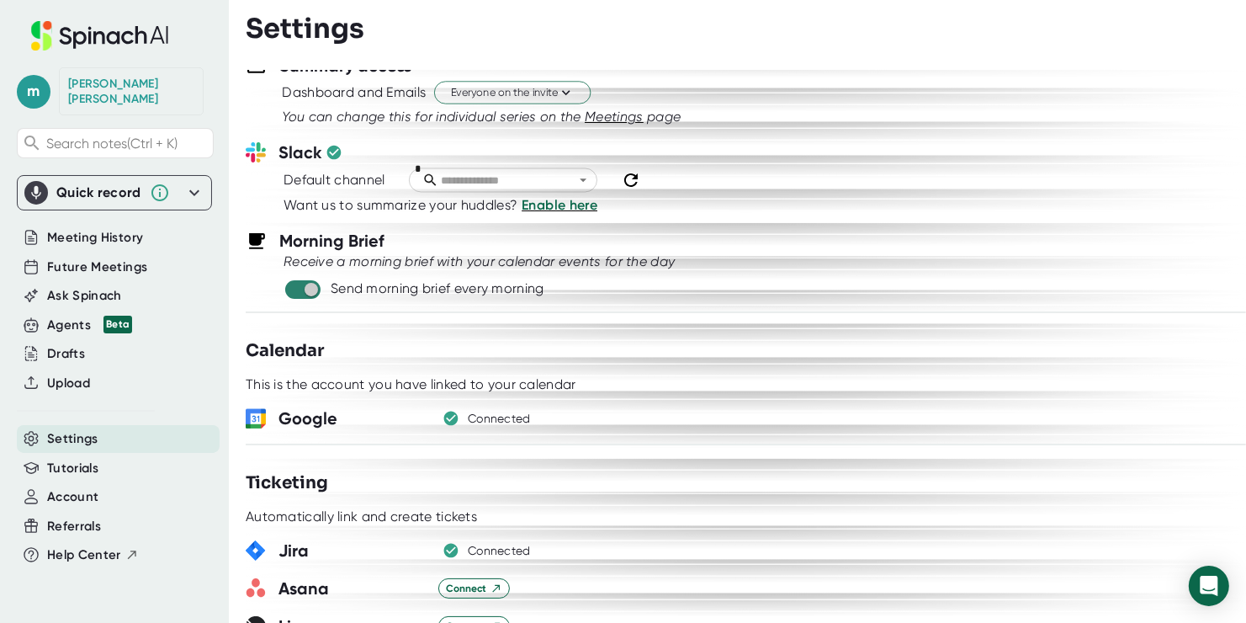
click at [311, 282] on input "checkbox" at bounding box center [311, 289] width 48 height 15
checkbox input "false"
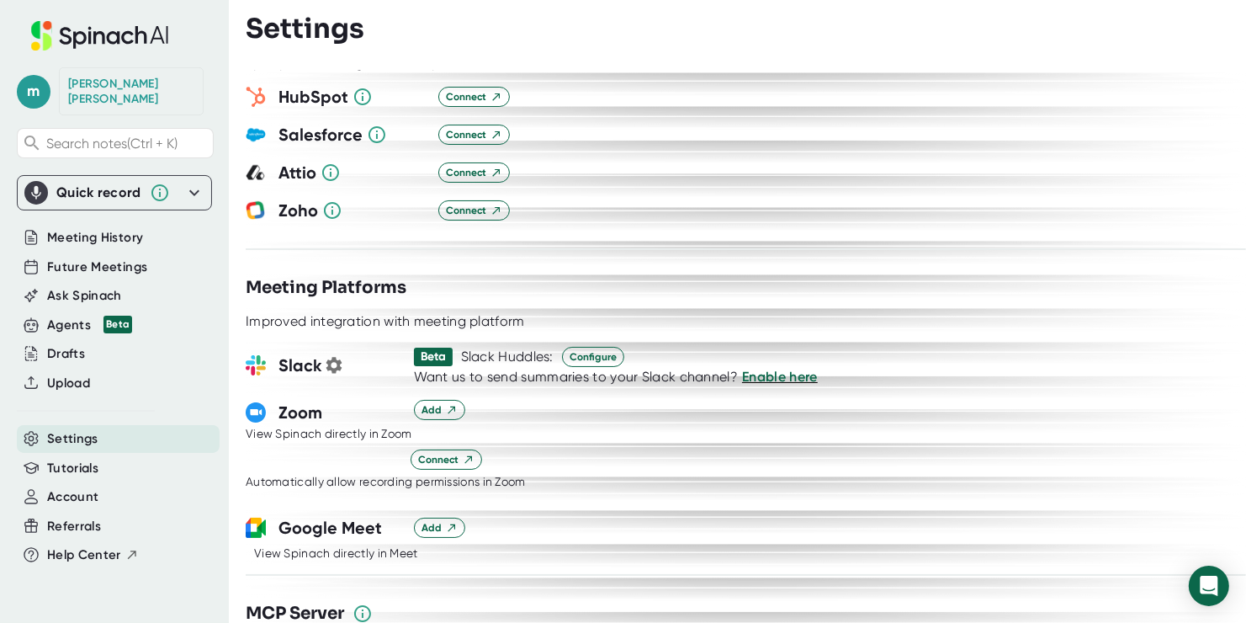
scroll to position [2020, 0]
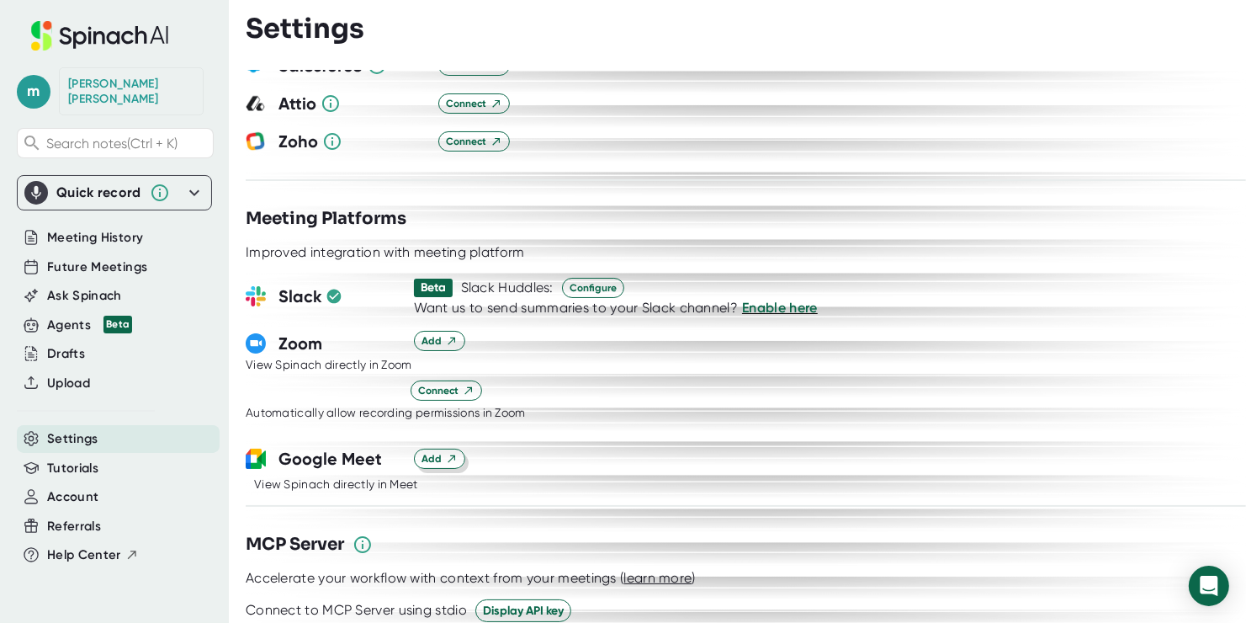
click at [446, 453] on icon at bounding box center [452, 459] width 12 height 12
click at [95, 487] on span "Account" at bounding box center [72, 496] width 51 height 19
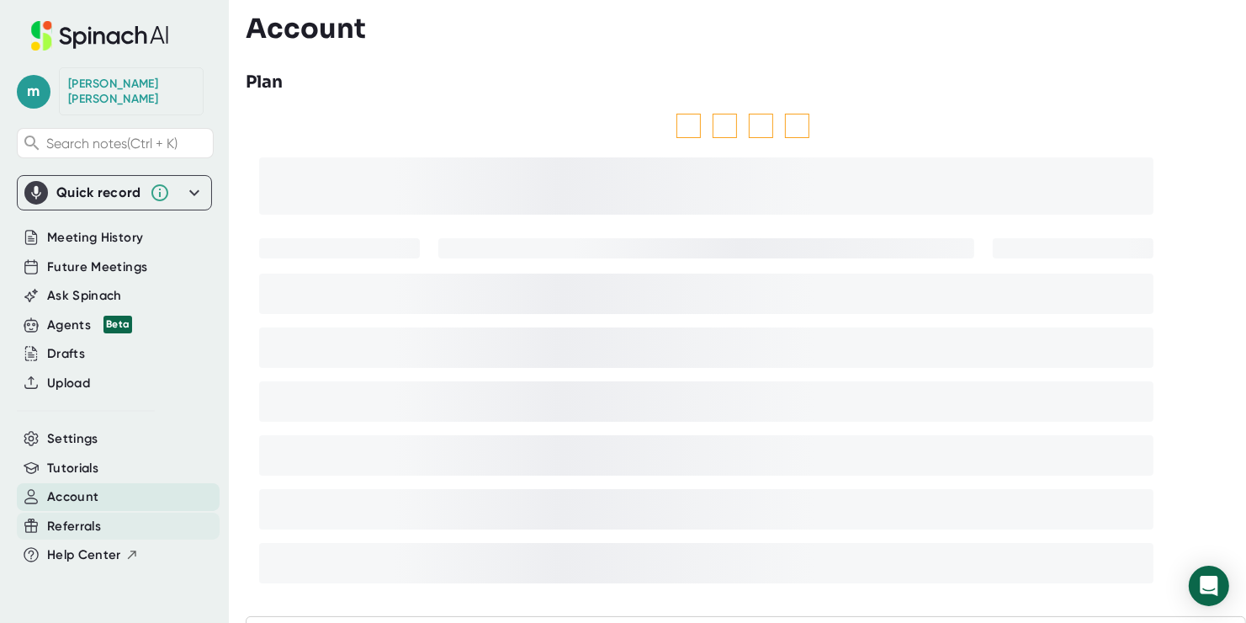
click at [85, 513] on div "Referrals" at bounding box center [118, 527] width 203 height 28
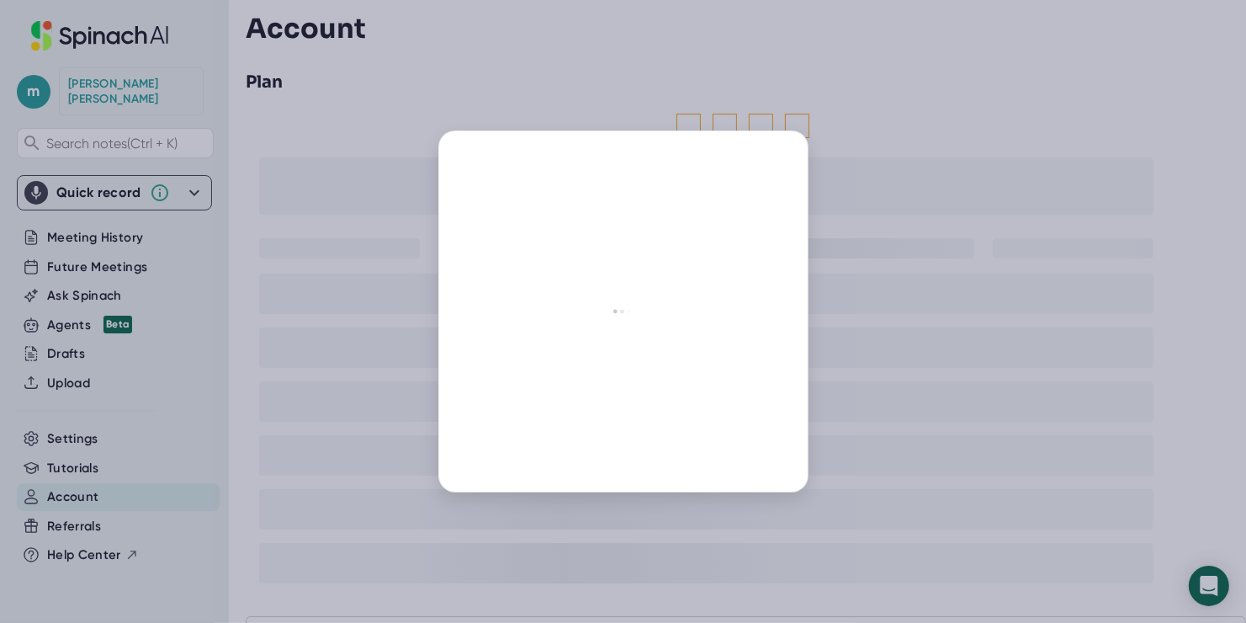
click at [85, 481] on div at bounding box center [623, 311] width 1246 height 623
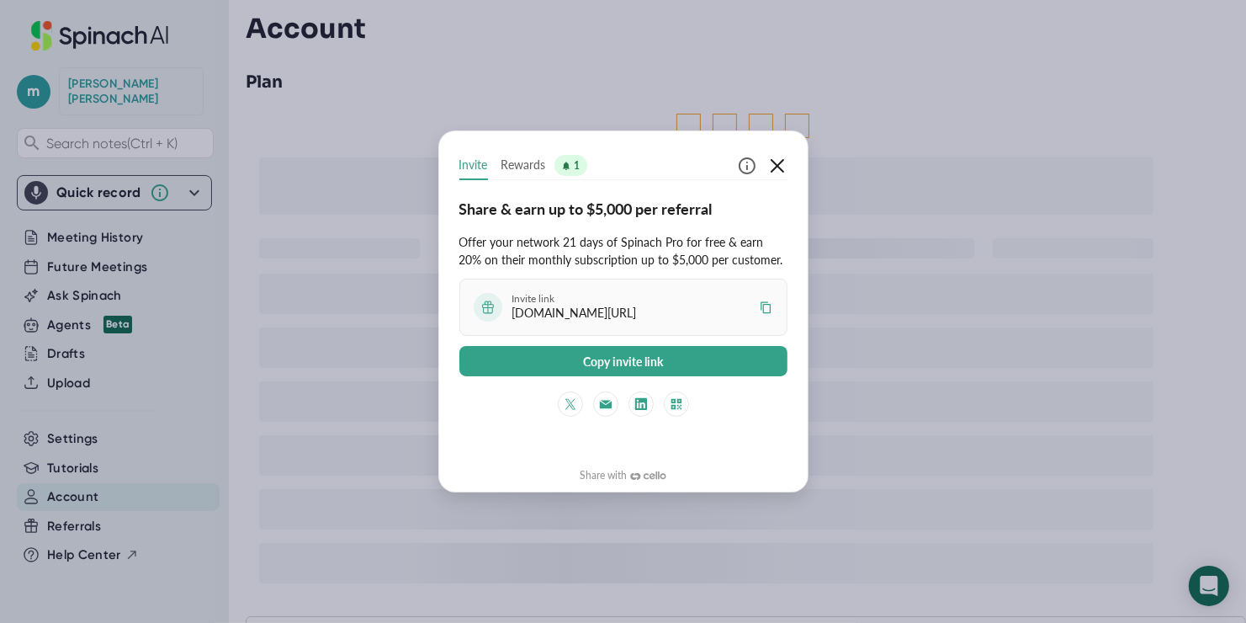
click at [779, 160] on icon "button" at bounding box center [778, 166] width 20 height 20
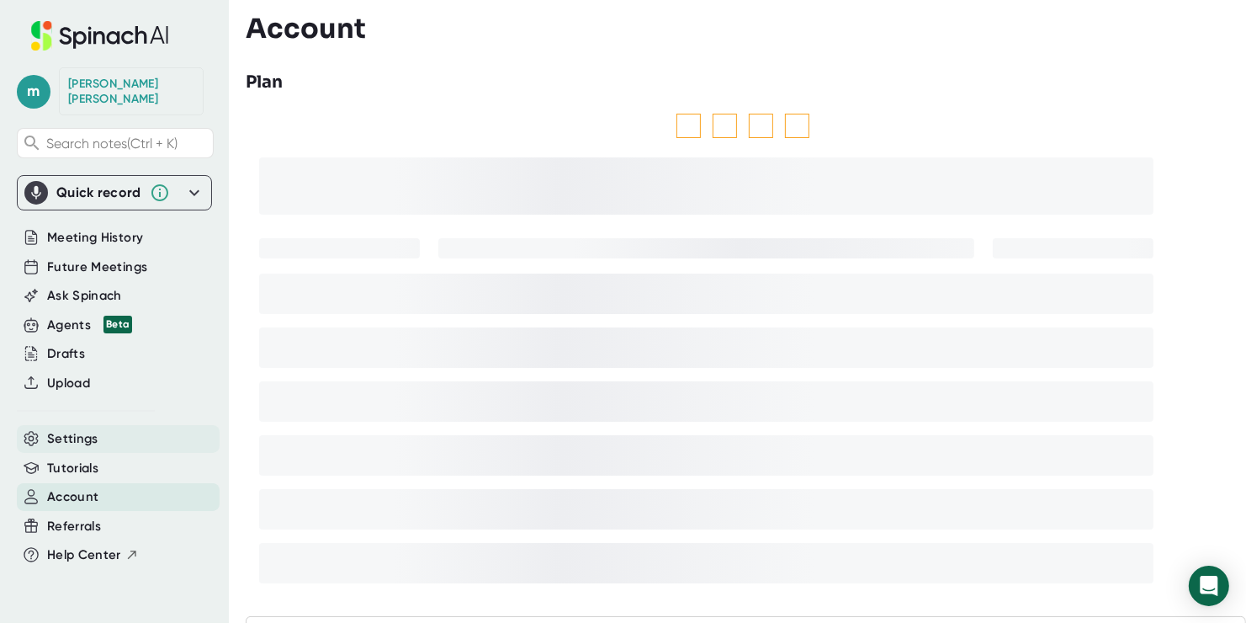
click at [77, 429] on span "Settings" at bounding box center [72, 438] width 51 height 19
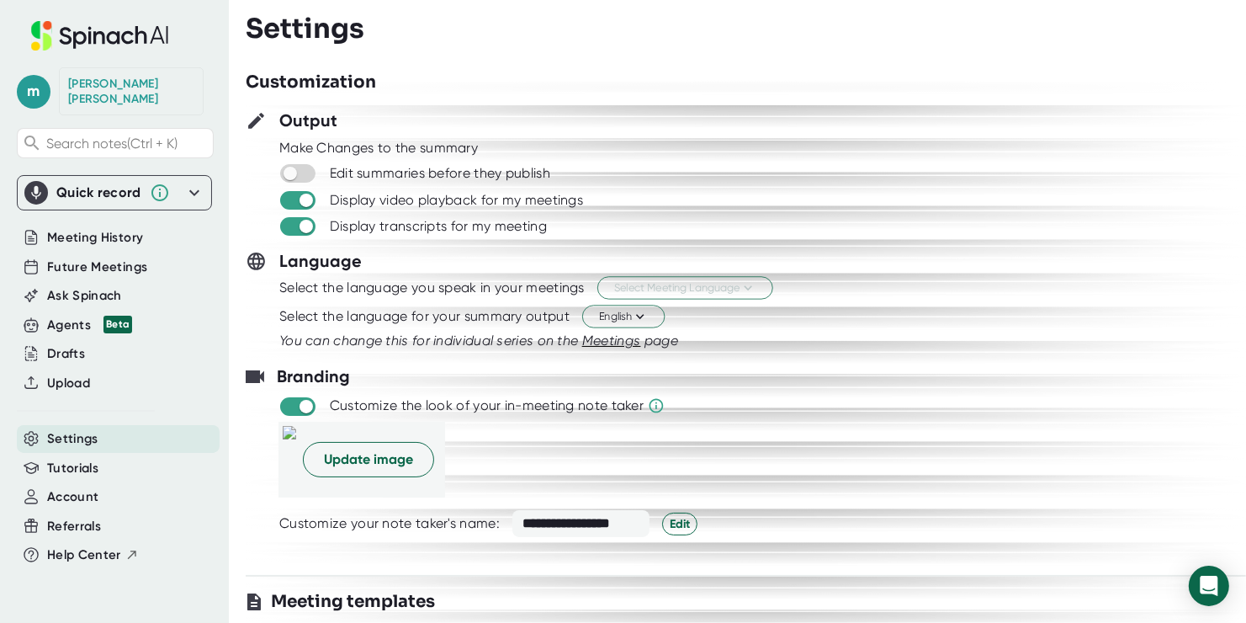
scroll to position [673, 0]
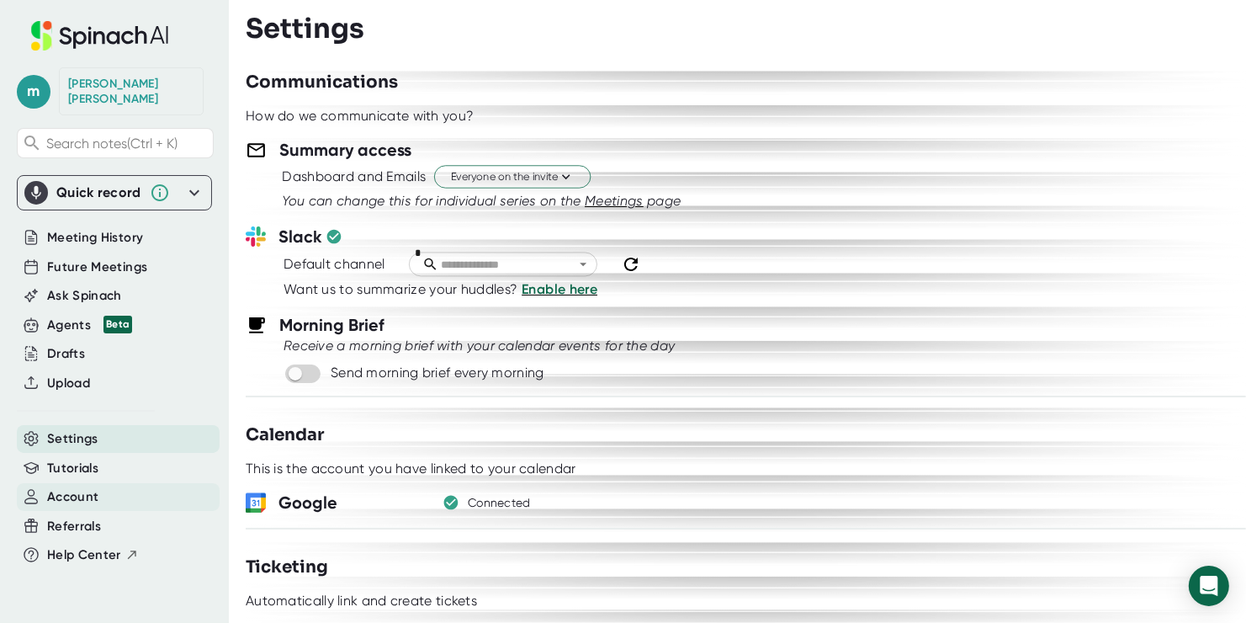
click at [75, 487] on span "Account" at bounding box center [72, 496] width 51 height 19
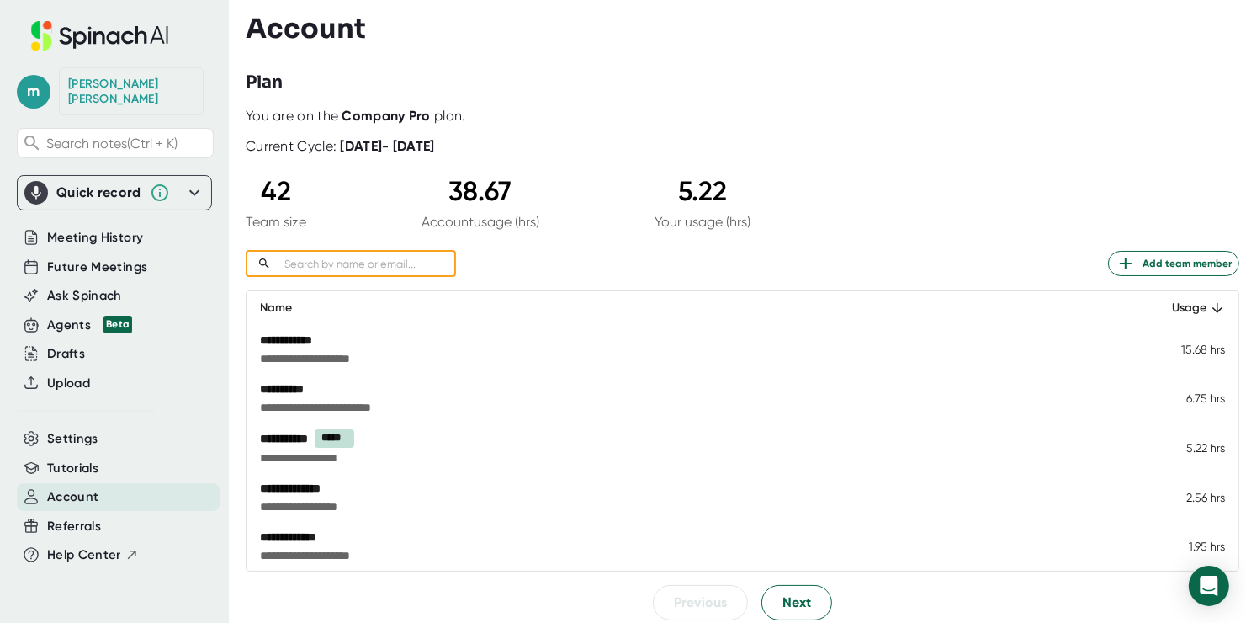
click at [393, 259] on input "text" at bounding box center [367, 263] width 178 height 19
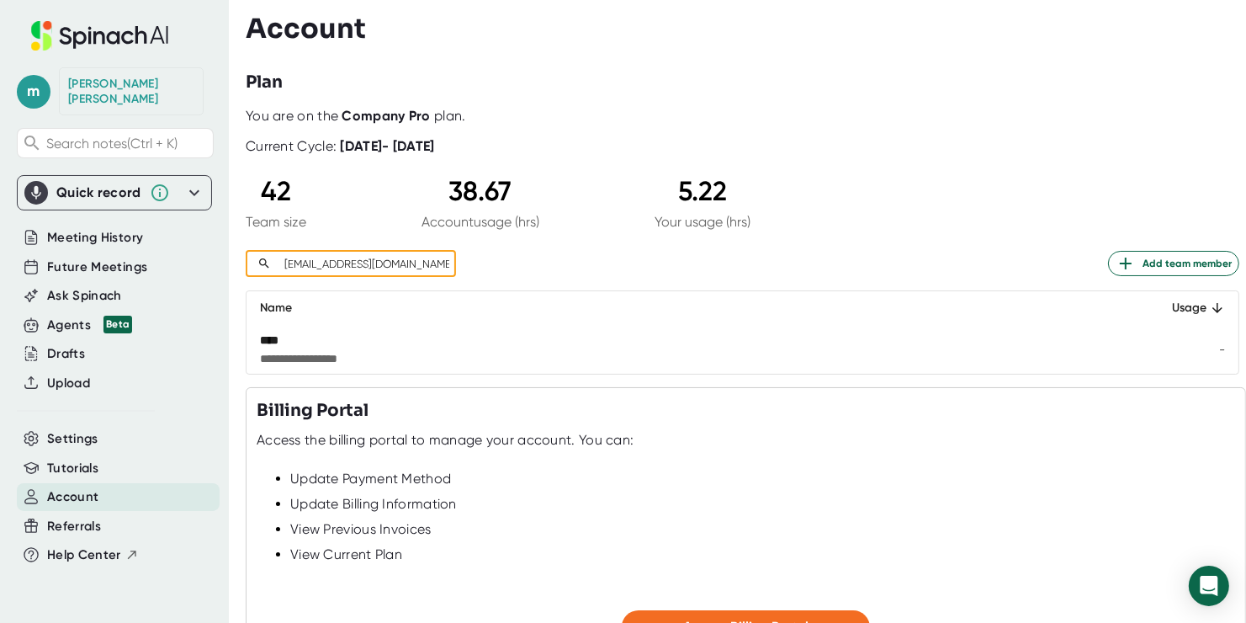
type input "[EMAIL_ADDRESS][DOMAIN_NAME]"
click at [1169, 246] on div "**********" at bounding box center [743, 241] width 994 height 267
click at [1166, 254] on span "Add team member" at bounding box center [1174, 263] width 116 height 20
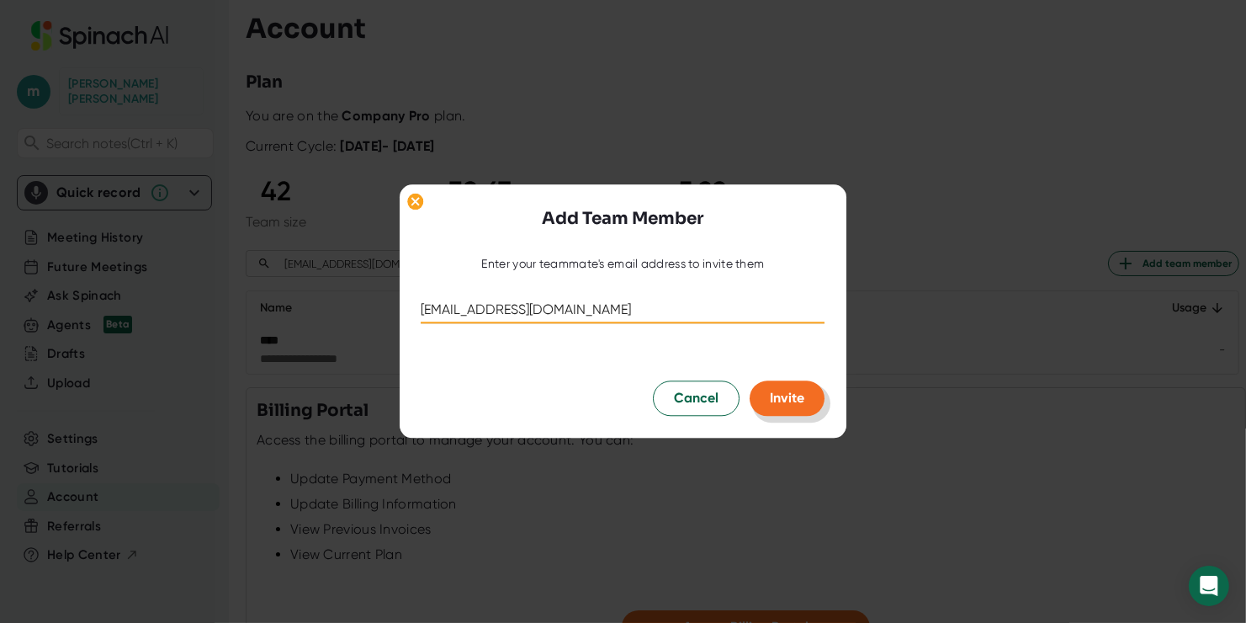
click at [803, 402] on span "Invite" at bounding box center [788, 399] width 35 height 16
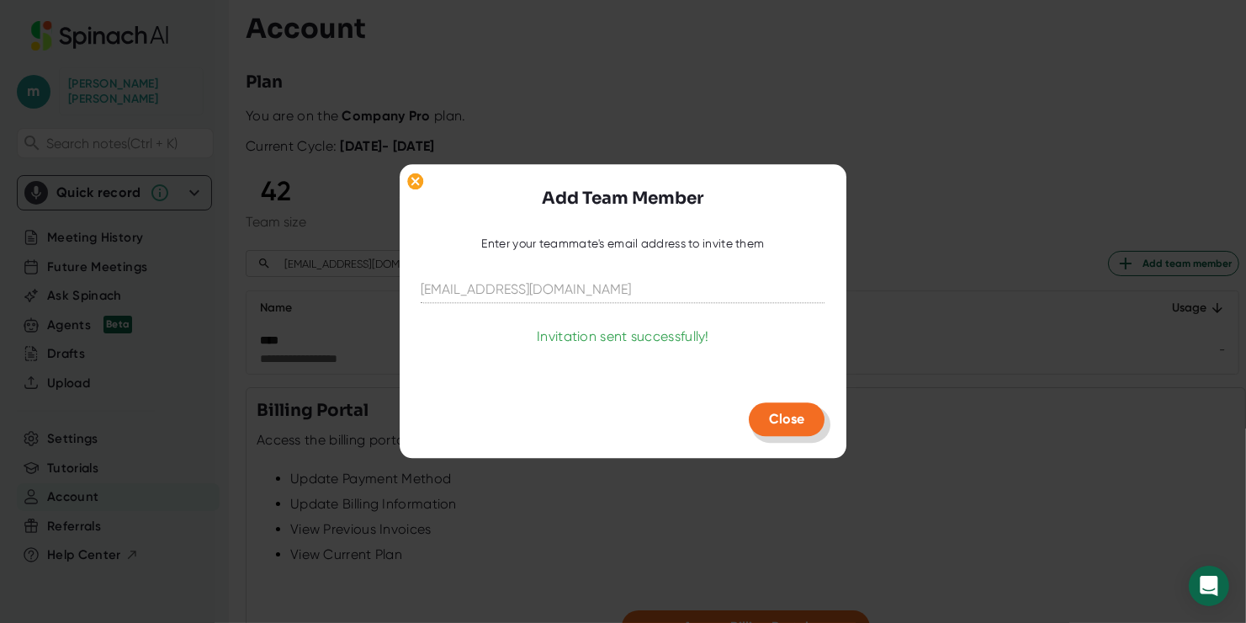
click at [794, 422] on span "Close" at bounding box center [787, 420] width 35 height 16
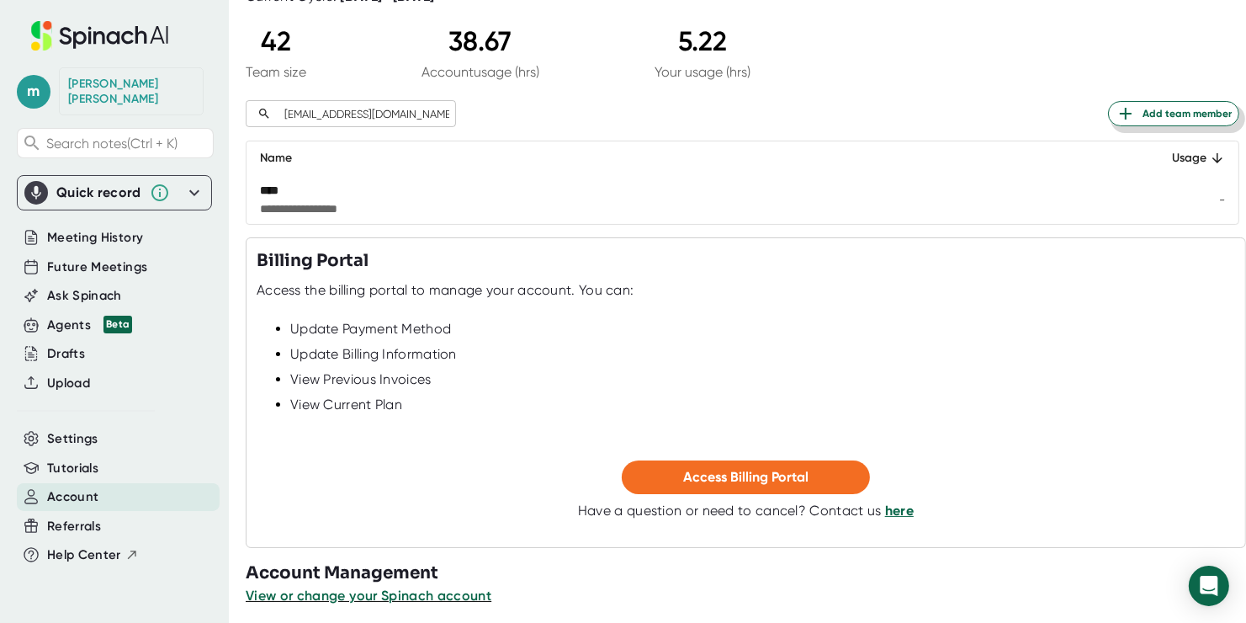
scroll to position [157, 0]
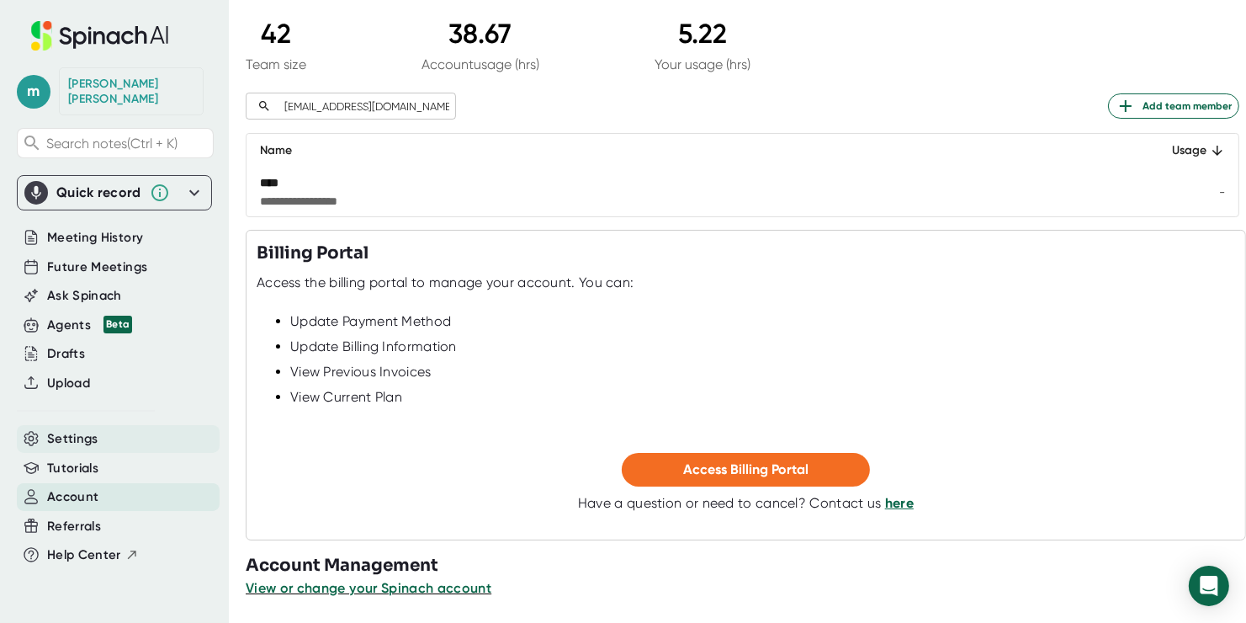
click at [93, 429] on span "Settings" at bounding box center [72, 438] width 51 height 19
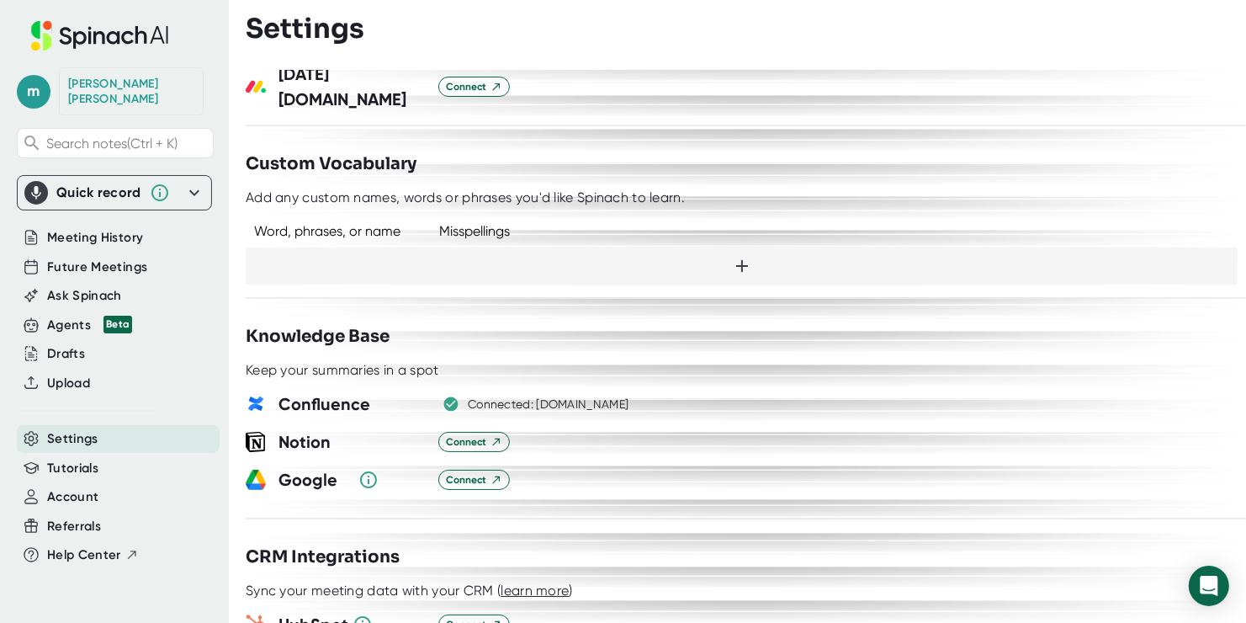
scroll to position [1431, 0]
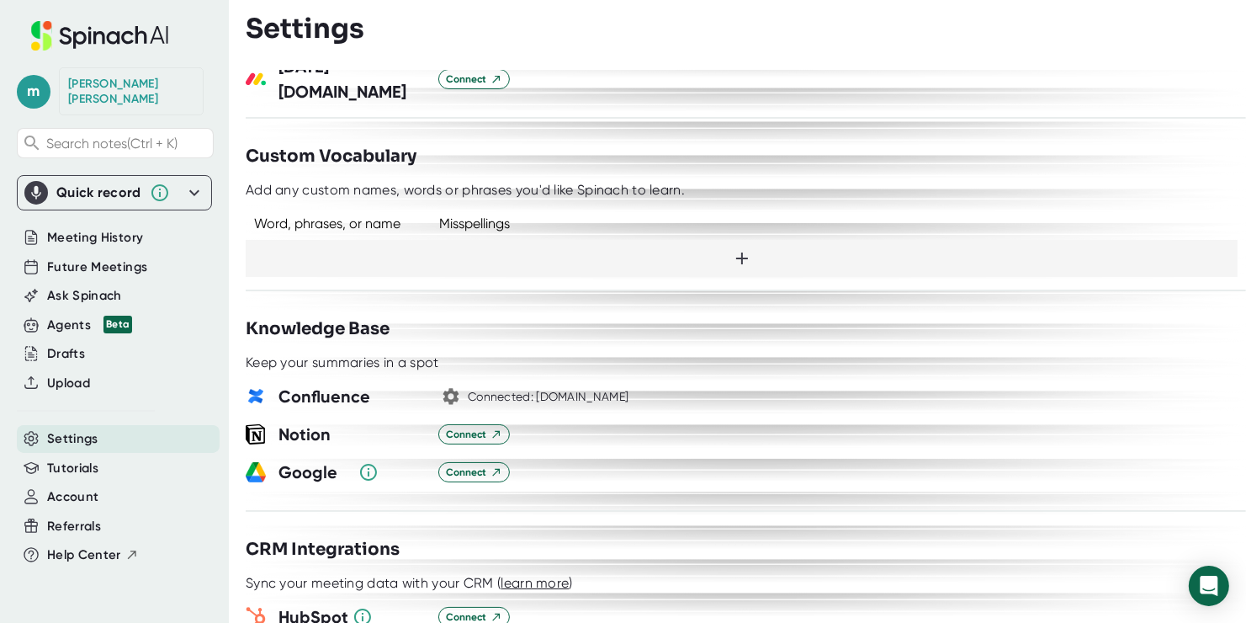
drag, startPoint x: 462, startPoint y: 364, endPoint x: 665, endPoint y: 365, distance: 202.8
click at [665, 384] on div "Confluence Connected: [DOMAIN_NAME]" at bounding box center [746, 396] width 1001 height 25
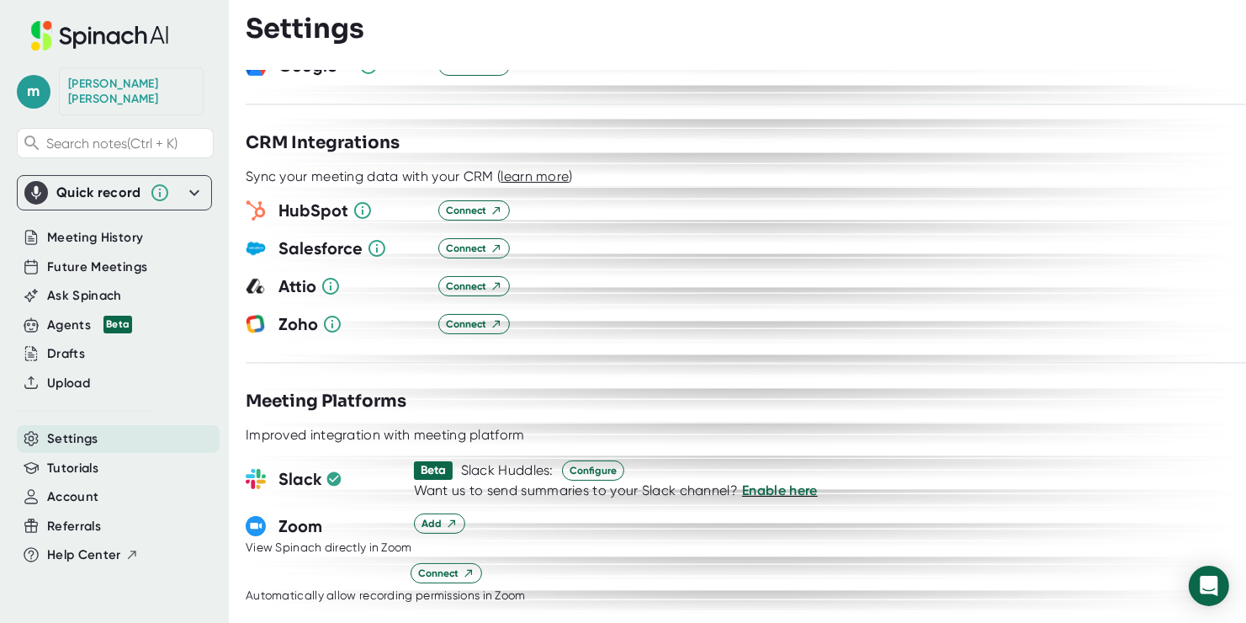
scroll to position [1852, 0]
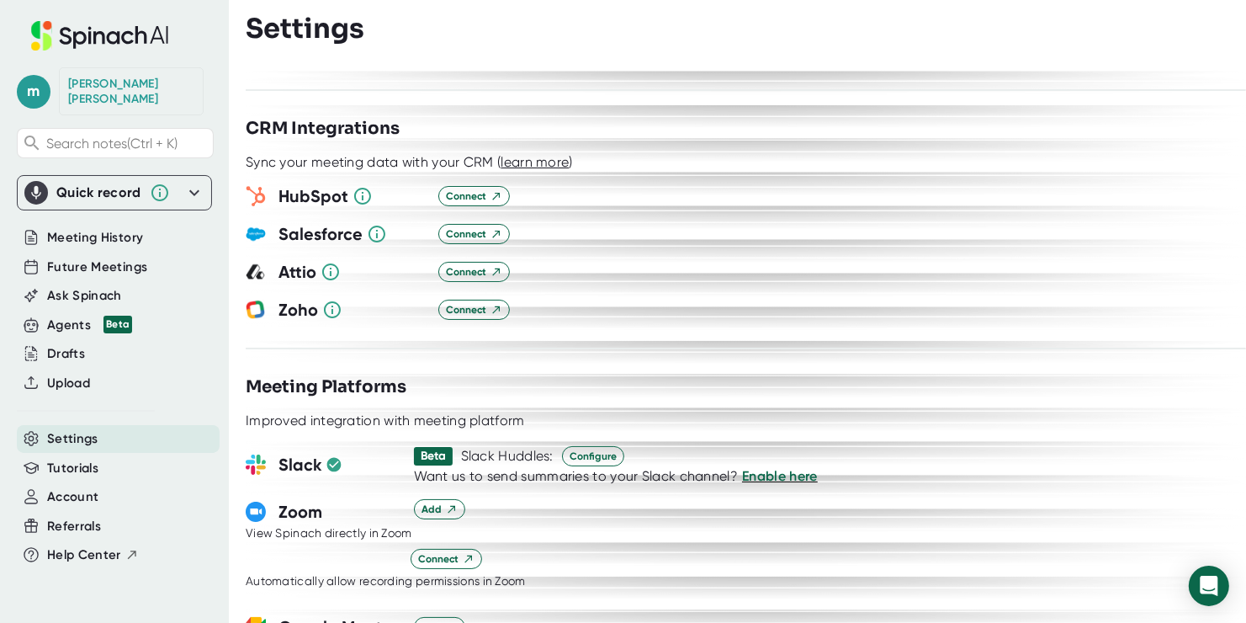
click at [659, 297] on div "Zoho Connect" at bounding box center [746, 309] width 1001 height 25
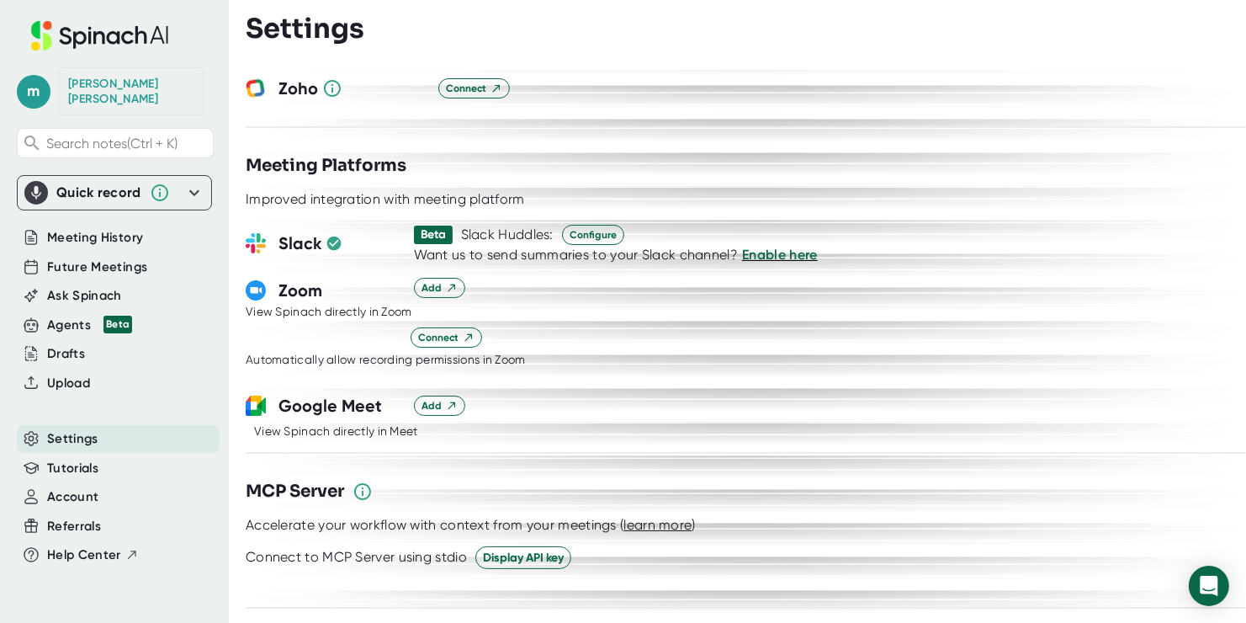
scroll to position [2188, 0]
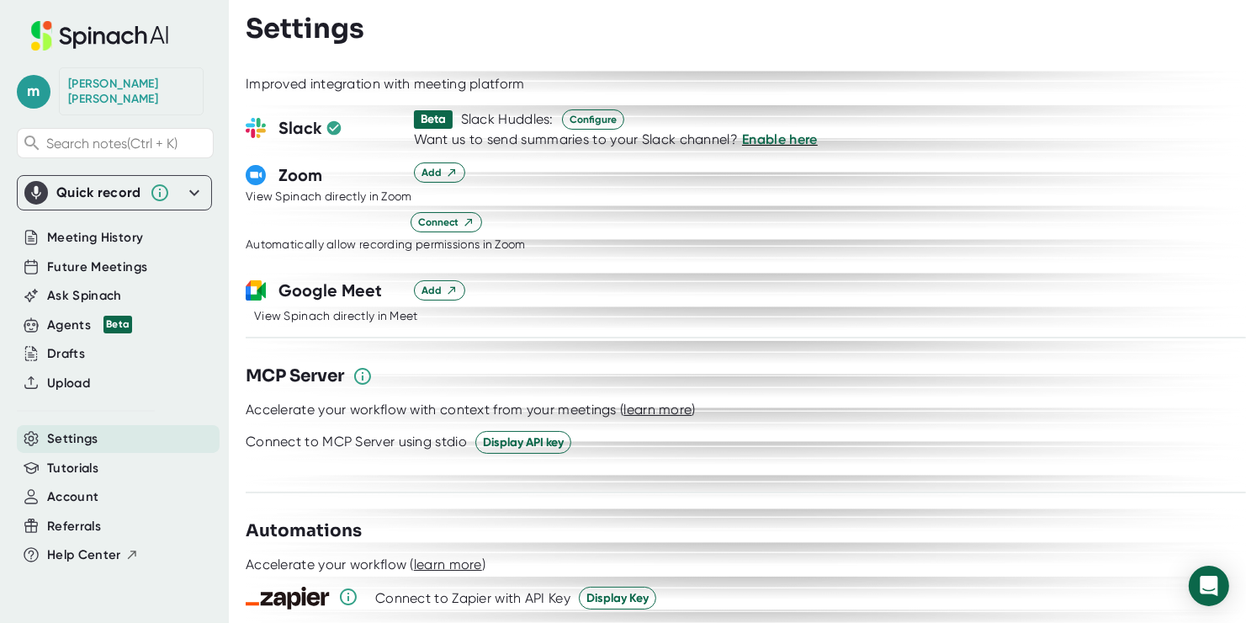
click at [629, 280] on div "Add" at bounding box center [830, 290] width 832 height 20
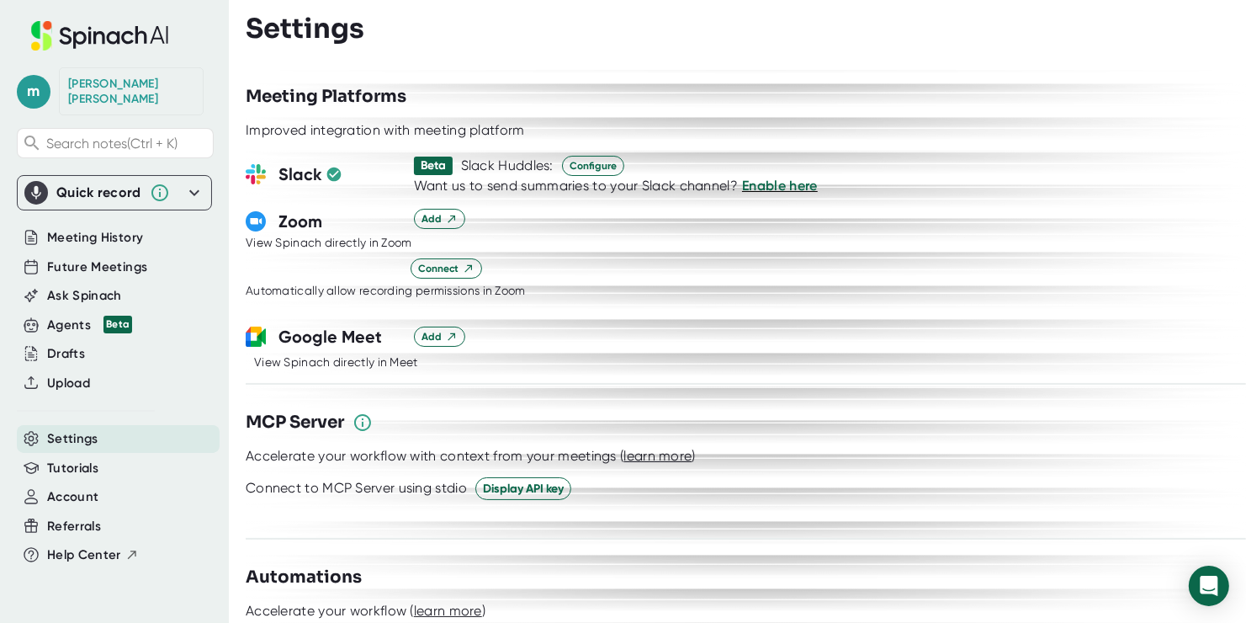
scroll to position [2272, 0]
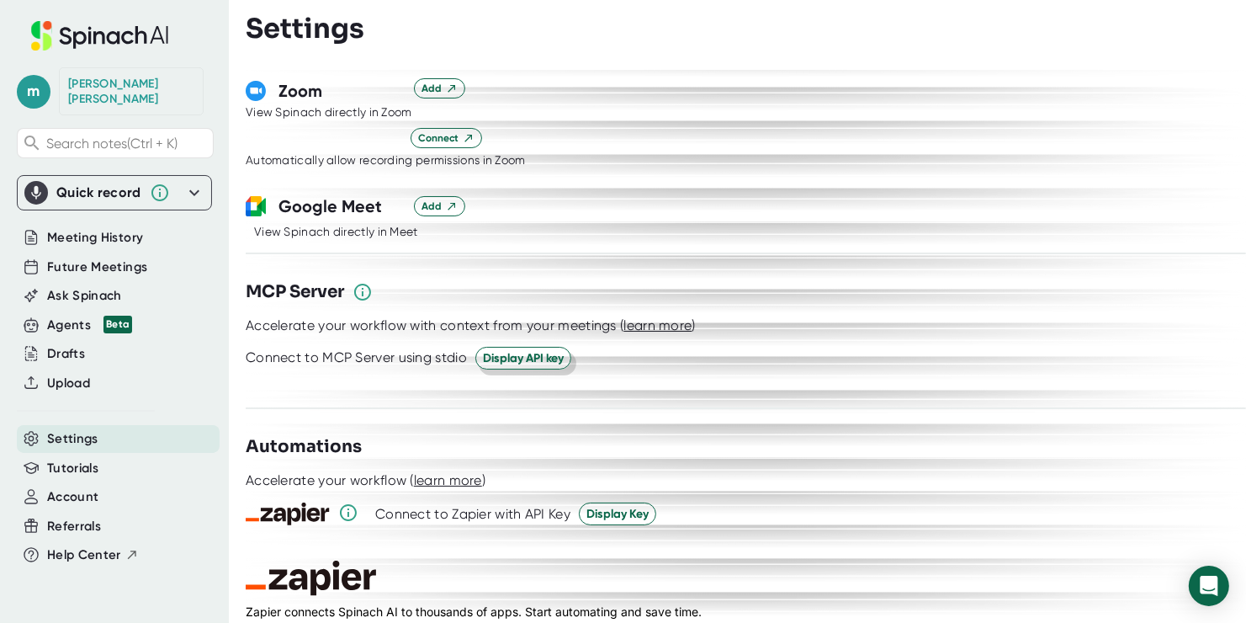
click at [532, 349] on span "Display API key" at bounding box center [523, 358] width 81 height 18
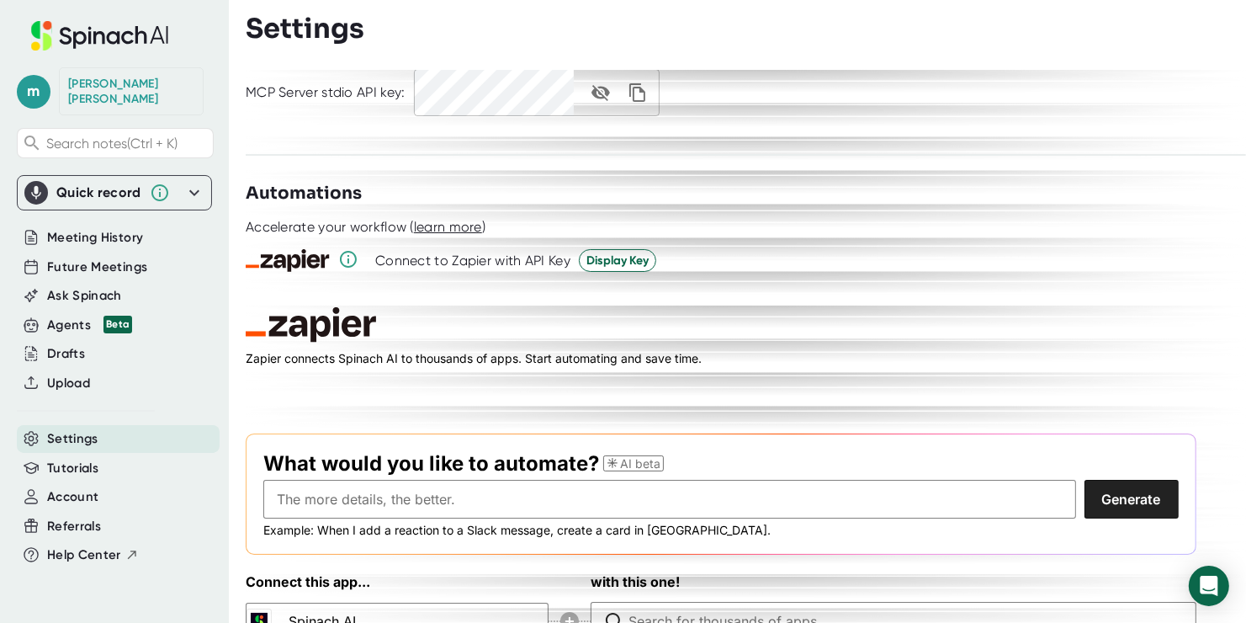
scroll to position [2564, 0]
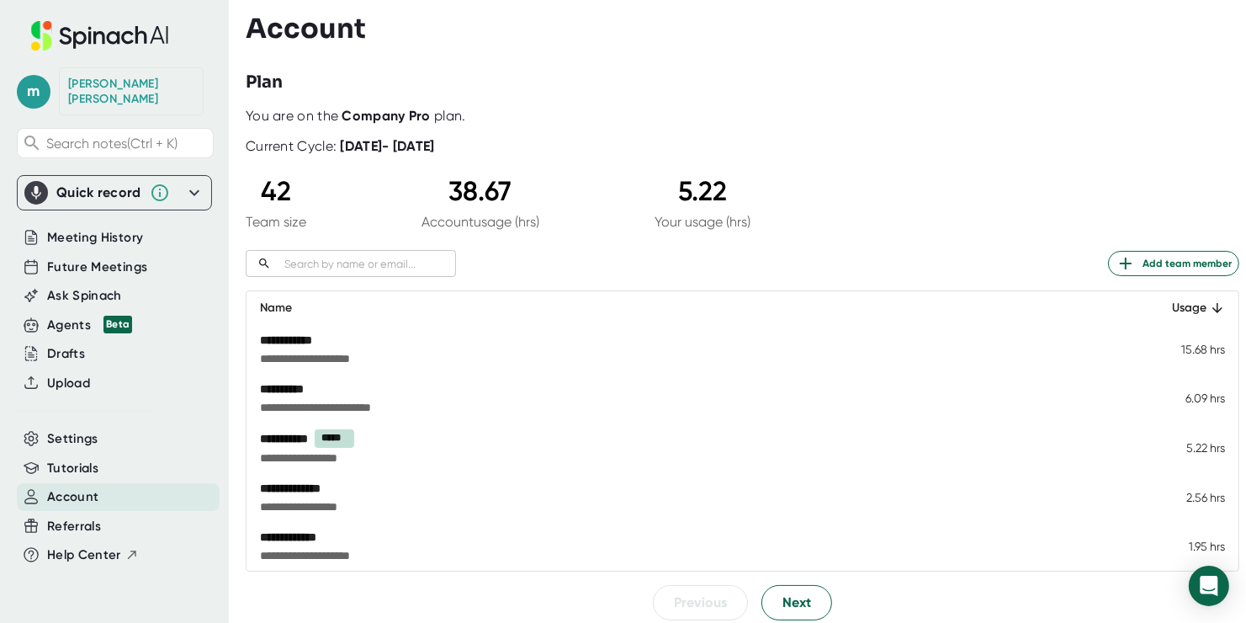
click at [362, 266] on input "text" at bounding box center [367, 263] width 178 height 19
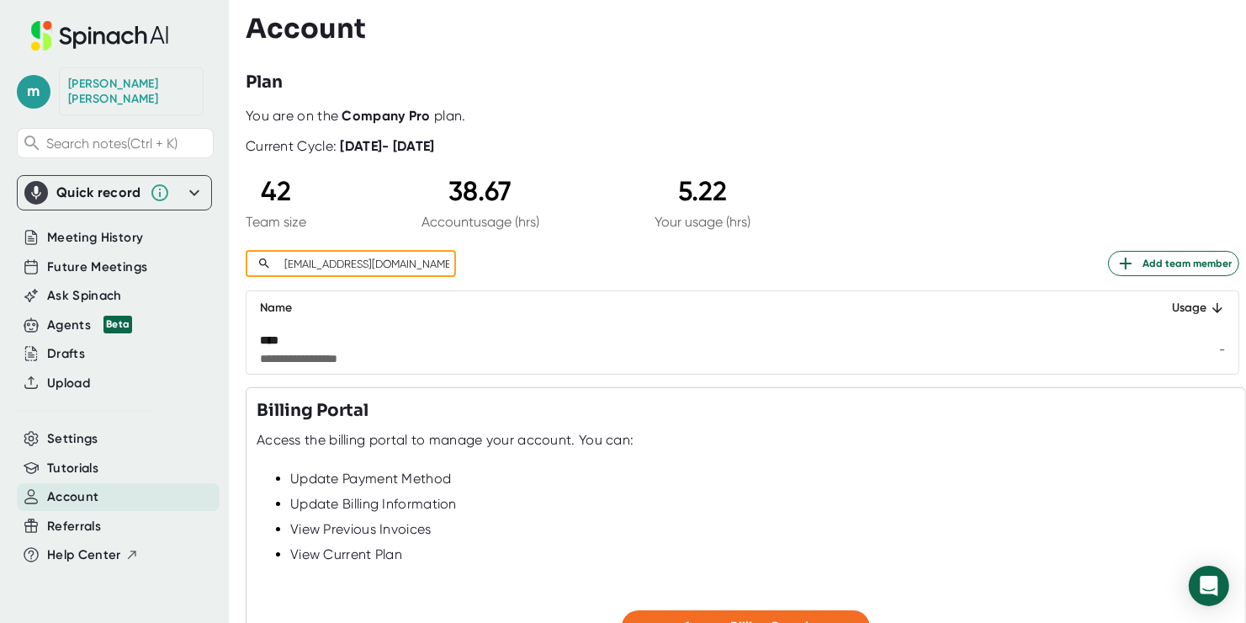
type input "[EMAIL_ADDRESS][DOMAIN_NAME]"
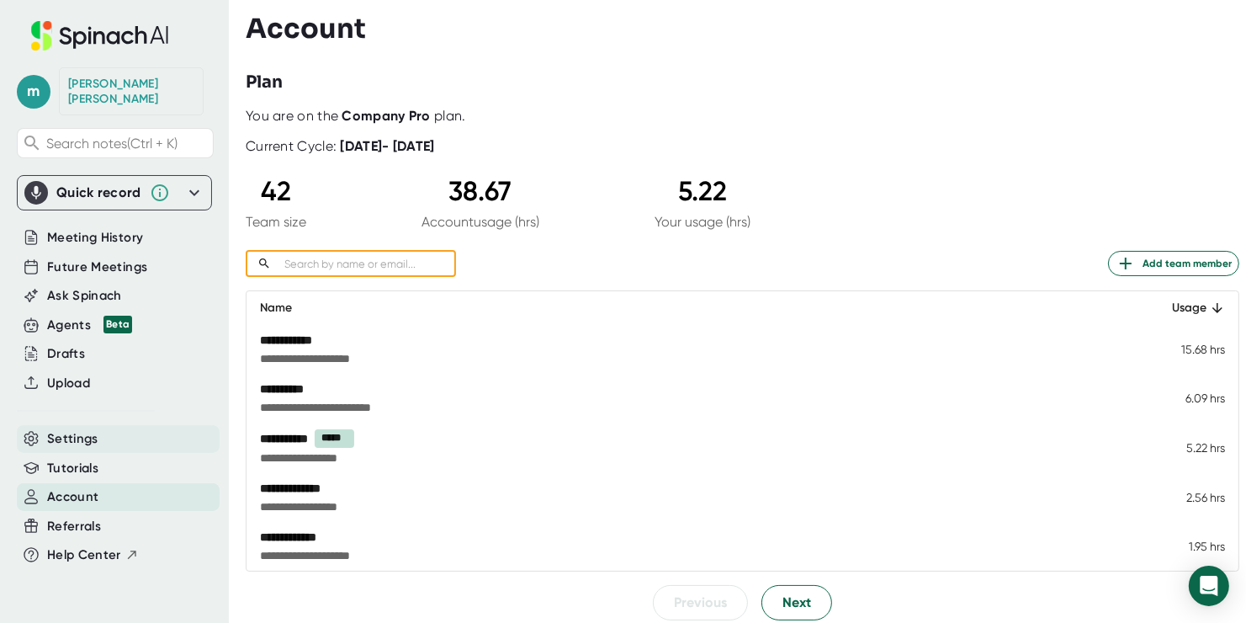
click at [102, 428] on div "Settings" at bounding box center [118, 439] width 203 height 28
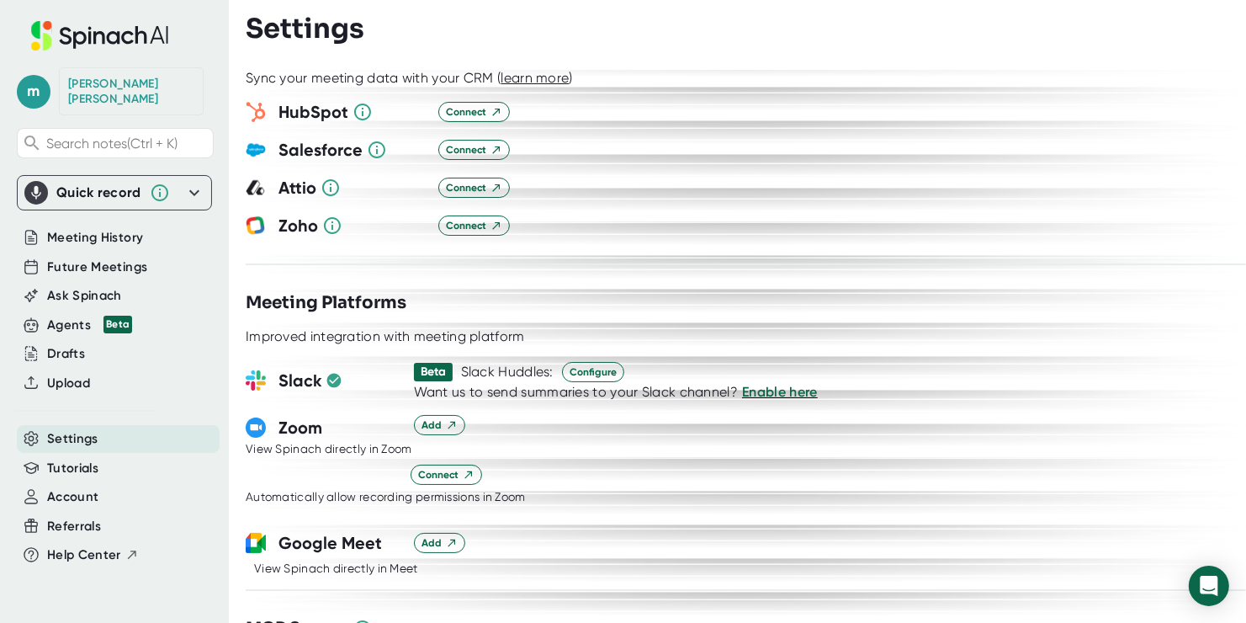
scroll to position [1767, 0]
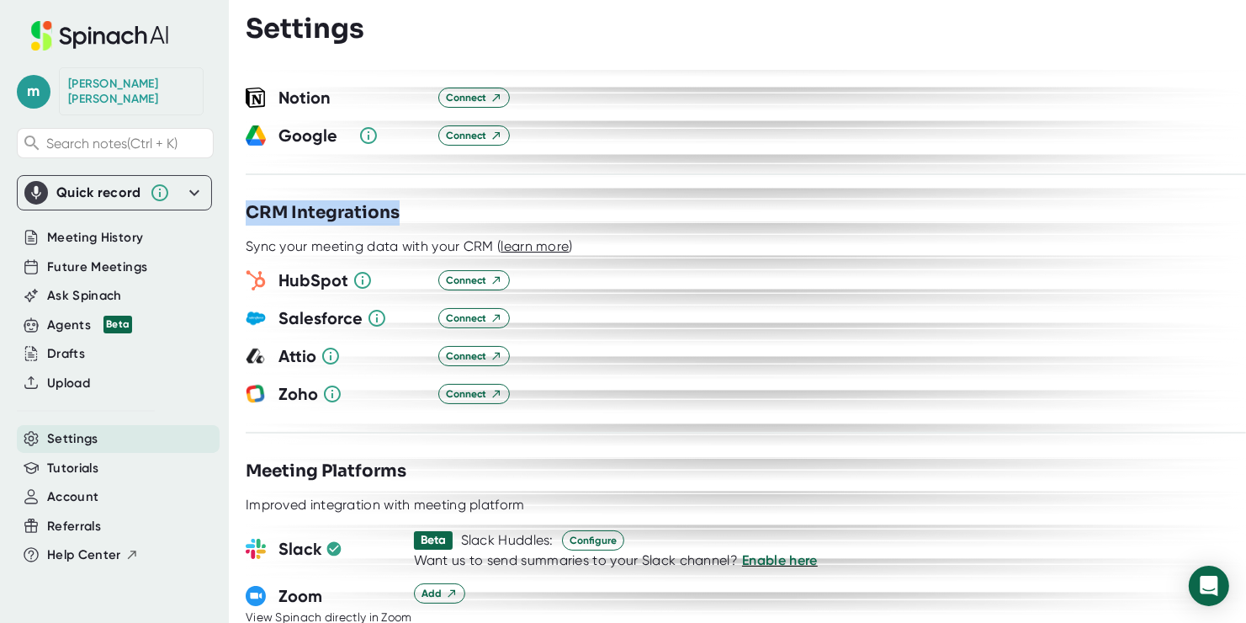
drag, startPoint x: 294, startPoint y: 172, endPoint x: 418, endPoint y: 183, distance: 125.0
click at [418, 200] on div "CRM Integrations" at bounding box center [746, 212] width 1001 height 25
click at [492, 200] on div "CRM Integrations" at bounding box center [746, 212] width 1001 height 25
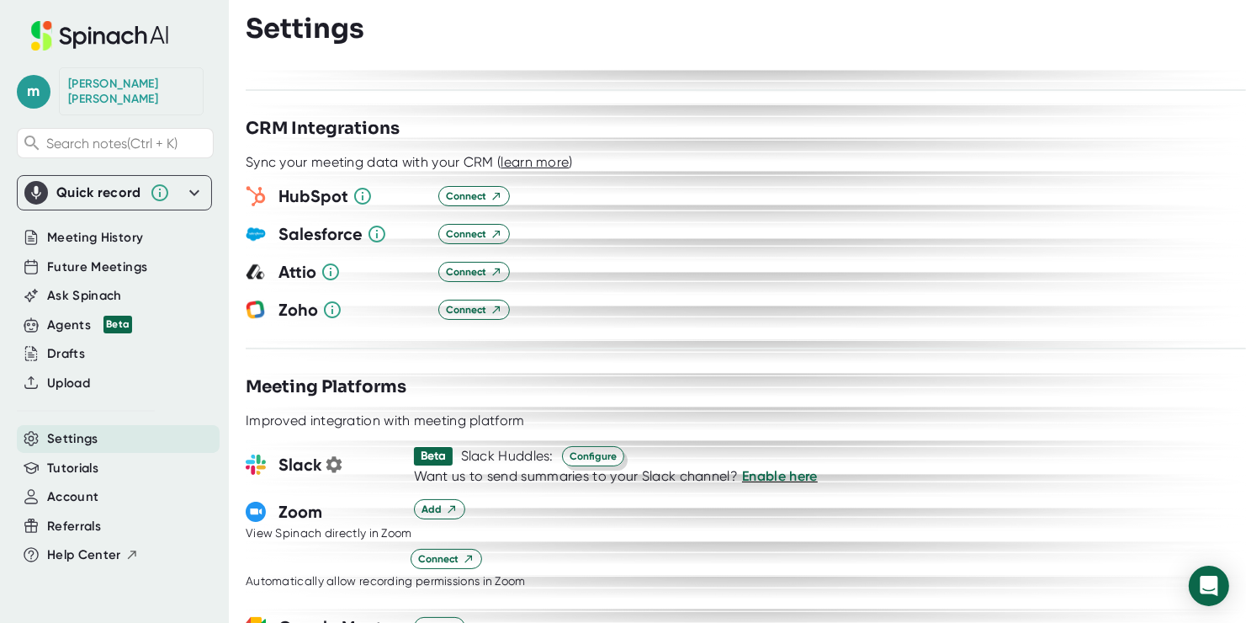
click at [593, 449] on span "Configure" at bounding box center [593, 456] width 47 height 15
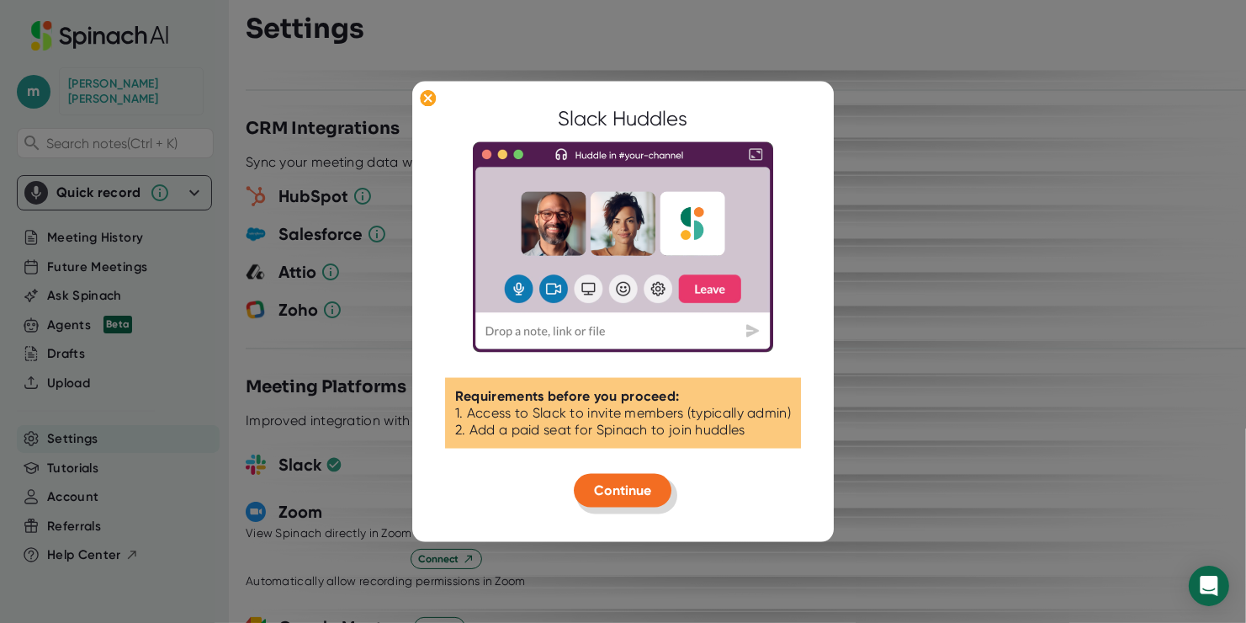
click at [627, 500] on button "Continue" at bounding box center [624, 491] width 98 height 34
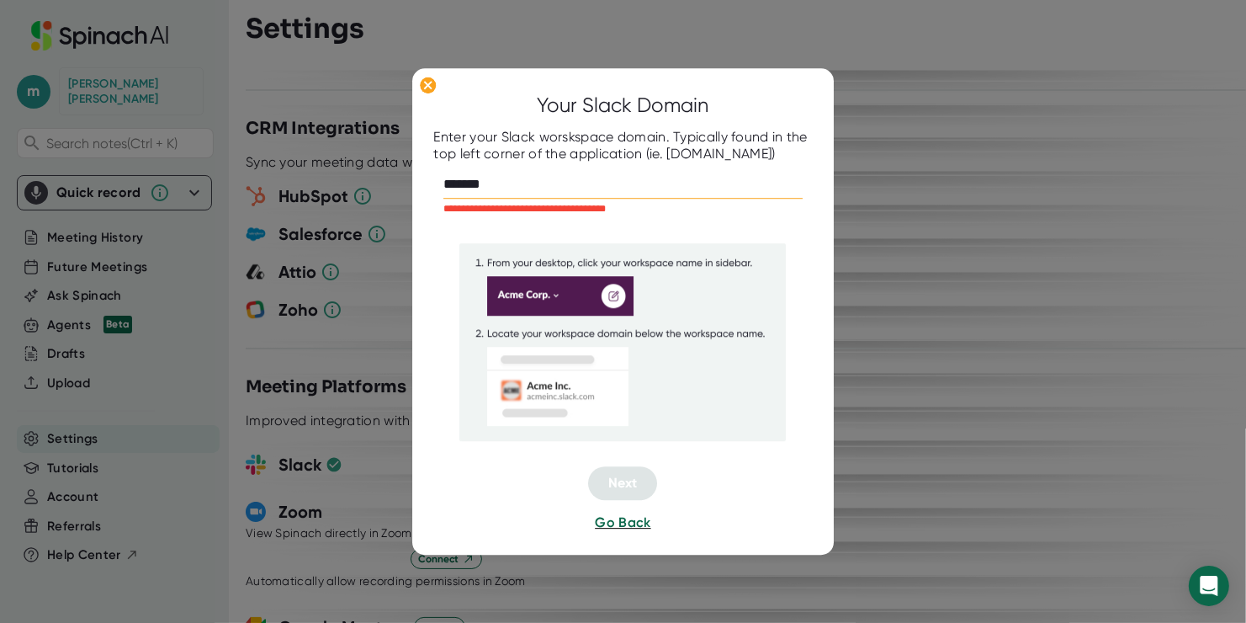
click at [617, 191] on input "*******" at bounding box center [624, 184] width 360 height 27
click at [625, 181] on input "*******" at bounding box center [624, 184] width 360 height 27
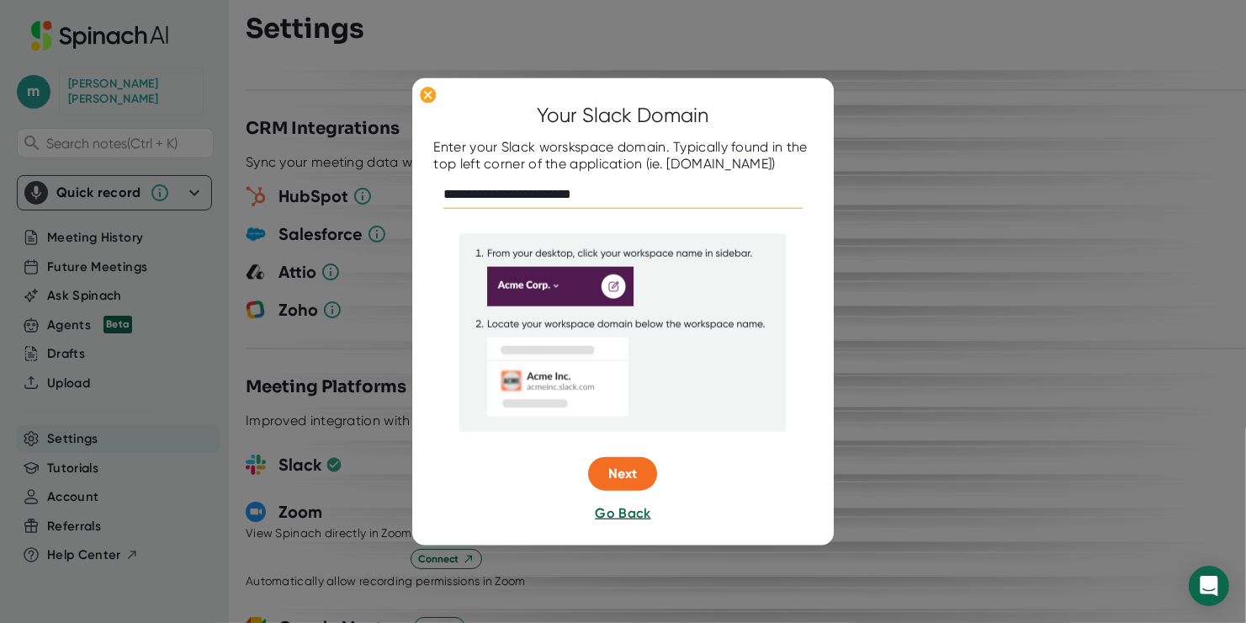
type input "**********"
click at [630, 456] on button "Next" at bounding box center [623, 473] width 69 height 34
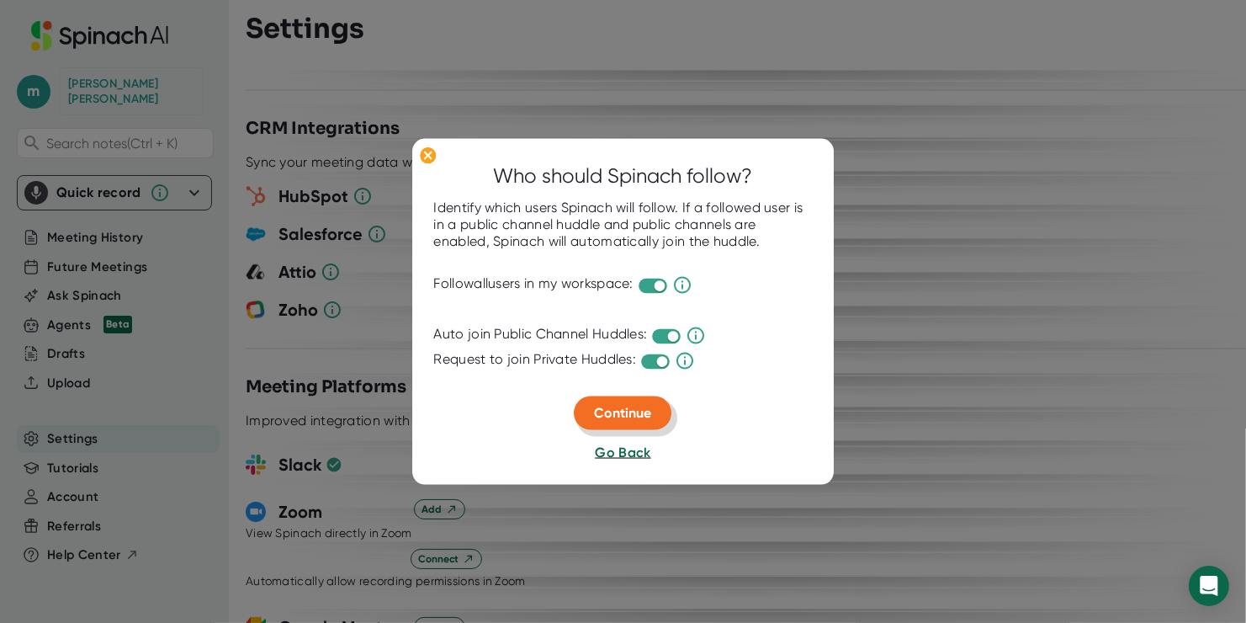
click at [637, 413] on span "Continue" at bounding box center [623, 413] width 57 height 16
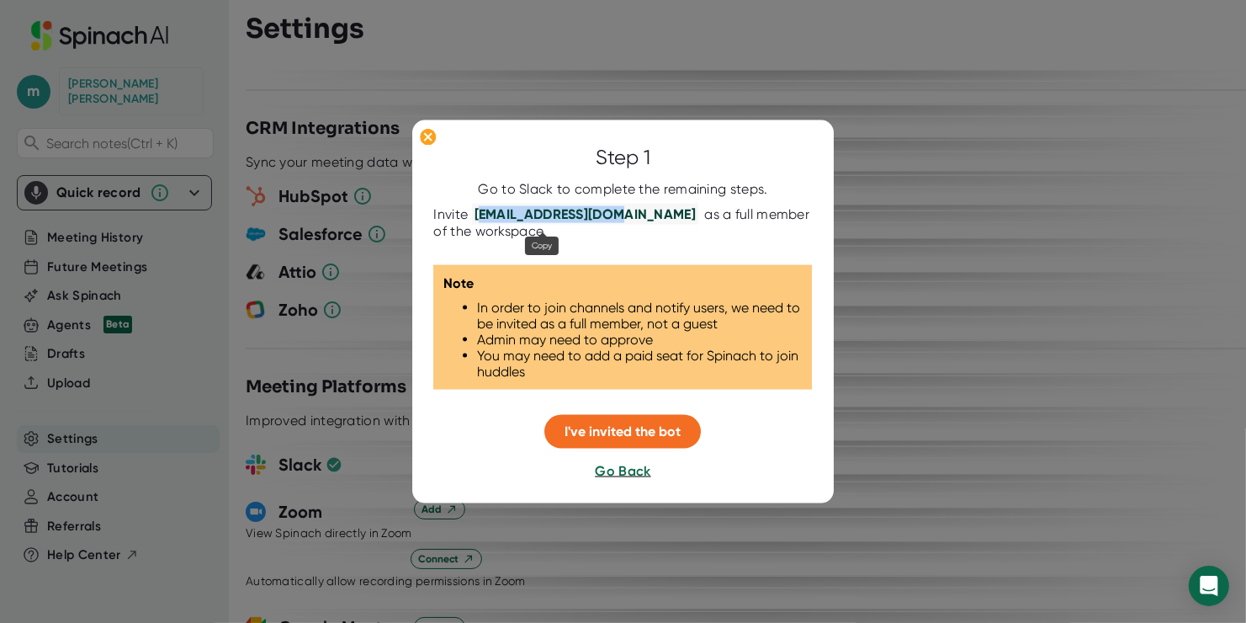
drag, startPoint x: 480, startPoint y: 212, endPoint x: 601, endPoint y: 211, distance: 121.2
click at [601, 211] on span "bot@slack.spinach.io" at bounding box center [585, 214] width 226 height 21
copy span "ot@slack.spinach.i"
click at [1006, 285] on div at bounding box center [623, 311] width 1246 height 623
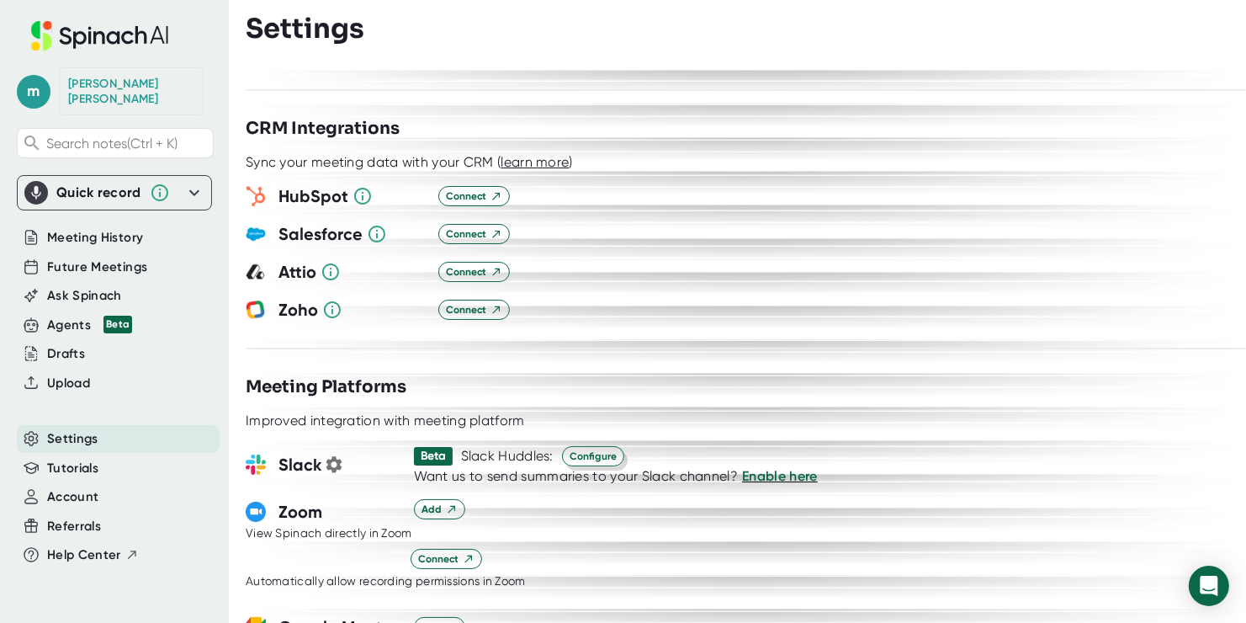
click at [617, 446] on button "Configure" at bounding box center [593, 456] width 62 height 20
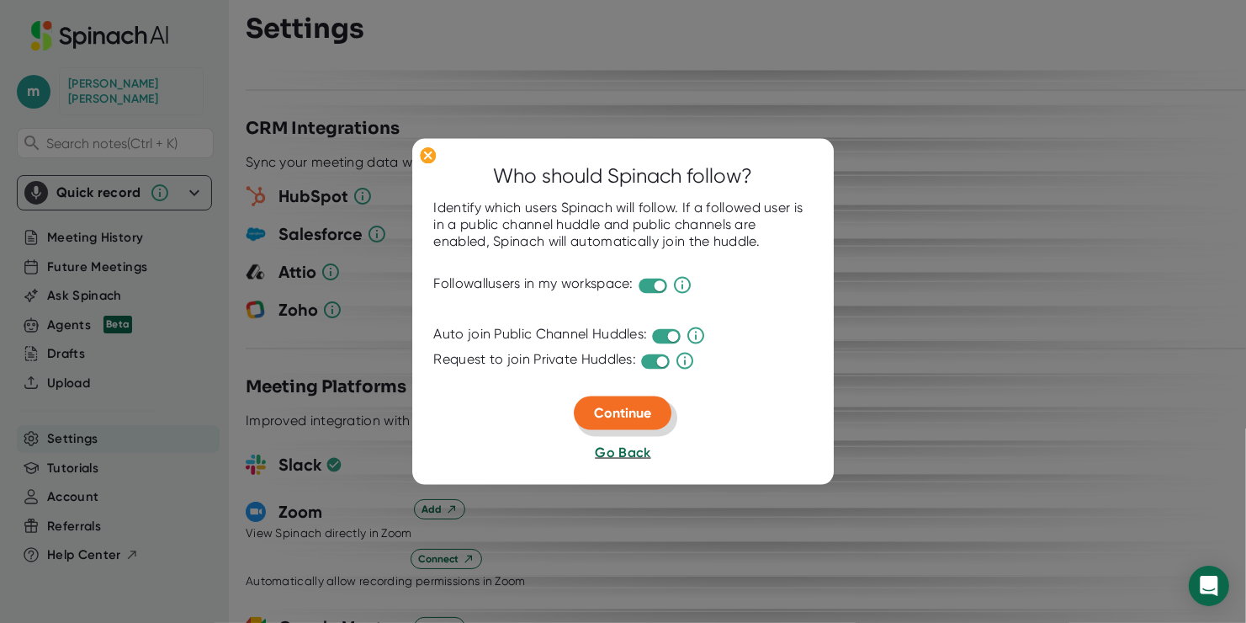
click at [640, 410] on span "Continue" at bounding box center [623, 413] width 57 height 16
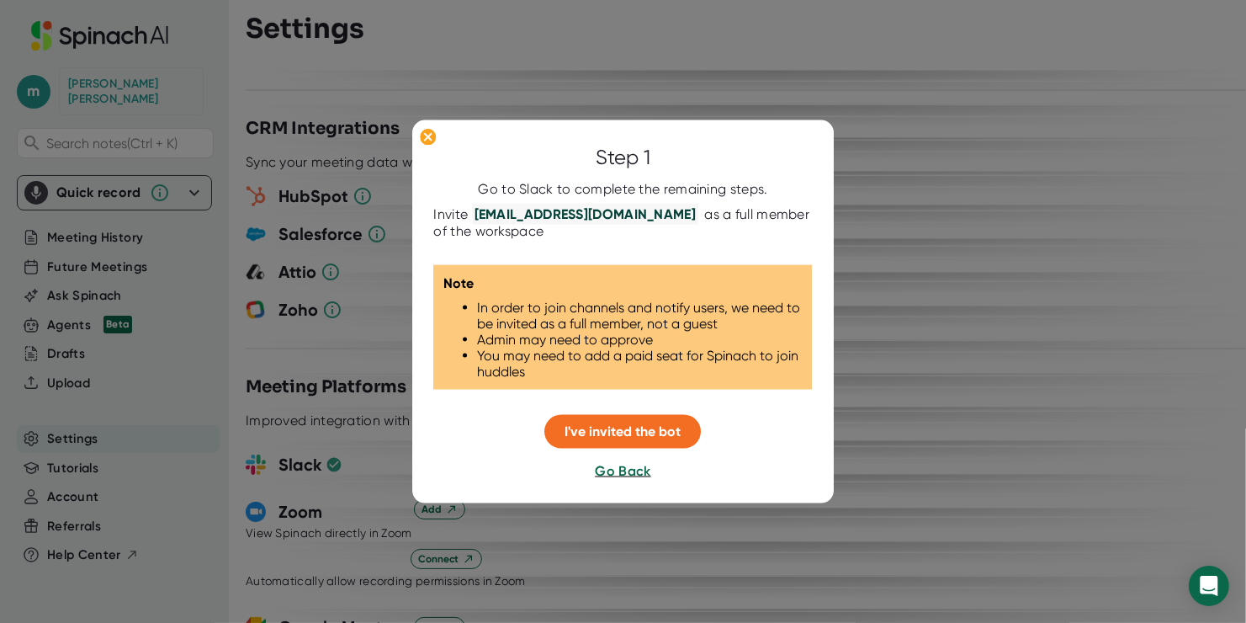
click at [943, 252] on div at bounding box center [623, 311] width 1246 height 623
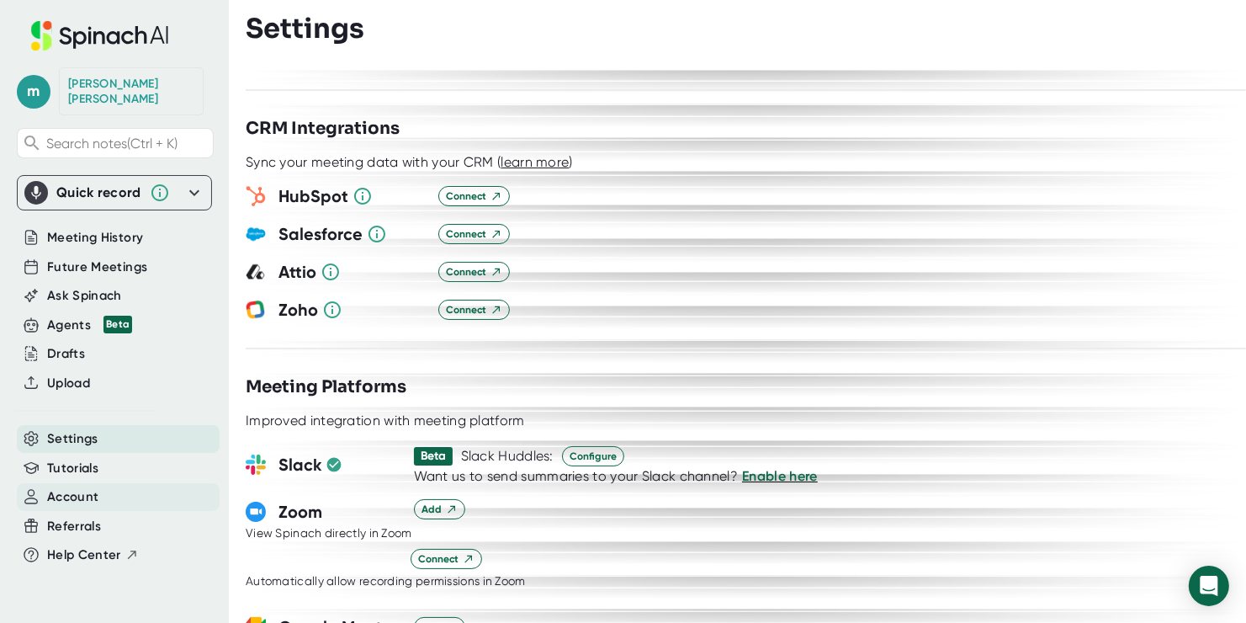
click at [74, 487] on span "Account" at bounding box center [72, 496] width 51 height 19
